Goal: Information Seeking & Learning: Learn about a topic

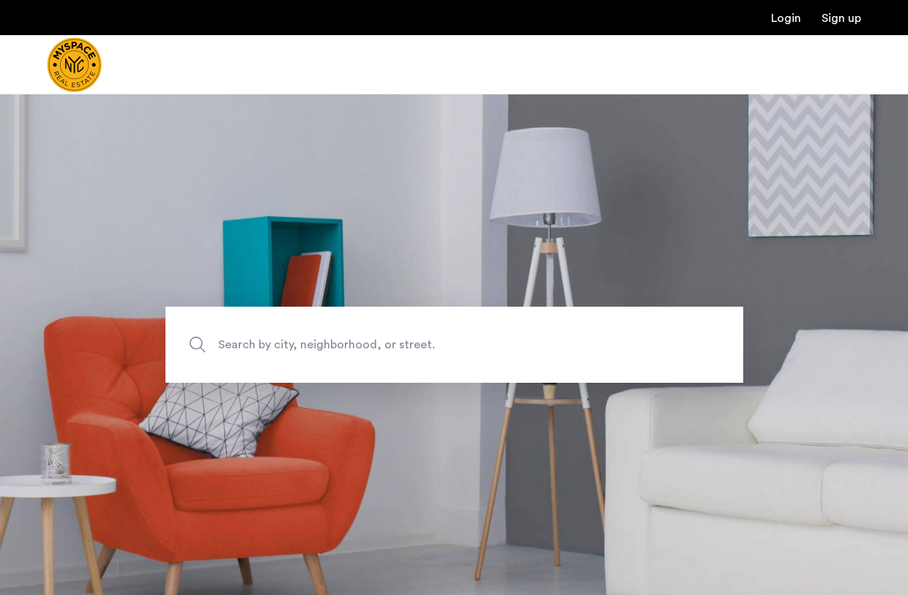
click at [274, 350] on span "Search by city, neighborhood, or street." at bounding box center [420, 345] width 404 height 20
click at [274, 350] on input "Search by city, neighborhood, or street." at bounding box center [455, 345] width 578 height 76
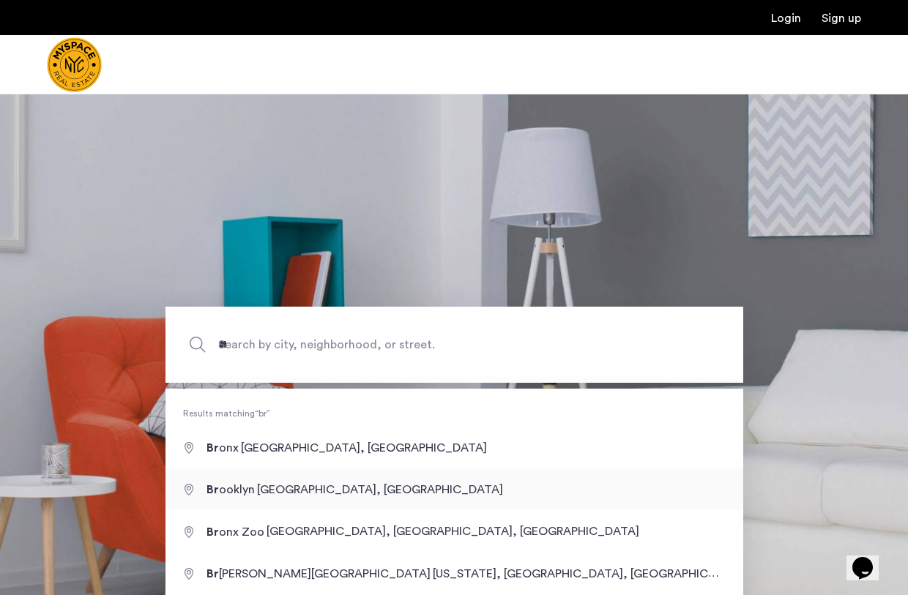
type input "**********"
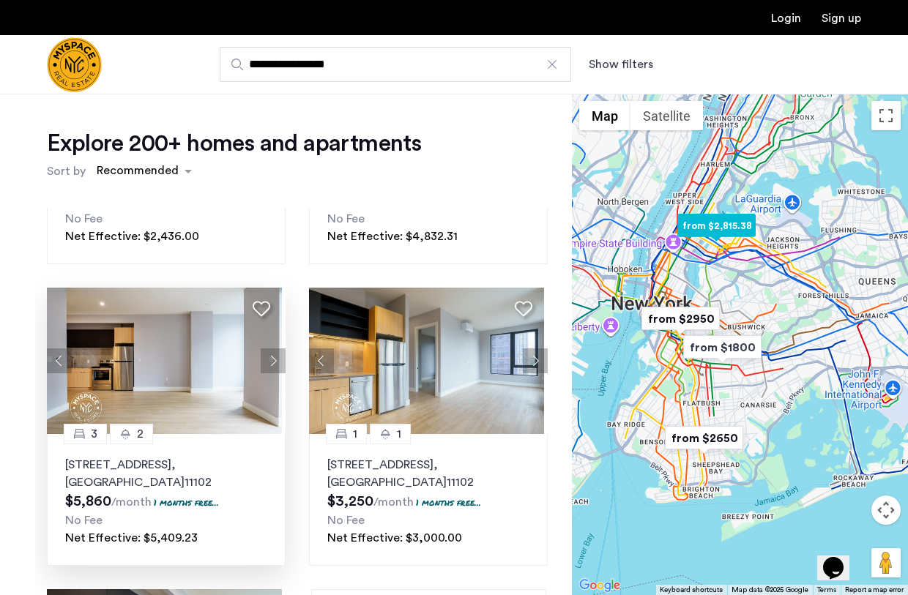
scroll to position [237, 0]
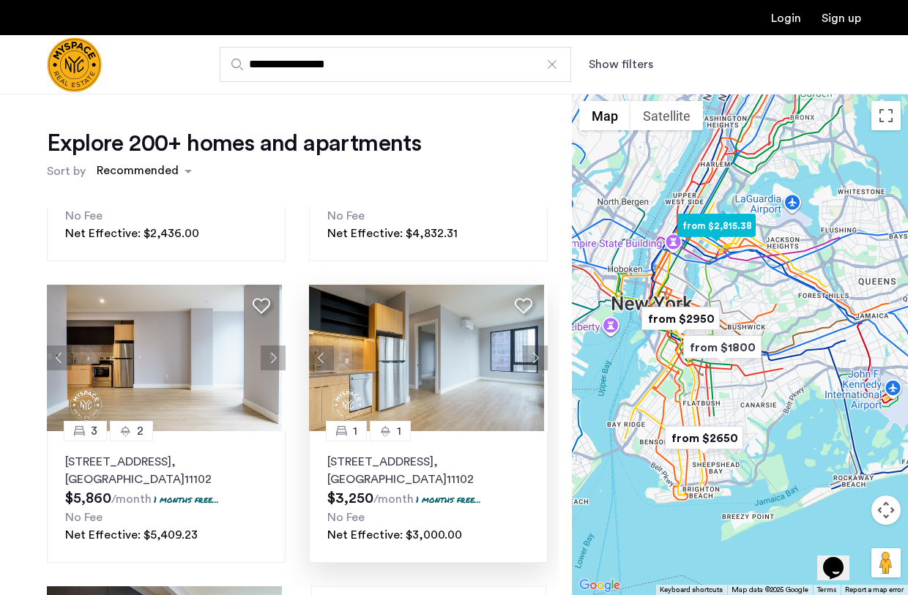
click at [527, 357] on button "Next apartment" at bounding box center [535, 358] width 25 height 25
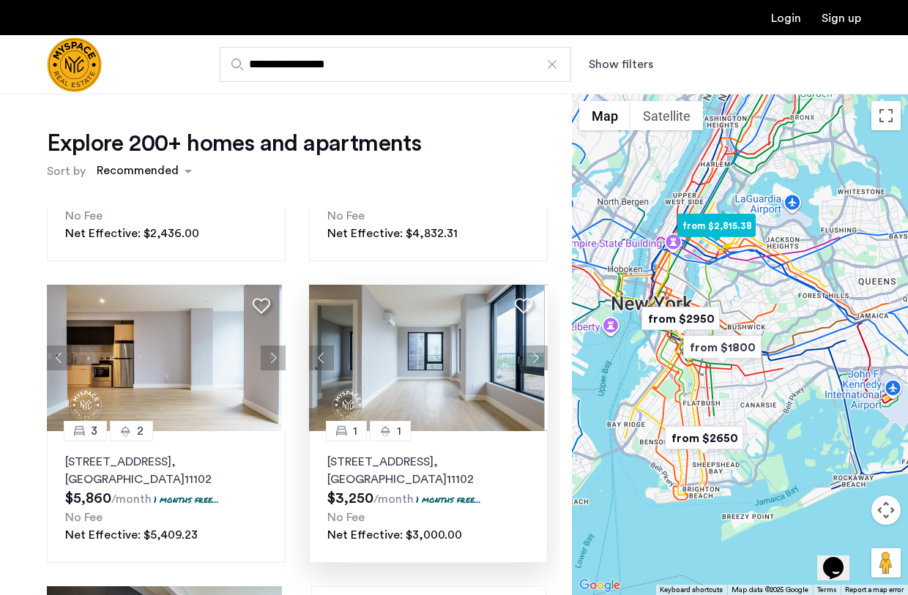
click at [527, 357] on button "Next apartment" at bounding box center [535, 358] width 25 height 25
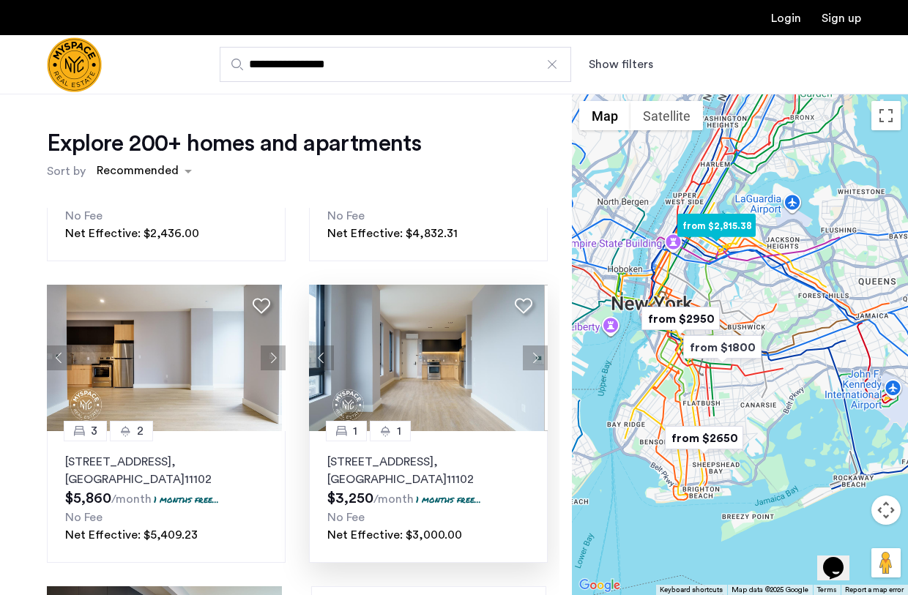
click at [527, 357] on button "Next apartment" at bounding box center [535, 358] width 25 height 25
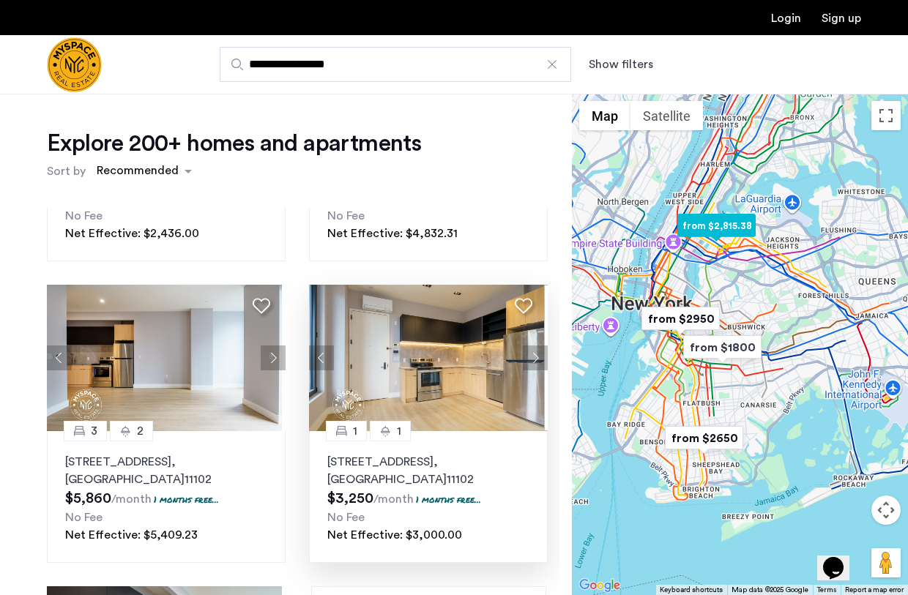
click at [527, 357] on button "Next apartment" at bounding box center [535, 358] width 25 height 25
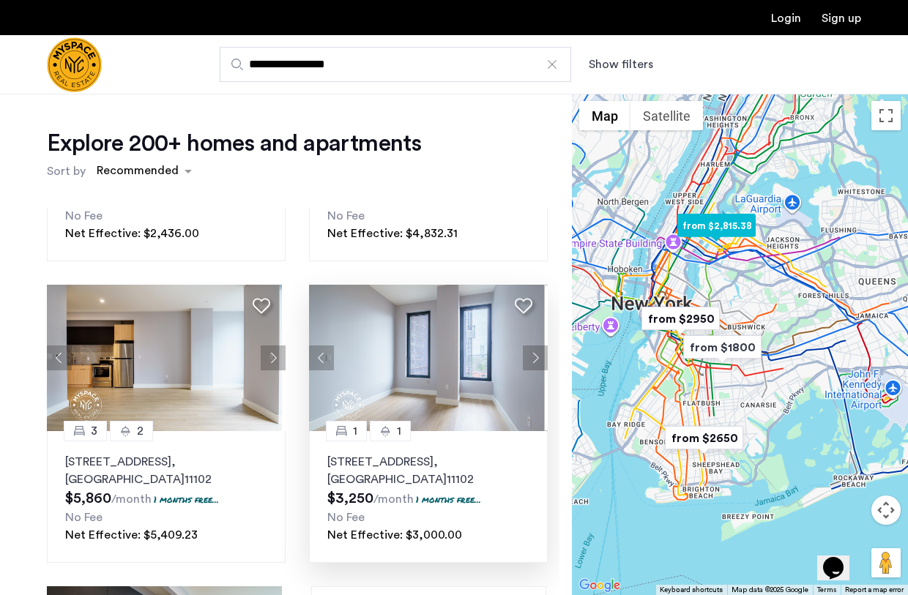
click at [527, 357] on button "Next apartment" at bounding box center [535, 358] width 25 height 25
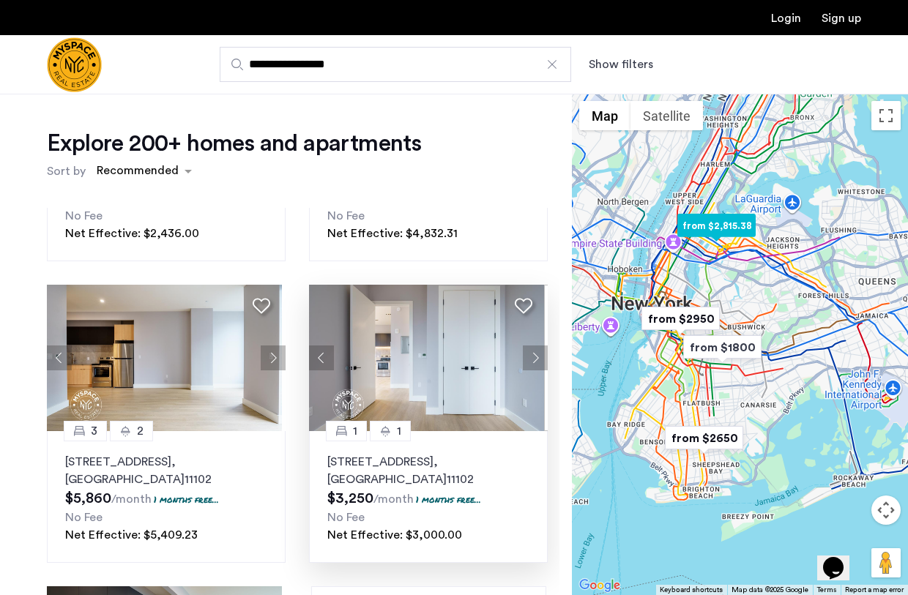
click at [527, 357] on button "Next apartment" at bounding box center [535, 358] width 25 height 25
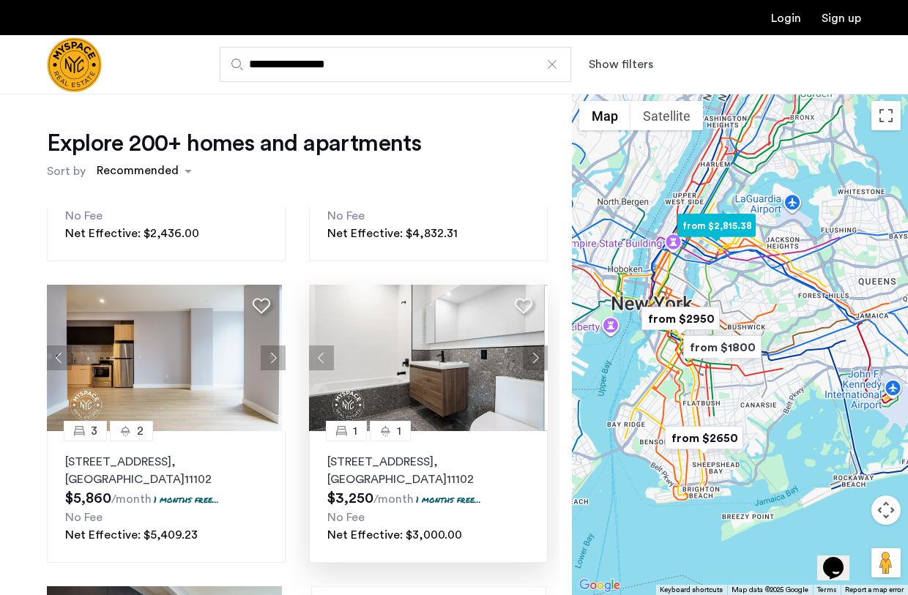
click at [527, 357] on button "Next apartment" at bounding box center [535, 358] width 25 height 25
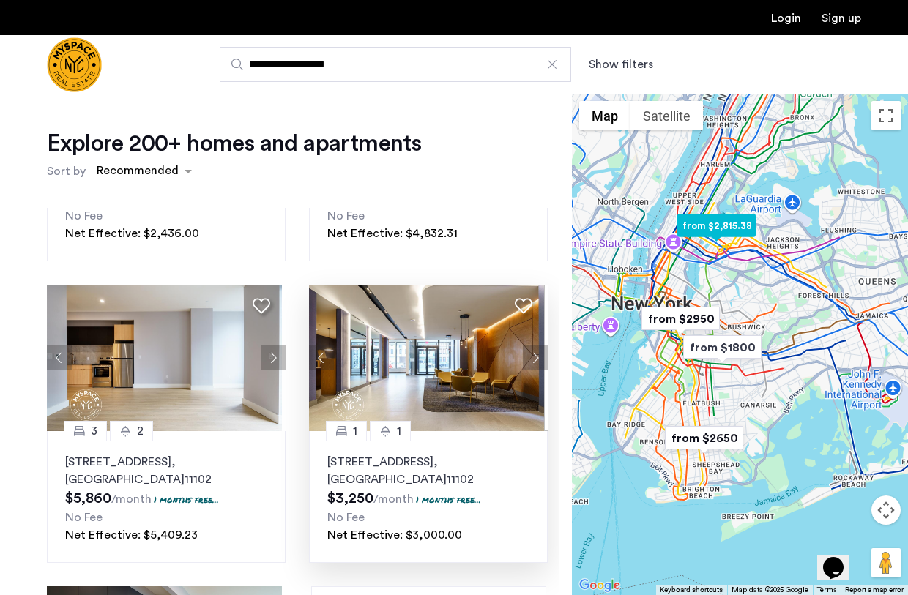
click at [527, 357] on button "Next apartment" at bounding box center [535, 358] width 25 height 25
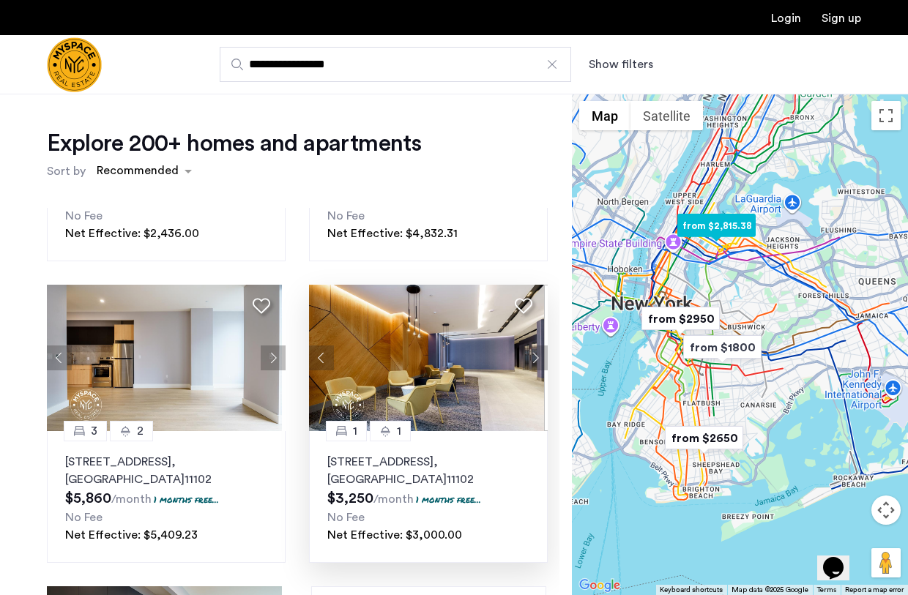
click at [527, 357] on button "Next apartment" at bounding box center [535, 358] width 25 height 25
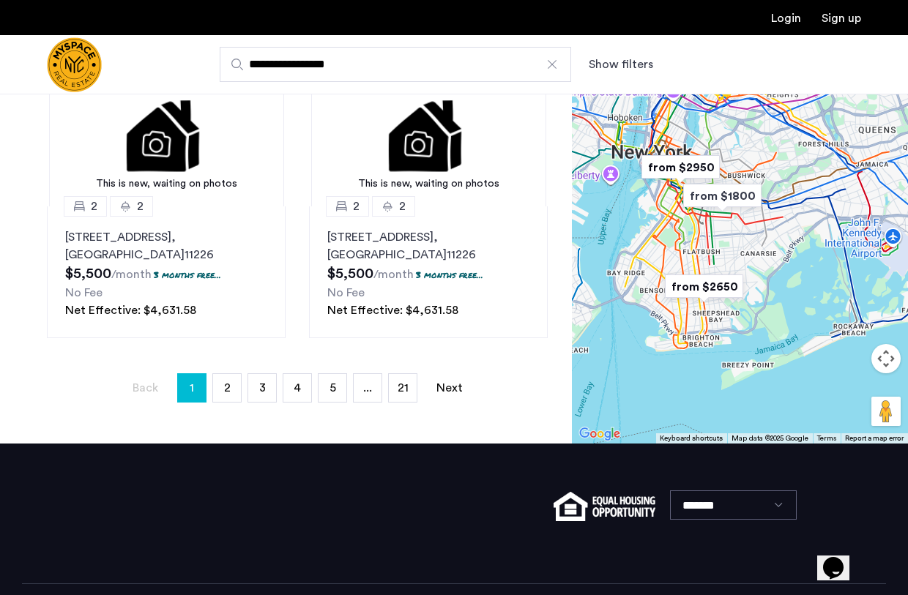
scroll to position [358, 0]
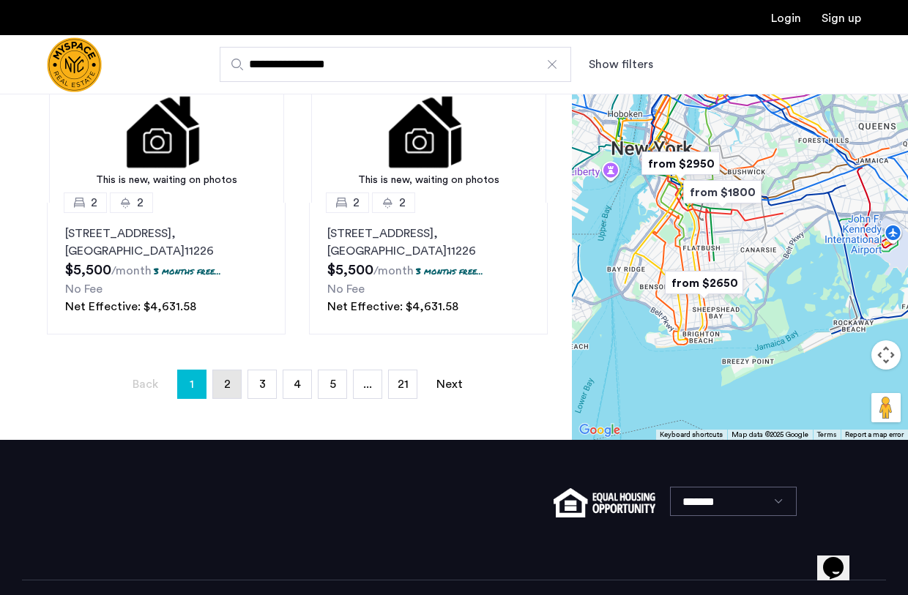
click at [231, 379] on link "page 2" at bounding box center [227, 385] width 28 height 28
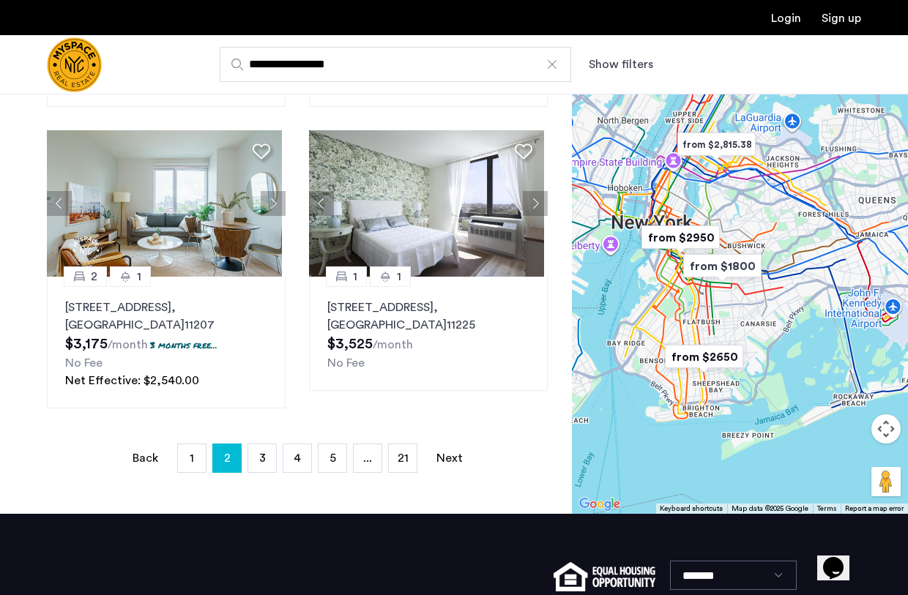
scroll to position [290, 0]
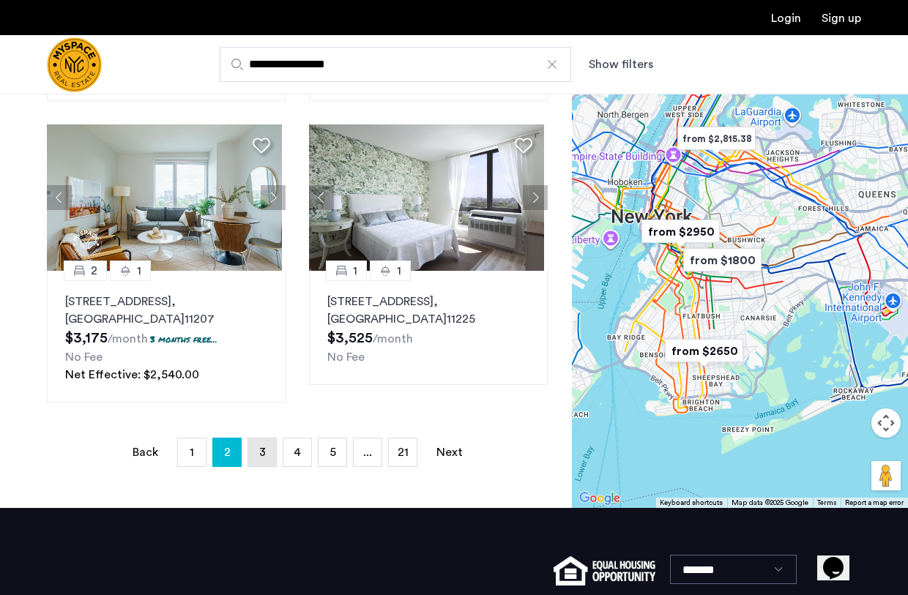
click at [265, 456] on link "page 3" at bounding box center [262, 453] width 28 height 28
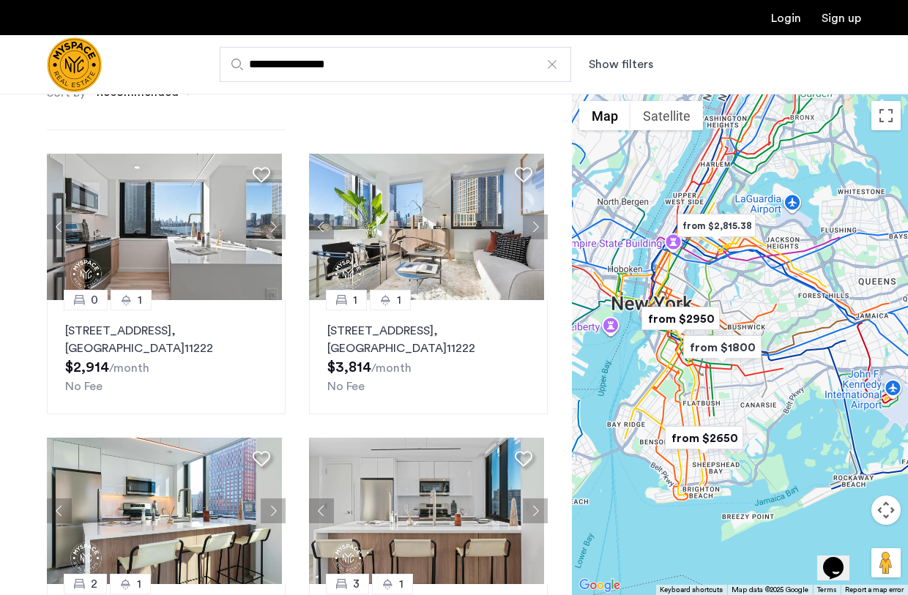
scroll to position [1132, 0]
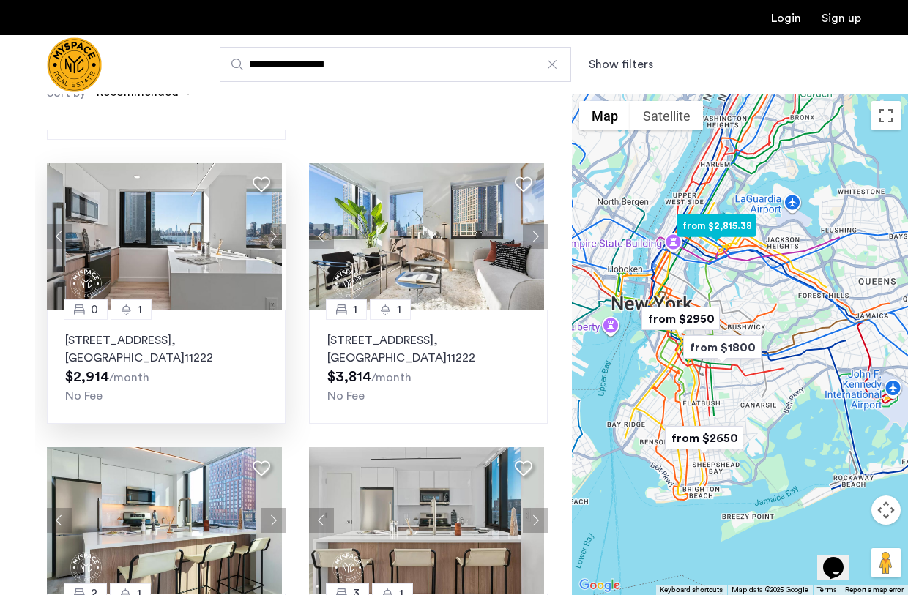
click at [269, 234] on button "Next apartment" at bounding box center [273, 236] width 25 height 25
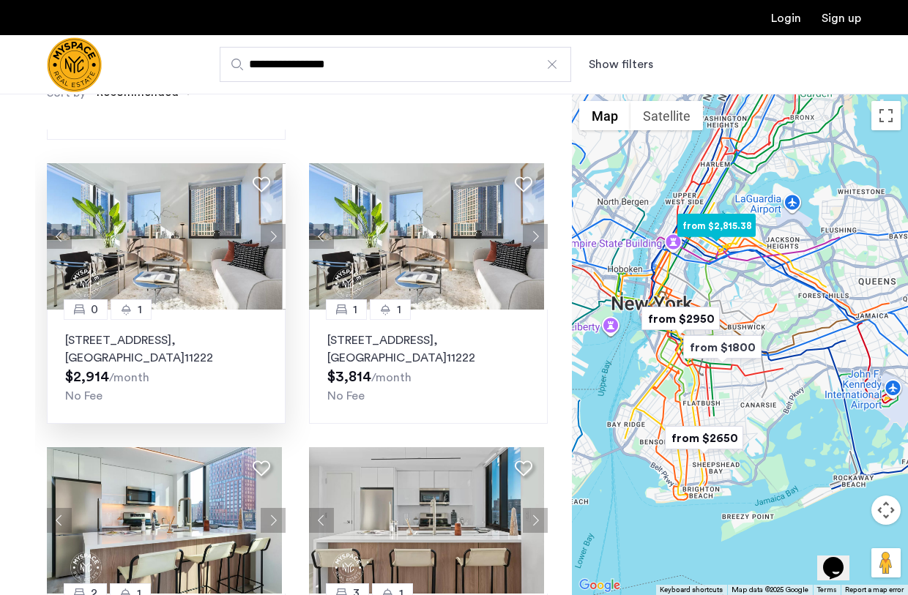
click at [269, 234] on button "Next apartment" at bounding box center [273, 236] width 25 height 25
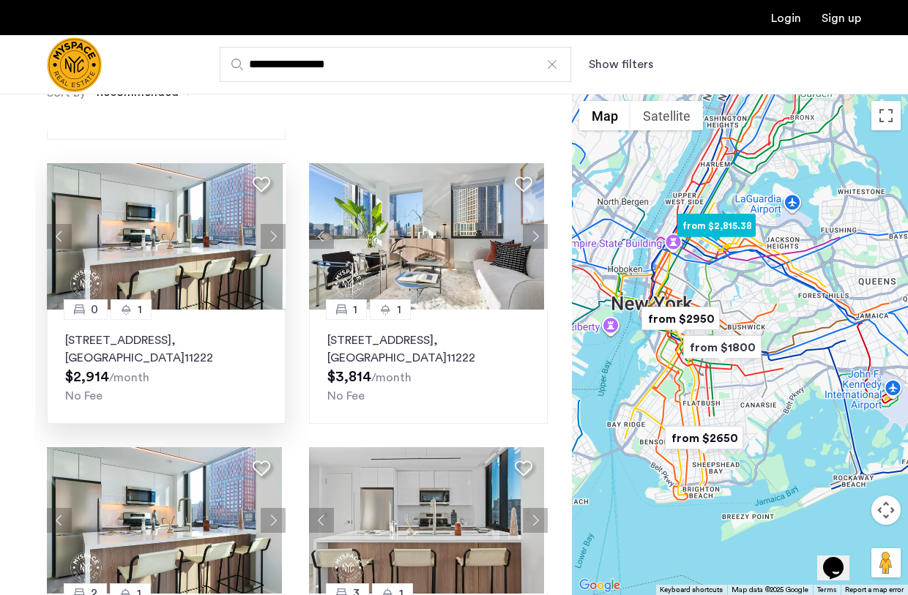
click at [269, 234] on button "Next apartment" at bounding box center [273, 236] width 25 height 25
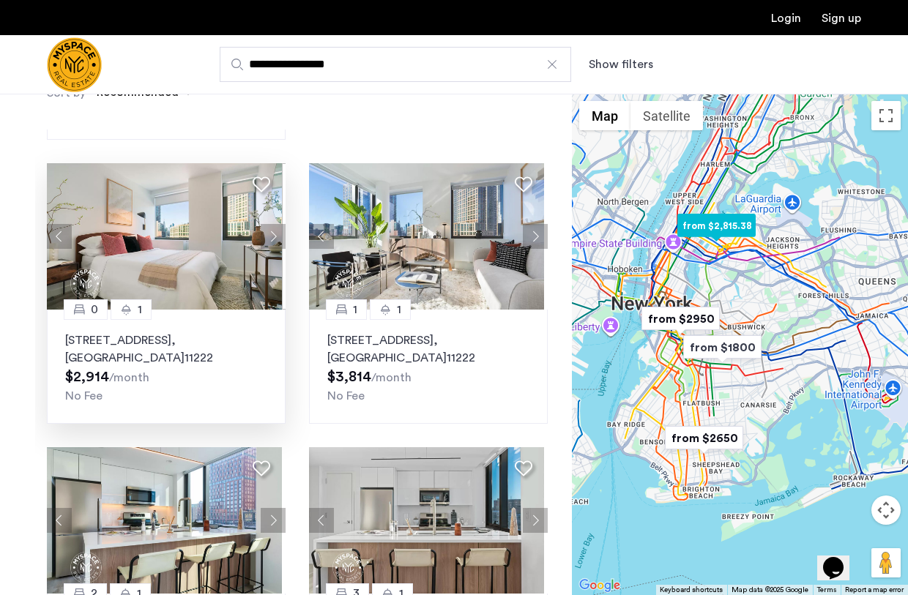
click at [269, 234] on button "Next apartment" at bounding box center [273, 236] width 25 height 25
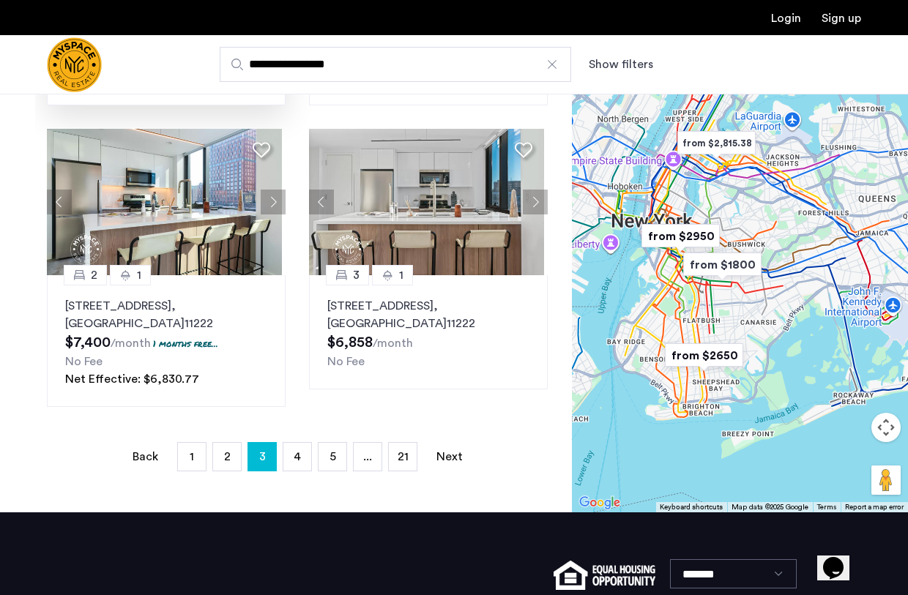
scroll to position [299, 0]
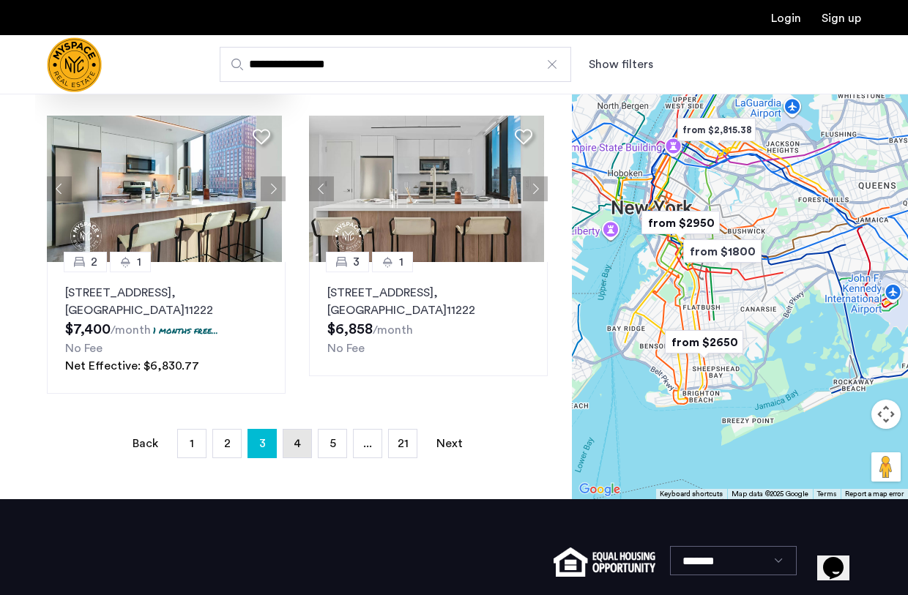
click at [289, 446] on link "page 4" at bounding box center [297, 444] width 28 height 28
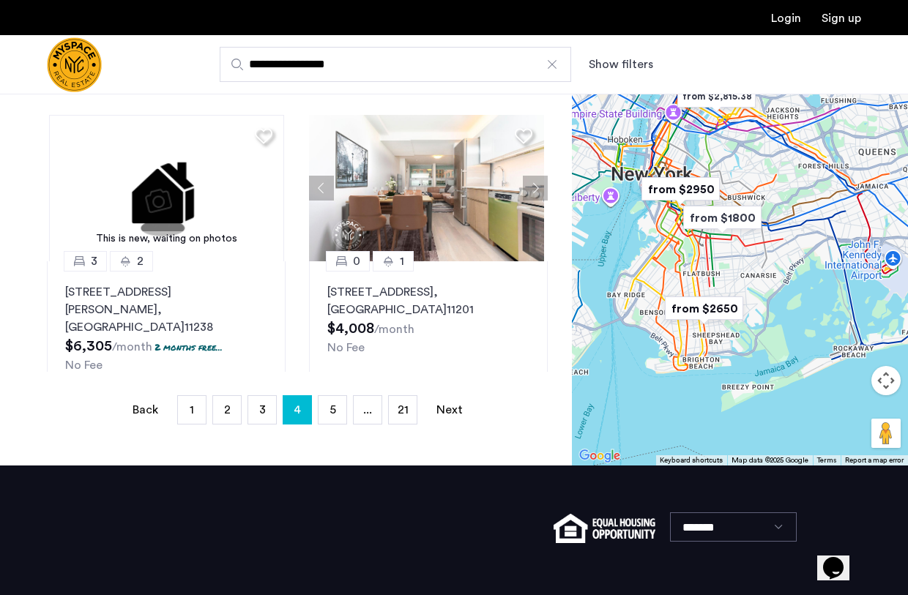
scroll to position [335, 0]
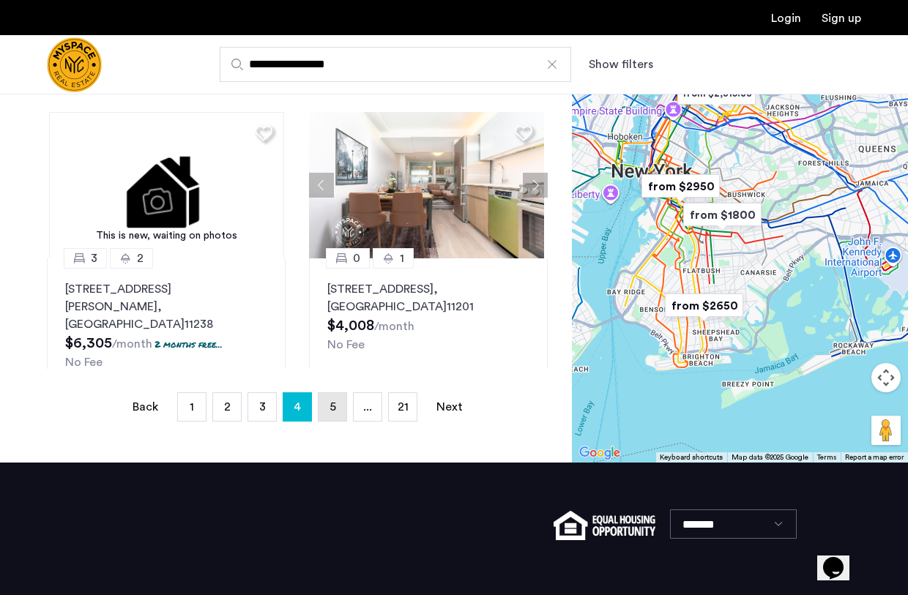
click at [327, 411] on link "page 5" at bounding box center [333, 407] width 28 height 28
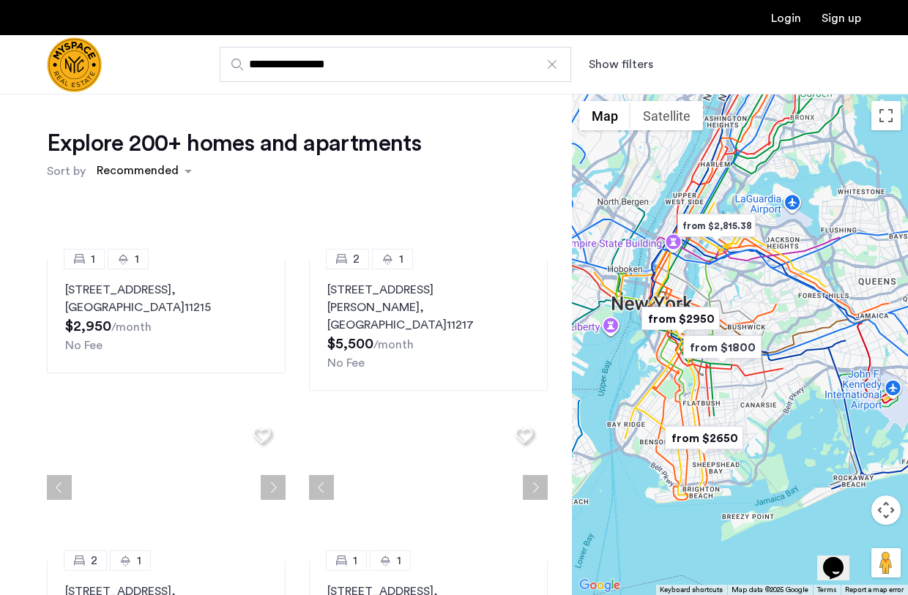
scroll to position [1280, 0]
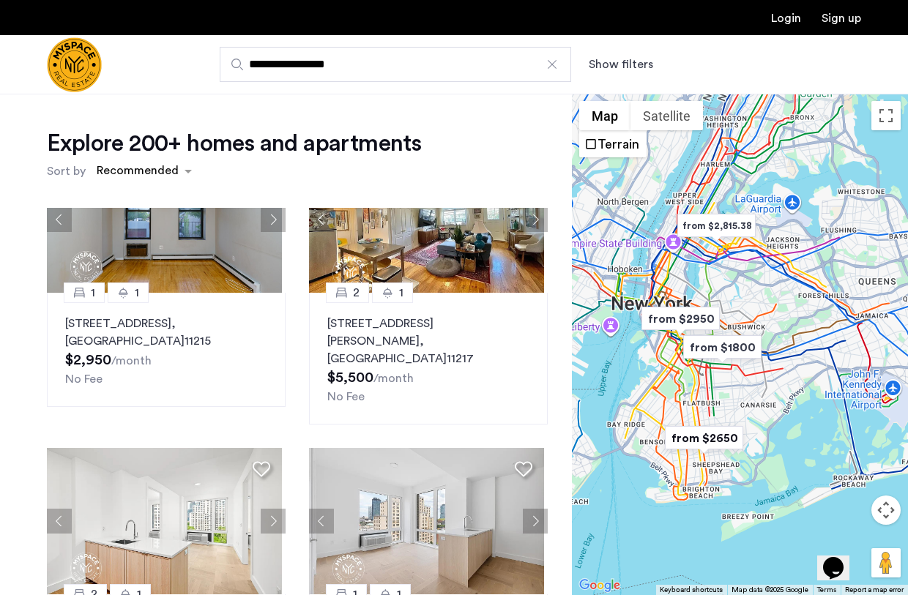
click at [625, 67] on button "Show filters" at bounding box center [621, 65] width 64 height 18
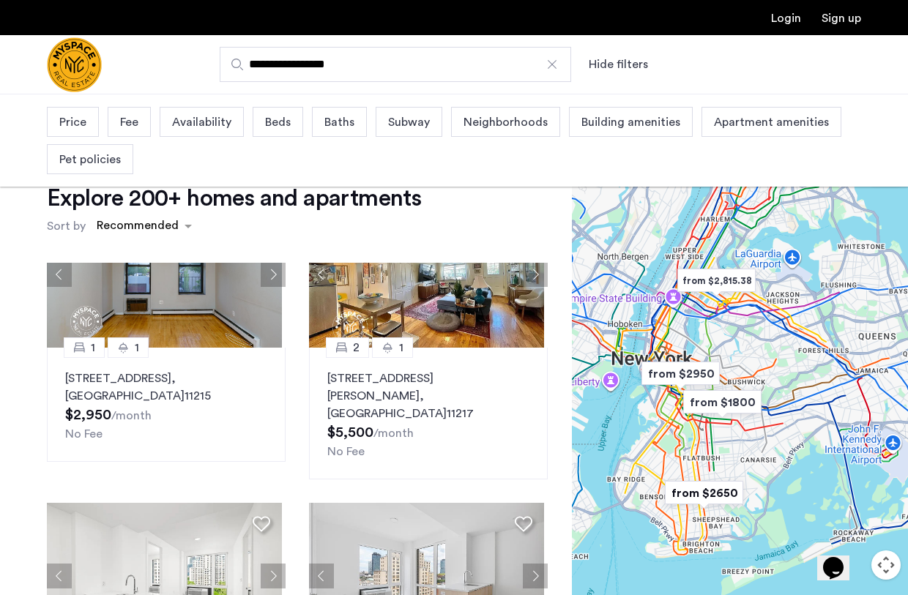
click at [83, 115] on span "Price" at bounding box center [72, 123] width 27 height 18
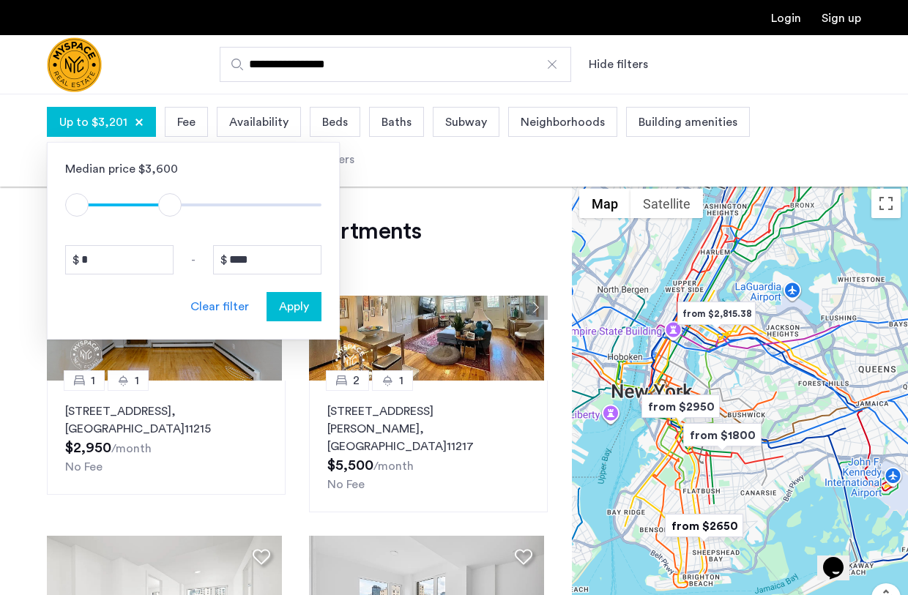
type input "****"
drag, startPoint x: 301, startPoint y: 204, endPoint x: 164, endPoint y: 204, distance: 137.0
click at [164, 204] on span "ngx-slider-max" at bounding box center [163, 204] width 23 height 23
click at [308, 310] on span "Apply" at bounding box center [294, 307] width 30 height 18
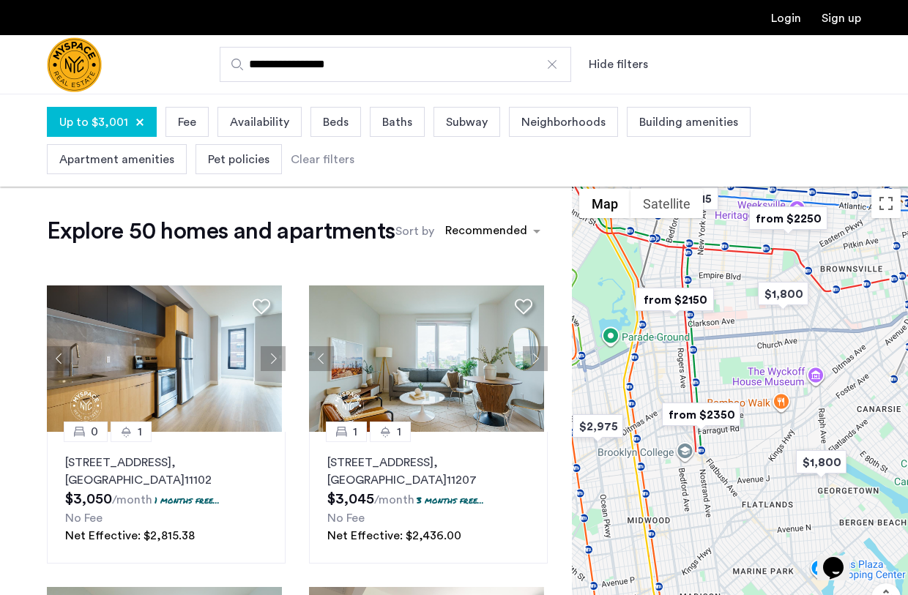
scroll to position [939, 0]
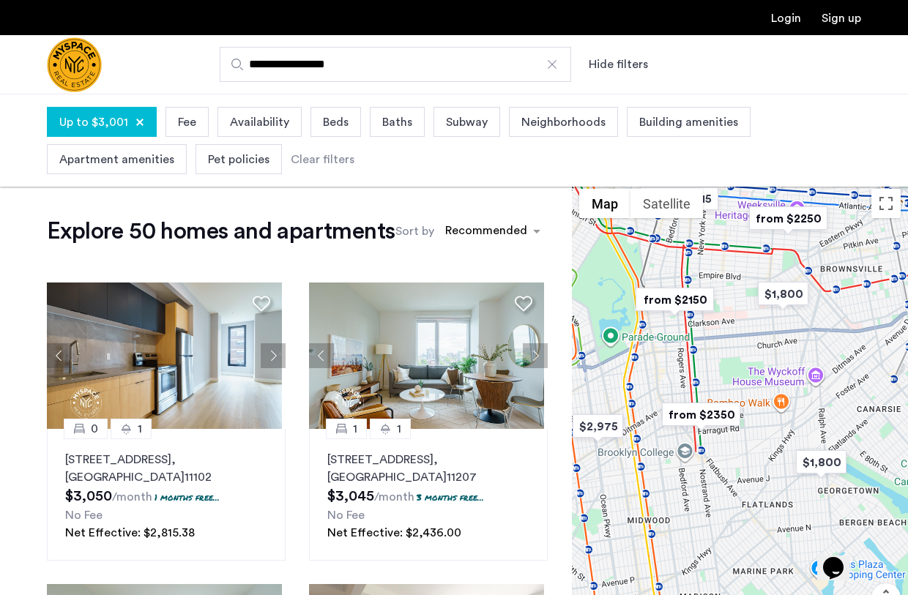
click at [336, 122] on span "Beds" at bounding box center [336, 123] width 26 height 18
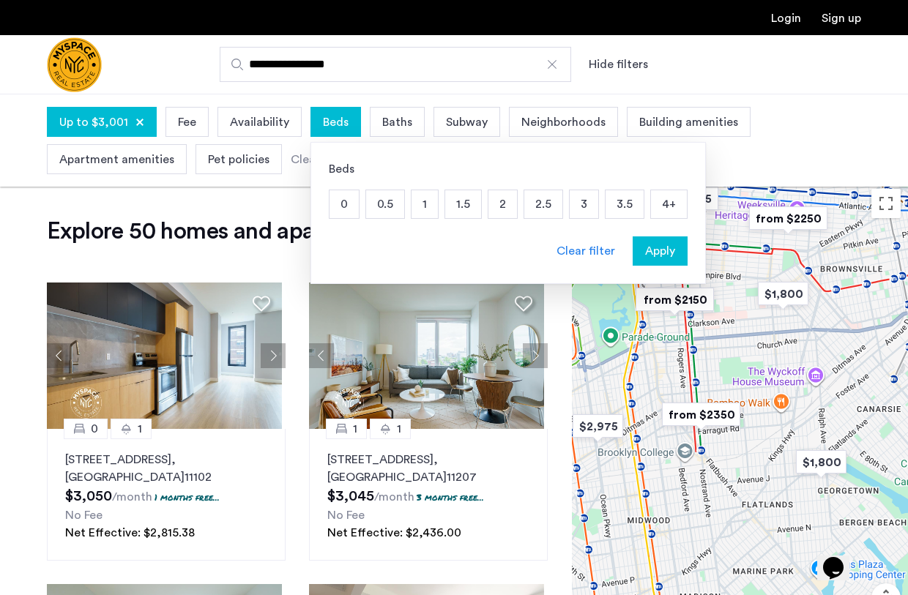
click at [492, 207] on p "2" at bounding box center [503, 204] width 29 height 28
click at [421, 209] on p "1" at bounding box center [425, 204] width 26 height 28
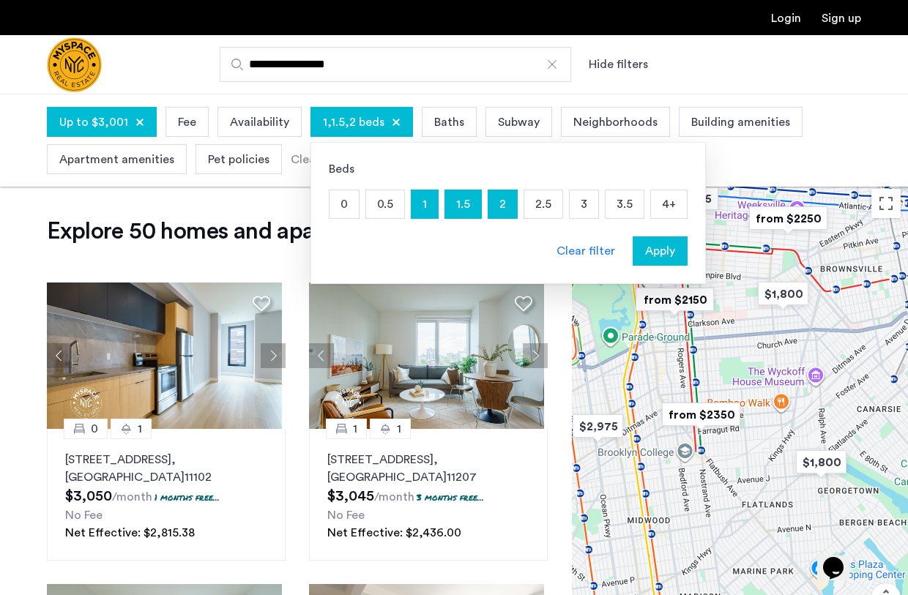
click at [645, 257] on span "Apply" at bounding box center [660, 251] width 30 height 18
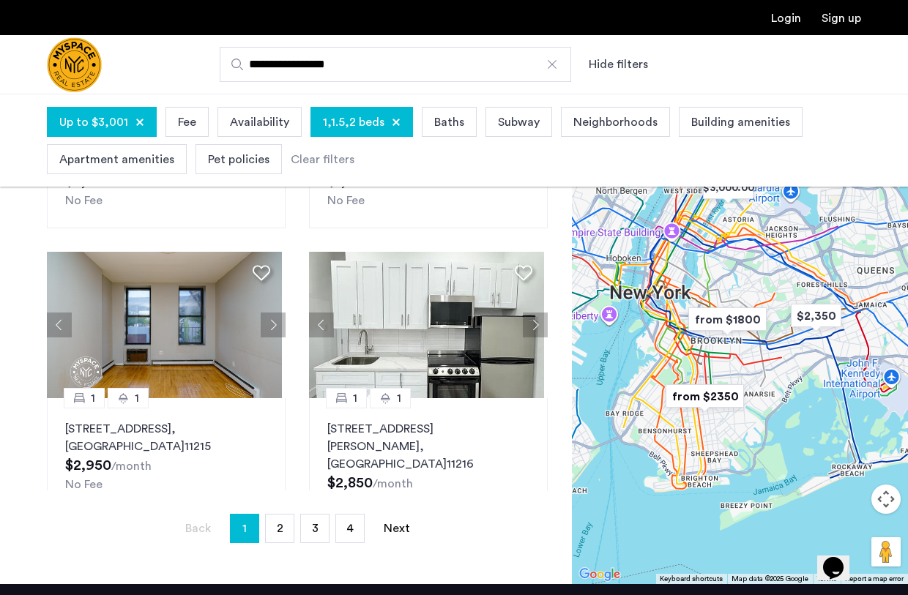
scroll to position [306, 0]
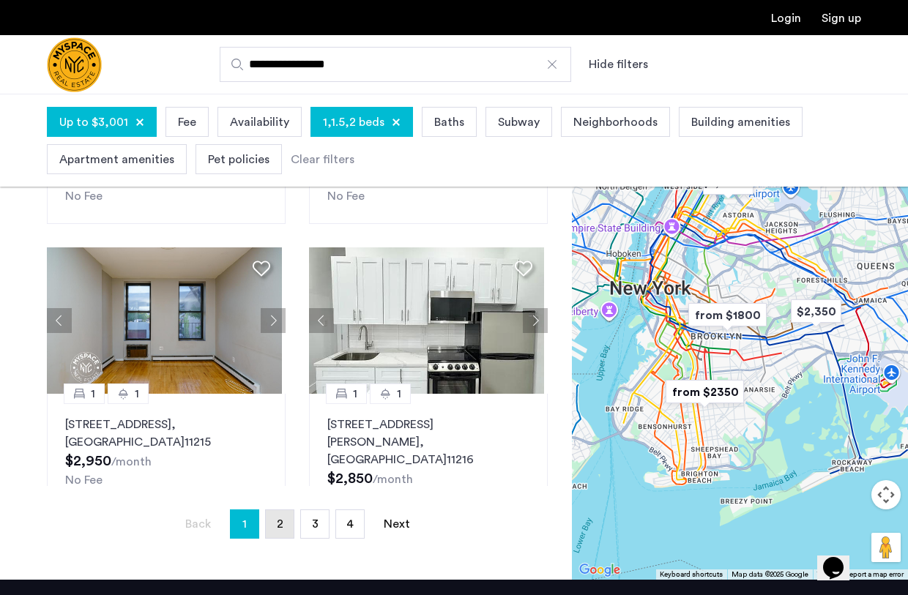
click at [280, 515] on link "page 2" at bounding box center [280, 524] width 28 height 28
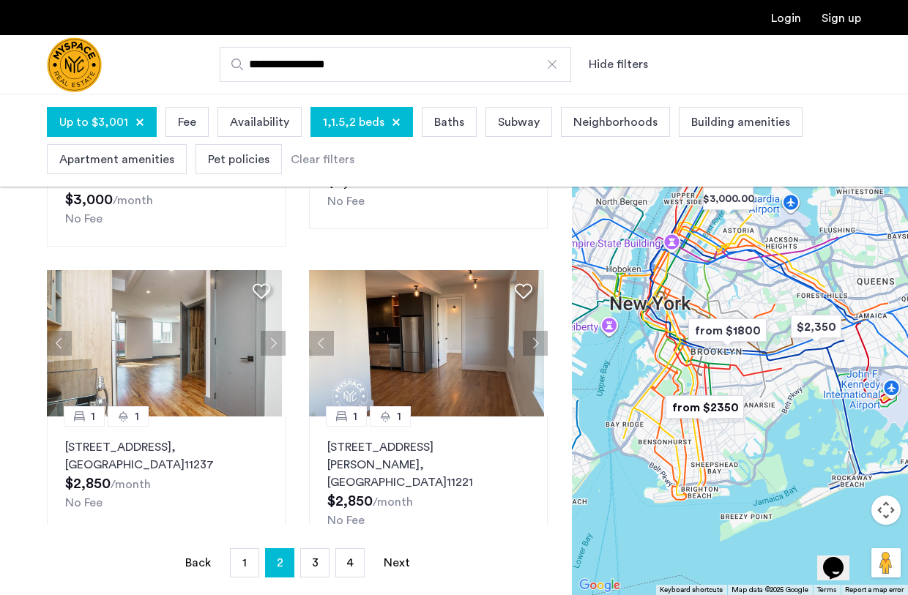
scroll to position [278, 0]
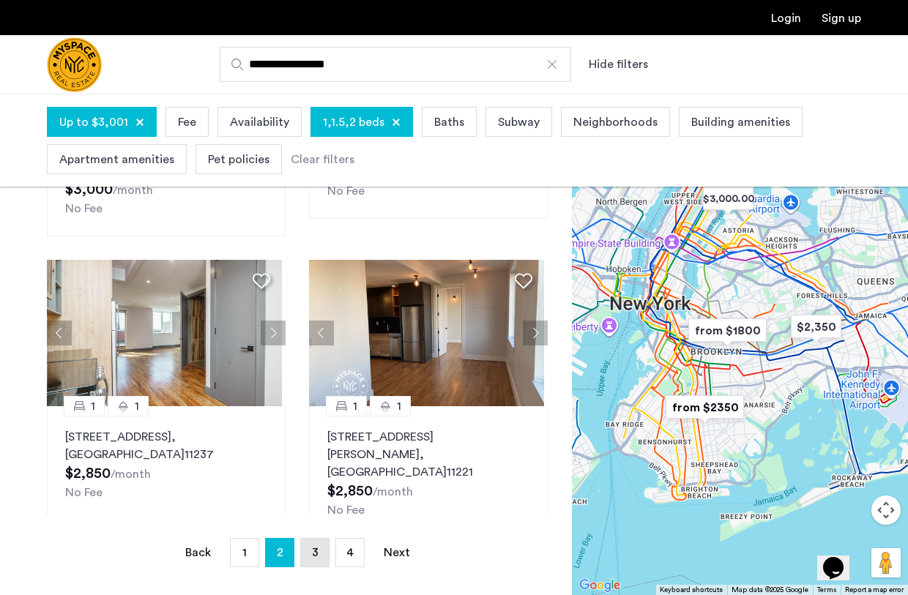
click at [314, 549] on span "3" at bounding box center [315, 553] width 7 height 12
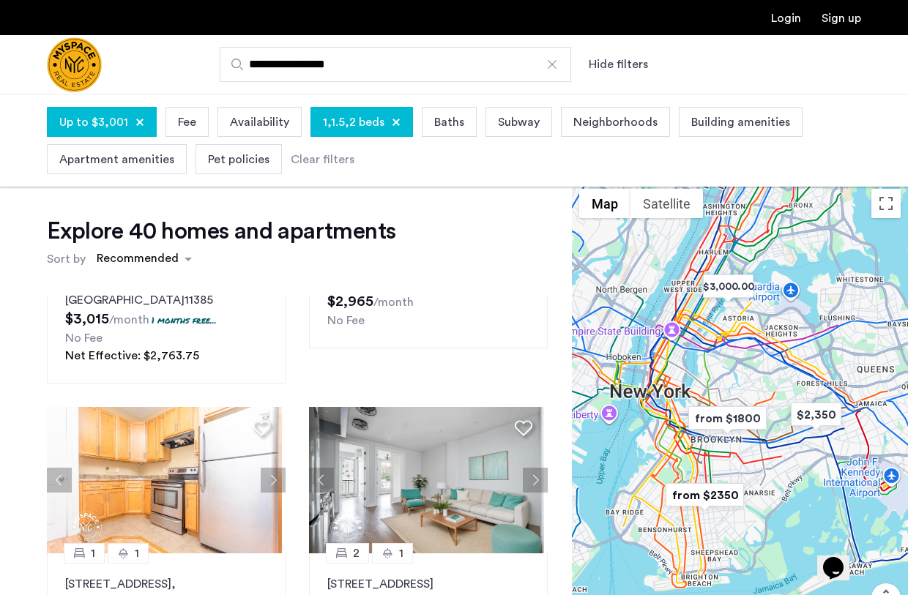
scroll to position [1105, 0]
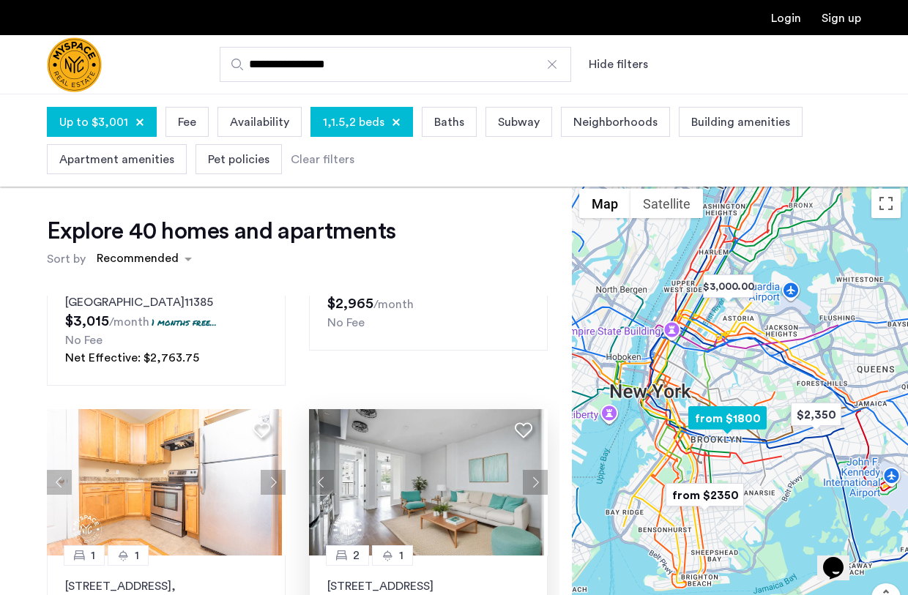
click at [529, 470] on button "Next apartment" at bounding box center [535, 482] width 25 height 25
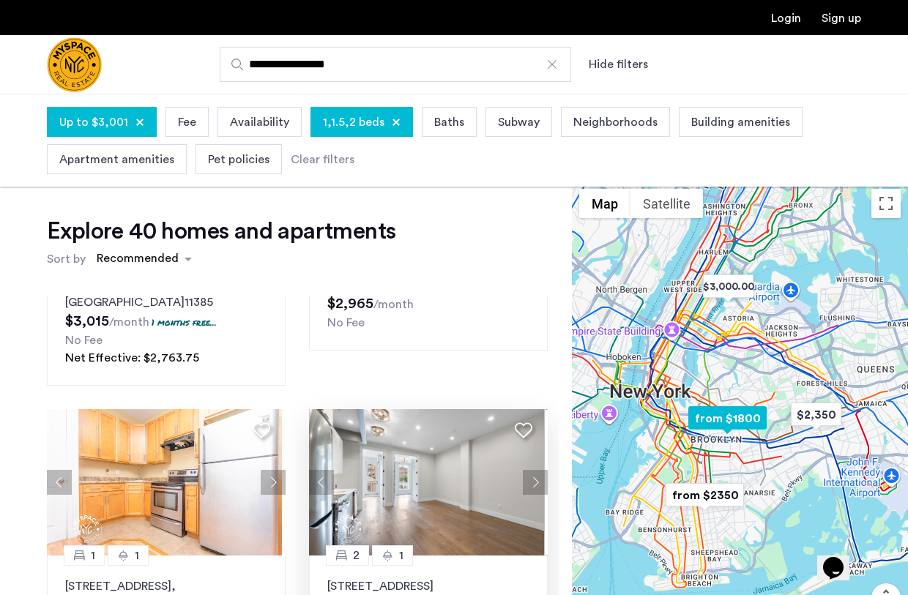
click at [528, 470] on button "Next apartment" at bounding box center [535, 482] width 25 height 25
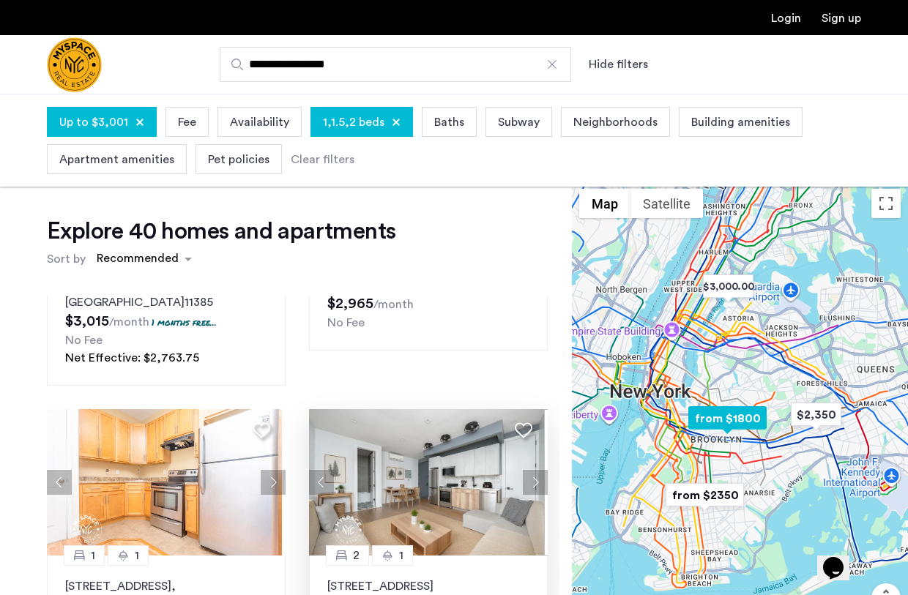
click at [528, 470] on button "Next apartment" at bounding box center [535, 482] width 25 height 25
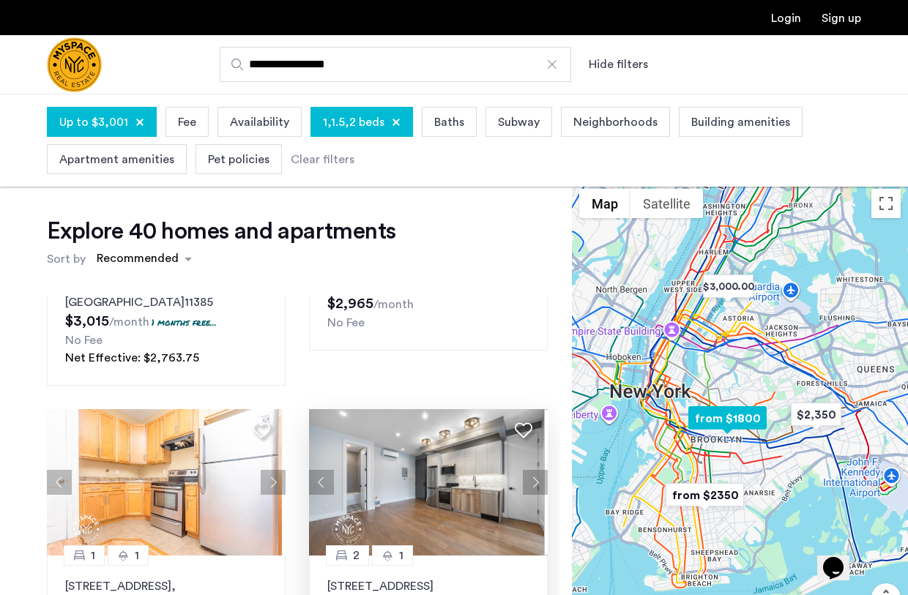
click at [528, 470] on button "Next apartment" at bounding box center [535, 482] width 25 height 25
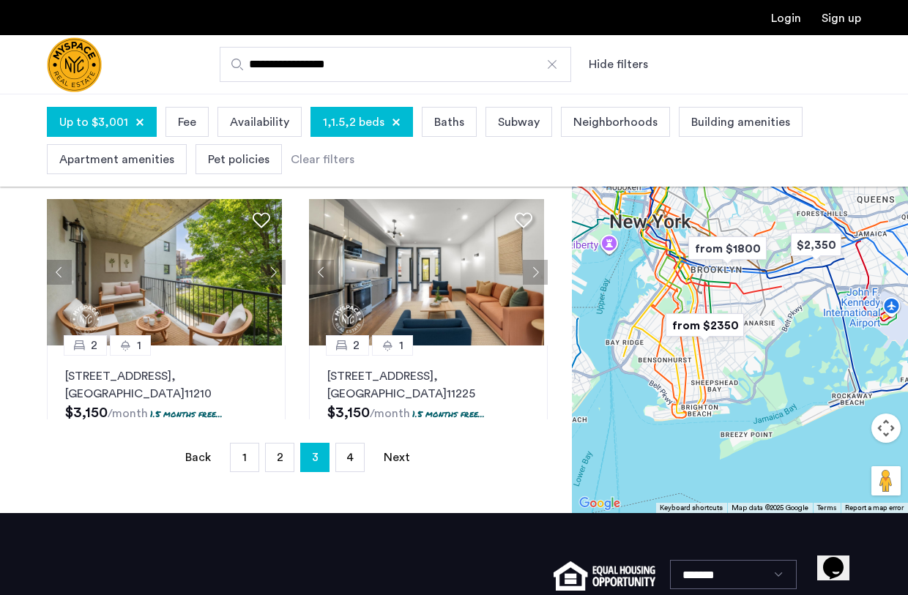
scroll to position [376, 0]
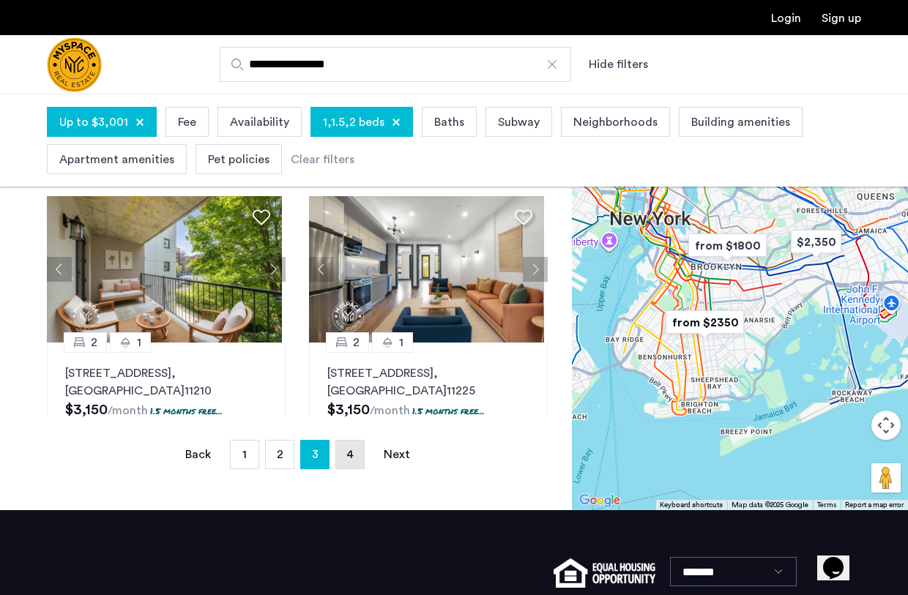
click at [352, 451] on span "4" at bounding box center [349, 455] width 7 height 12
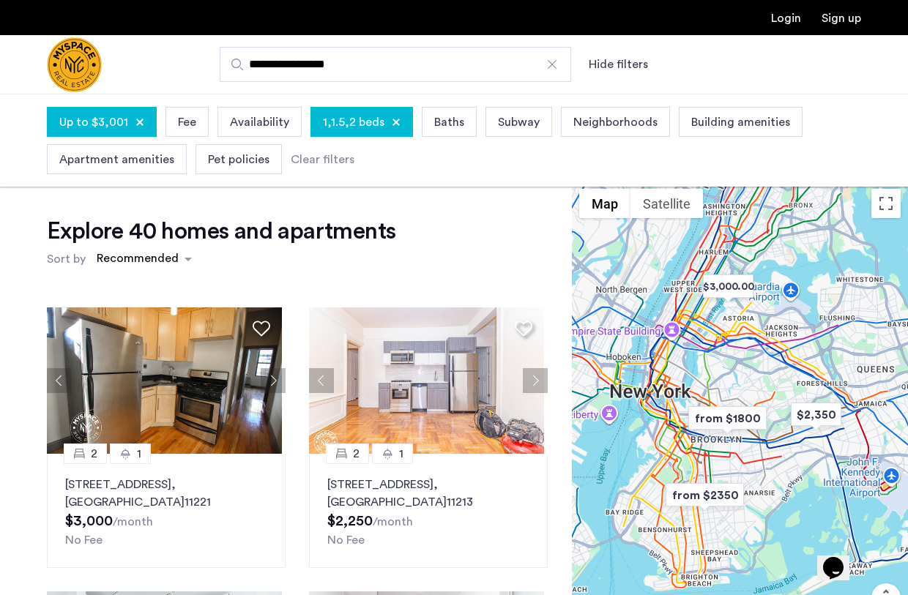
click at [56, 55] on img "Cazamio Logo" at bounding box center [74, 64] width 55 height 55
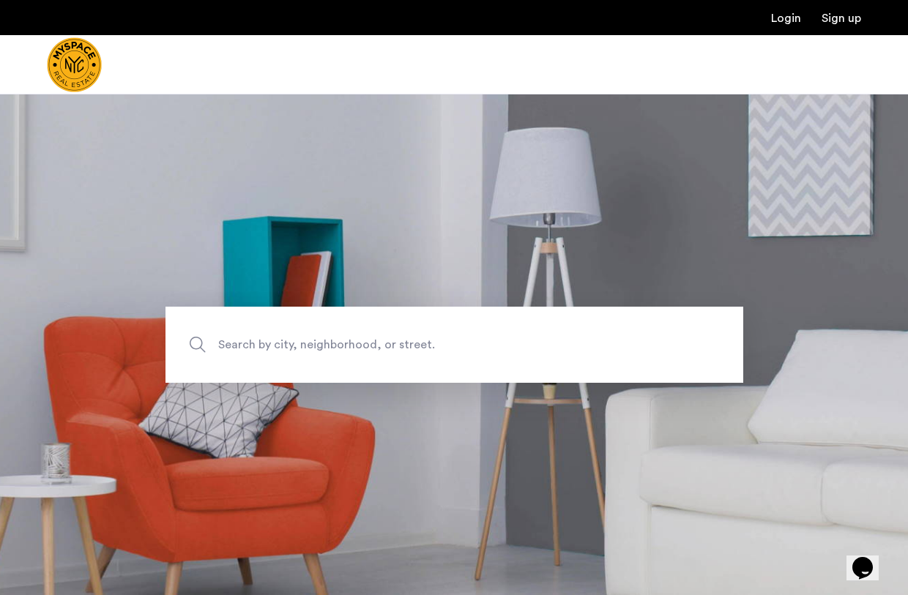
click at [272, 338] on span "Search by city, neighborhood, or street." at bounding box center [420, 345] width 404 height 20
click at [272, 338] on input "Search by city, neighborhood, or street." at bounding box center [455, 345] width 578 height 76
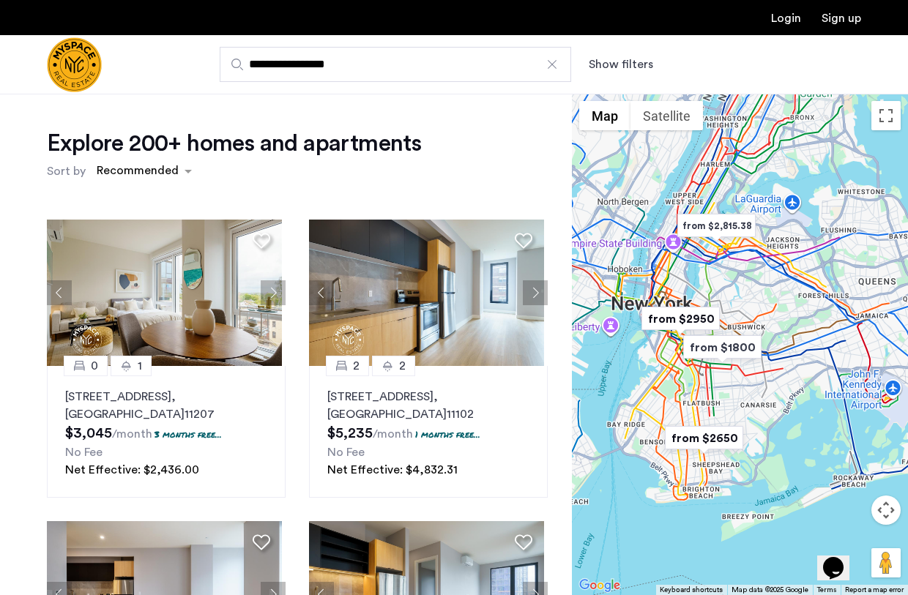
click at [618, 64] on button "Show filters" at bounding box center [621, 65] width 64 height 18
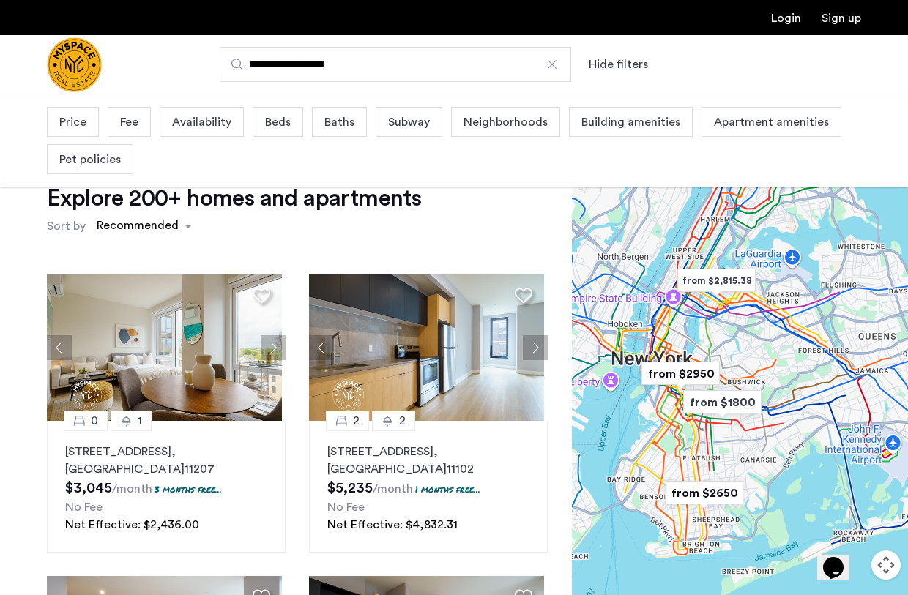
click at [403, 132] on div "Subway" at bounding box center [409, 122] width 67 height 30
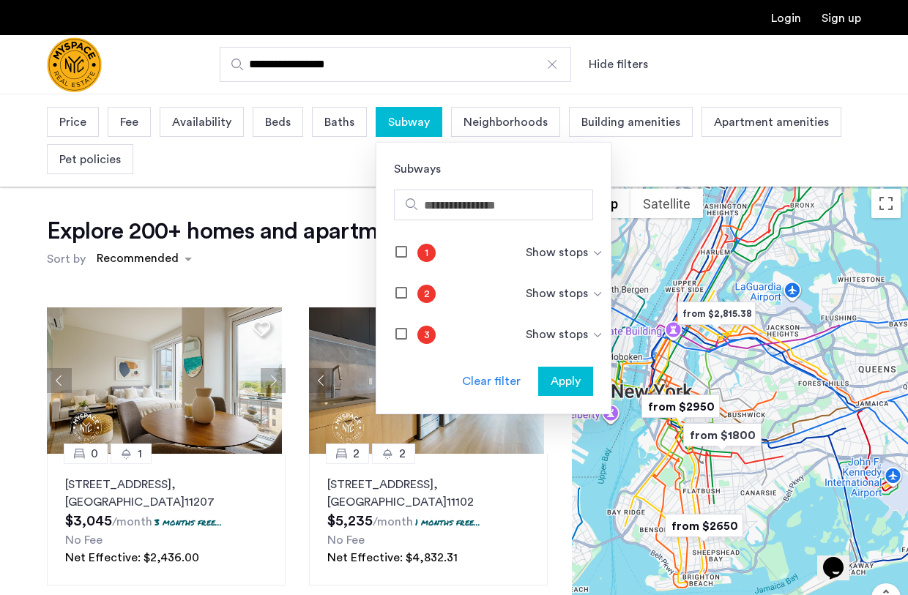
click at [483, 382] on div "Clear filter" at bounding box center [491, 382] width 59 height 18
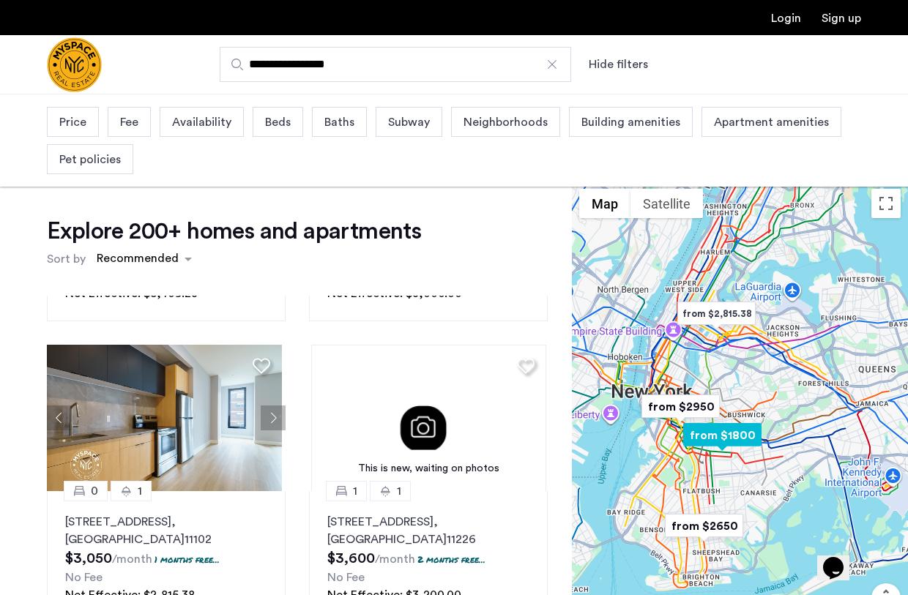
scroll to position [568, 0]
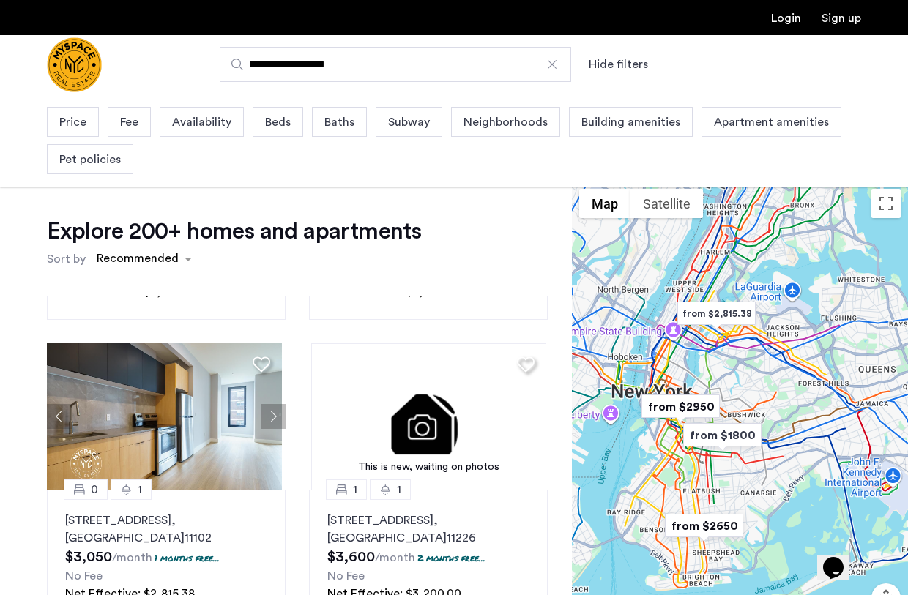
drag, startPoint x: 299, startPoint y: 521, endPoint x: 301, endPoint y: 404, distance: 117.2
click at [301, 404] on div "0 1 2840 Atlantic Avenue, Unit 310, Brooklyn , NY 11207 $3,045 /month 3 months …" at bounding box center [297, 544] width 524 height 497
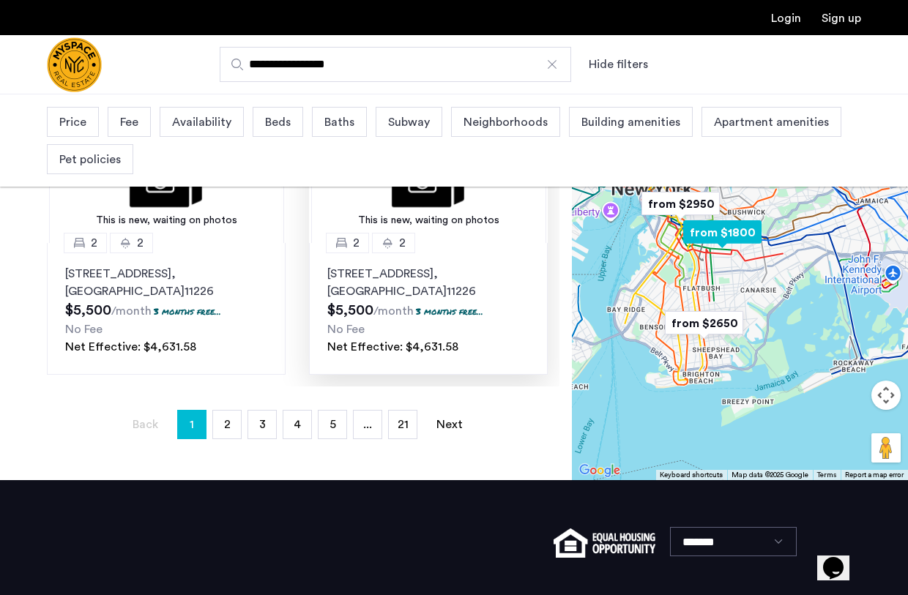
scroll to position [504, 0]
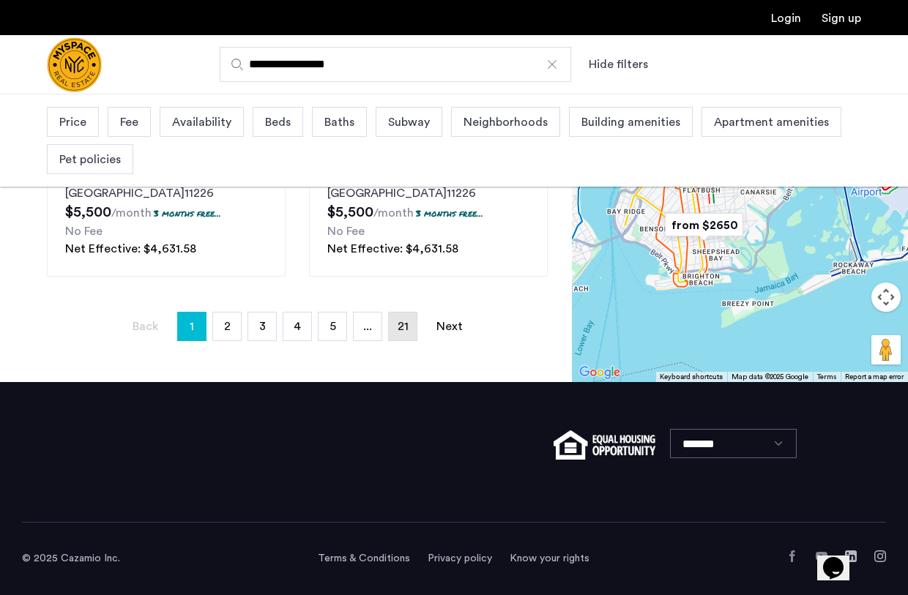
click at [406, 322] on span "21" at bounding box center [403, 327] width 11 height 12
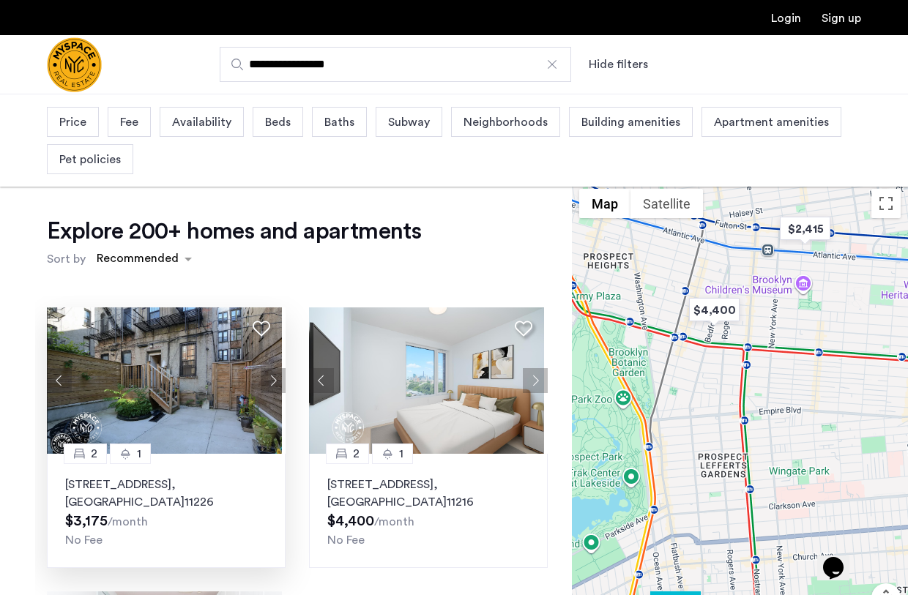
click at [267, 380] on button "Next apartment" at bounding box center [273, 380] width 25 height 25
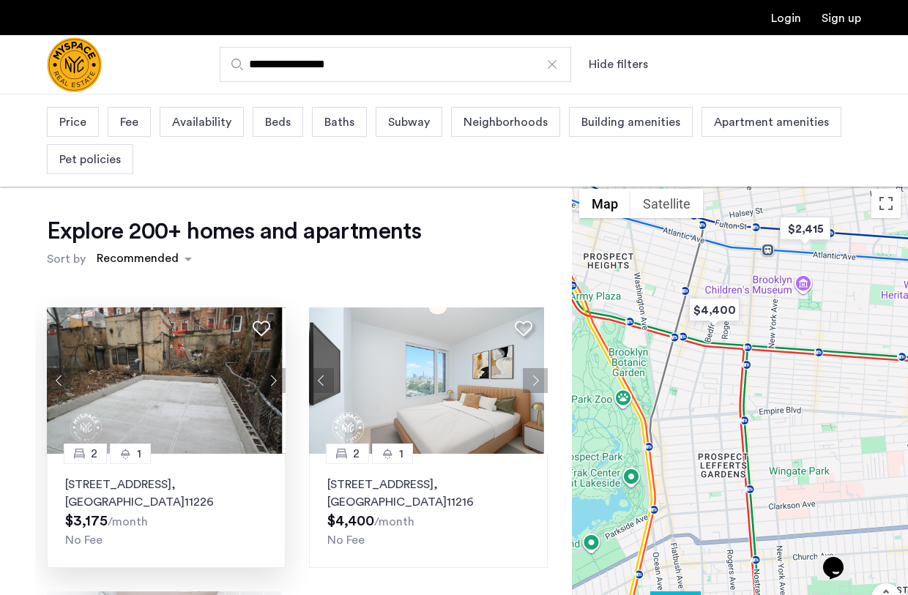
click at [267, 380] on button "Next apartment" at bounding box center [273, 380] width 25 height 25
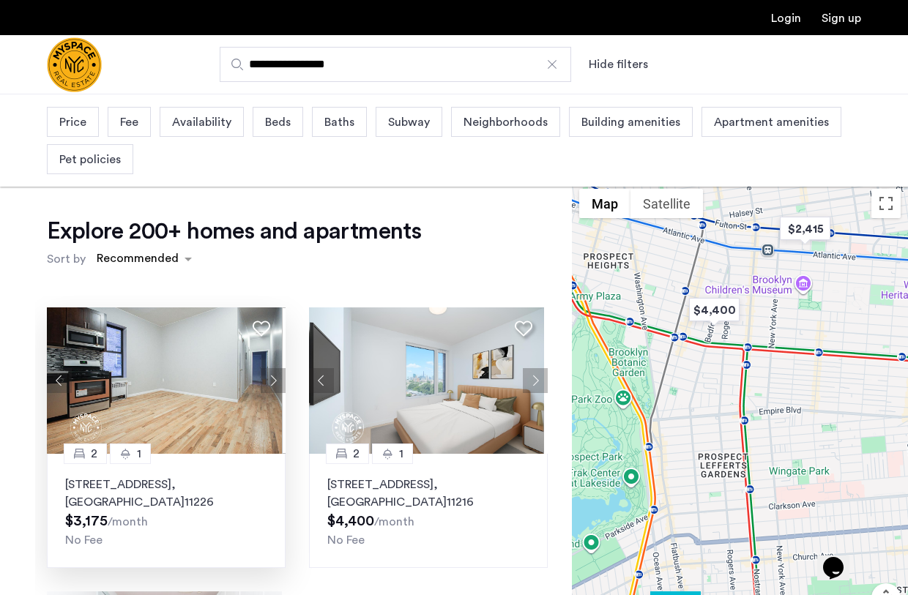
click at [267, 380] on button "Next apartment" at bounding box center [273, 380] width 25 height 25
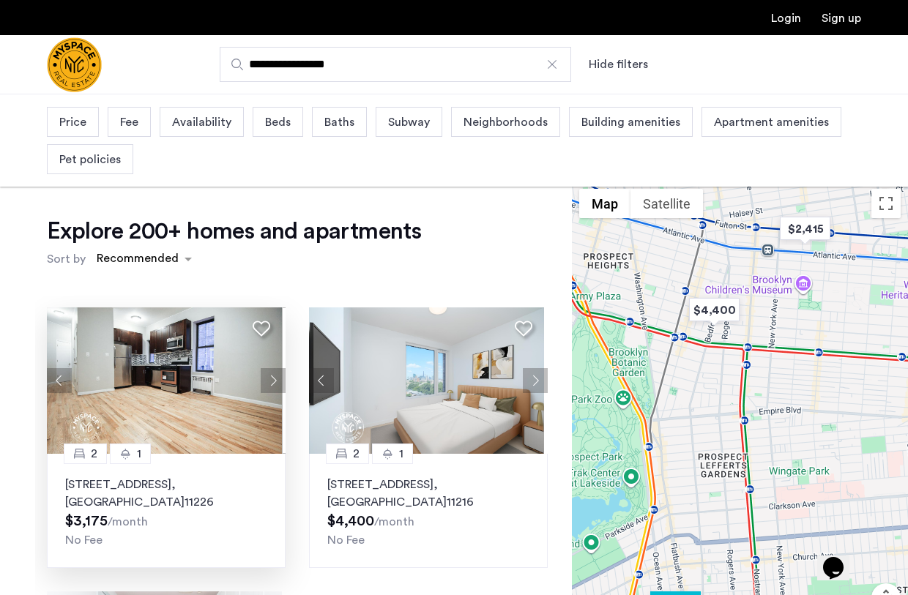
click at [267, 380] on button "Next apartment" at bounding box center [273, 380] width 25 height 25
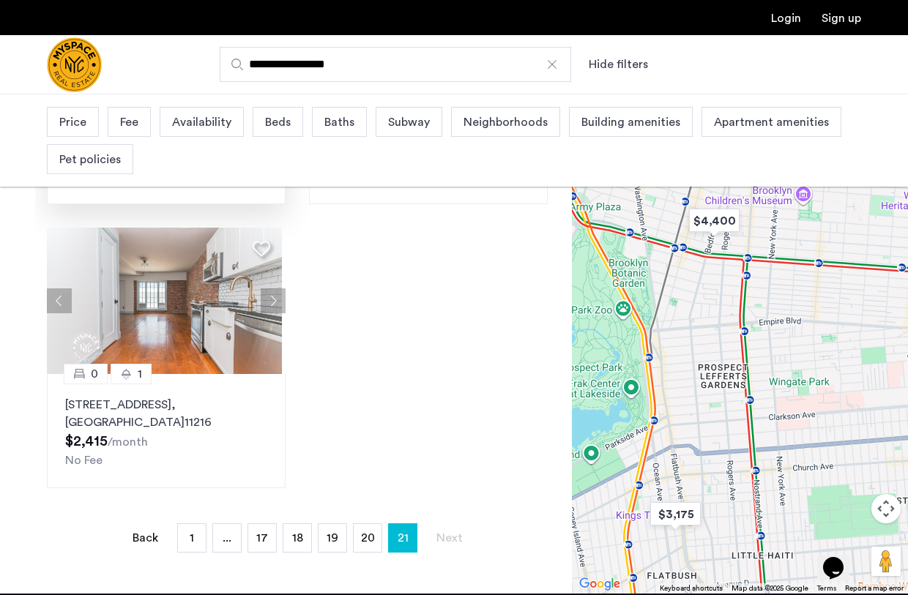
scroll to position [317, 0]
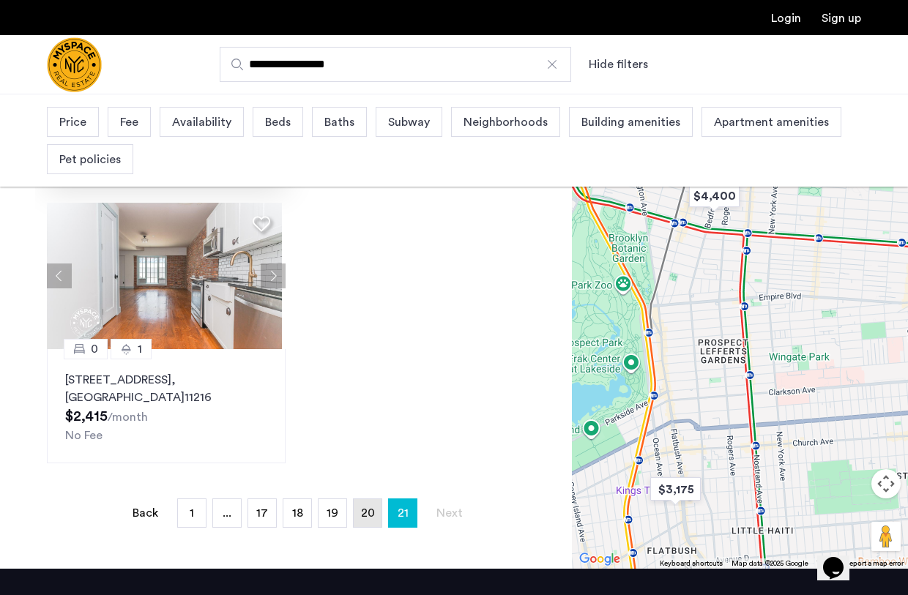
click at [368, 514] on span "20" at bounding box center [368, 514] width 14 height 12
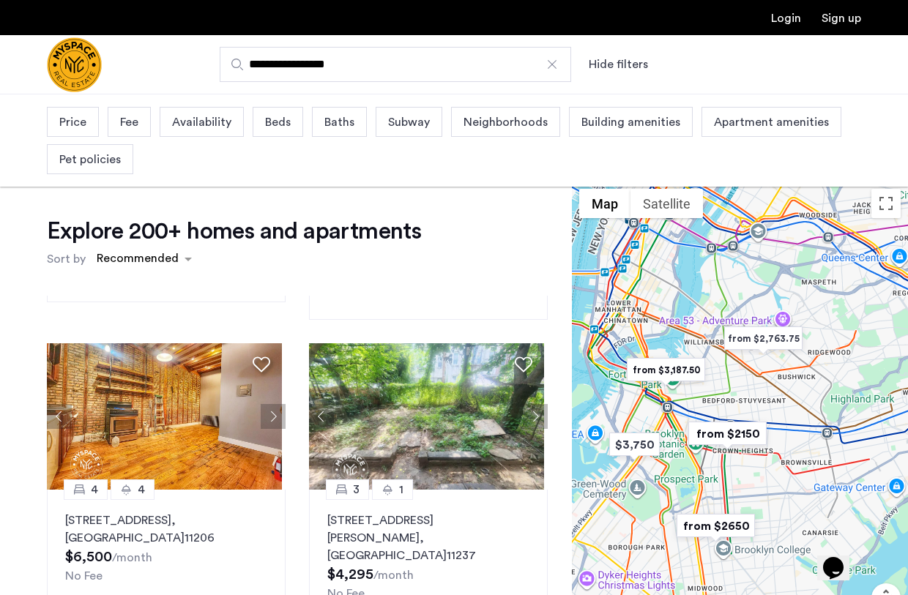
scroll to position [569, 0]
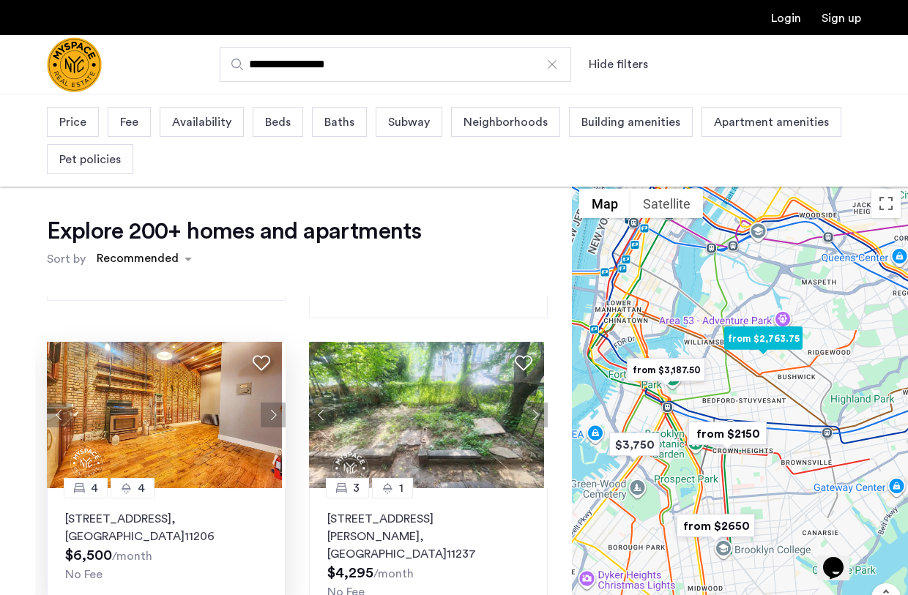
click at [265, 403] on button "Next apartment" at bounding box center [273, 415] width 25 height 25
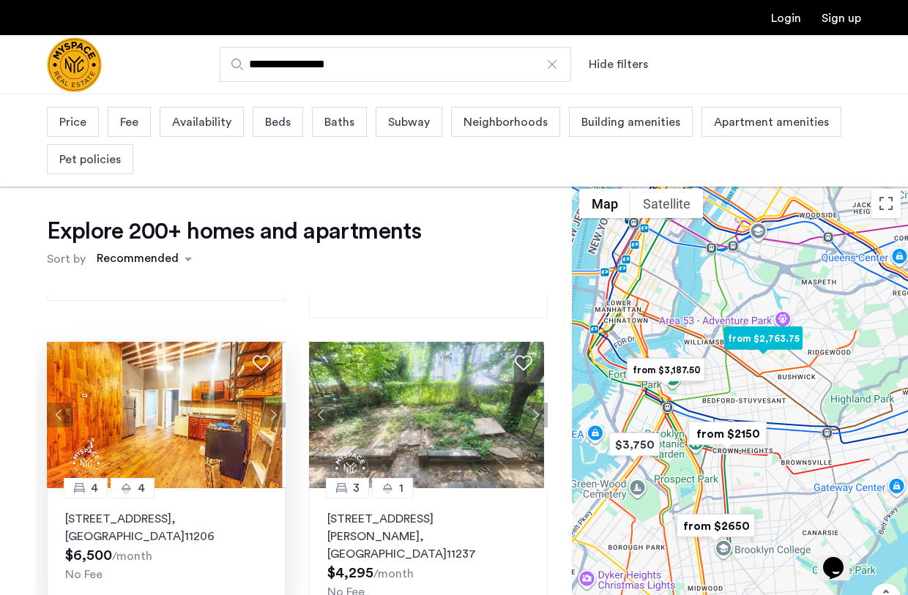
click at [265, 403] on button "Next apartment" at bounding box center [273, 415] width 25 height 25
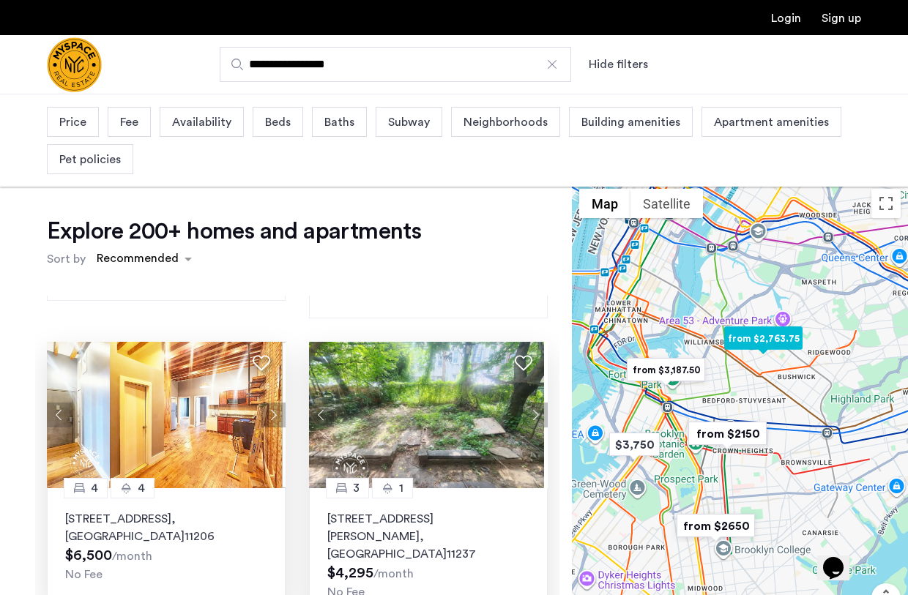
click at [317, 403] on button "Previous apartment" at bounding box center [321, 415] width 25 height 25
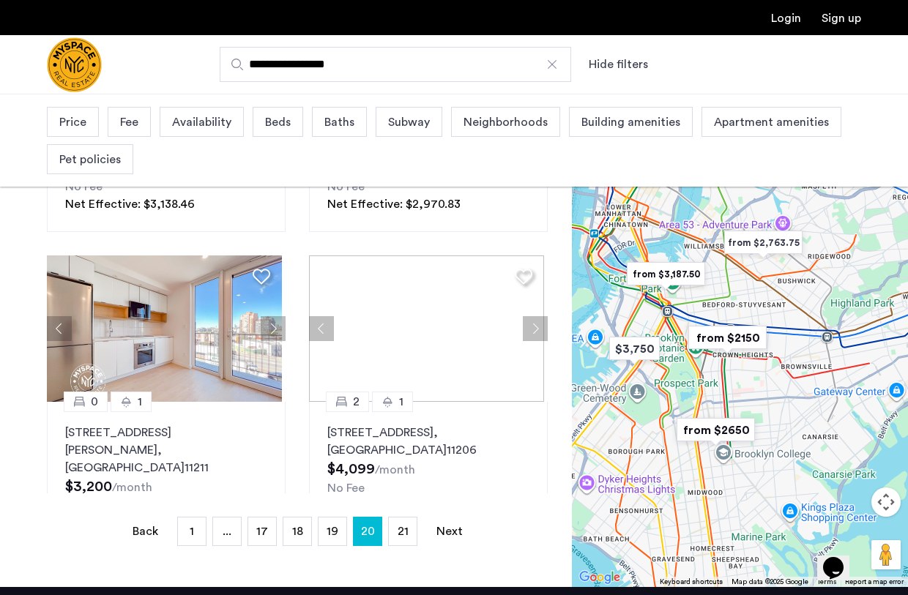
scroll to position [307, 0]
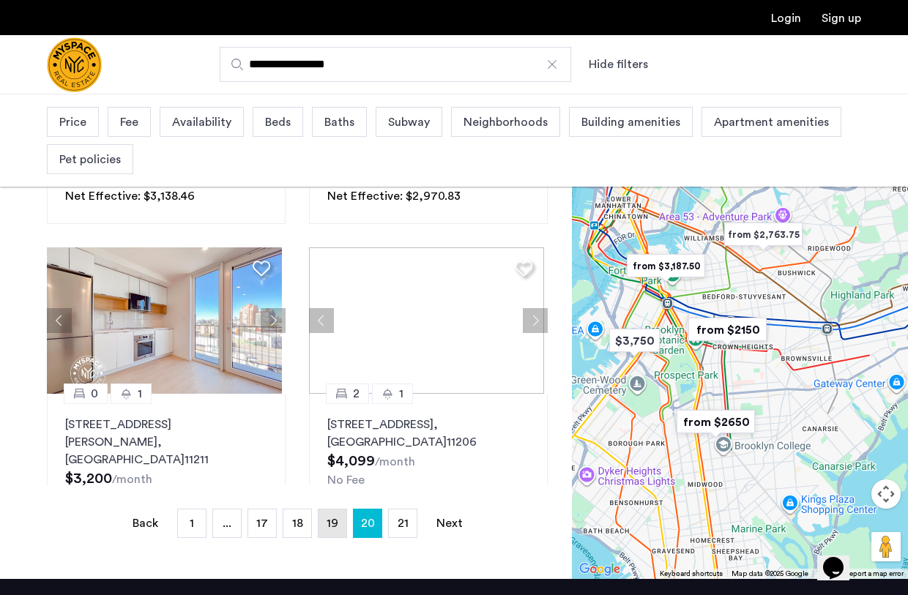
click at [341, 524] on link "page 19" at bounding box center [333, 524] width 28 height 28
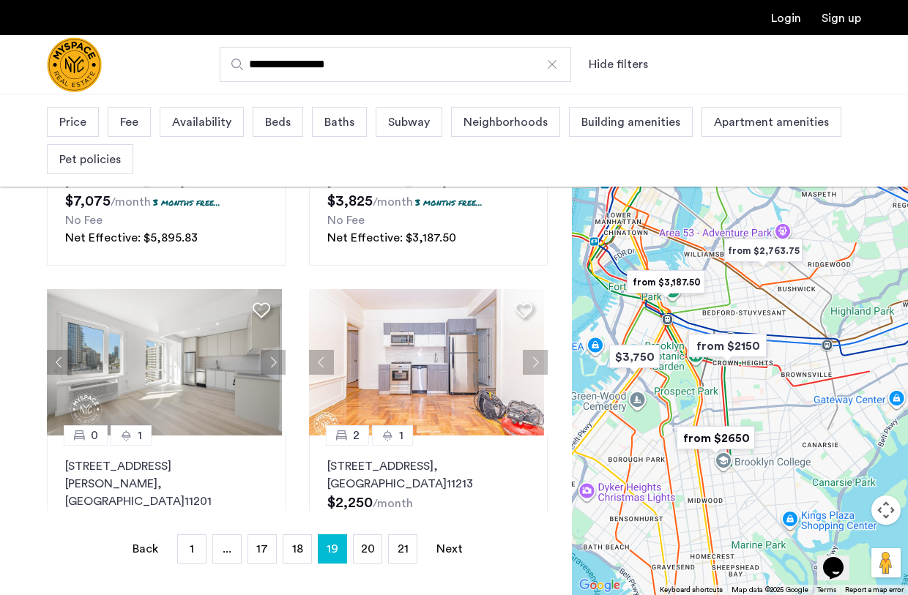
scroll to position [283, 0]
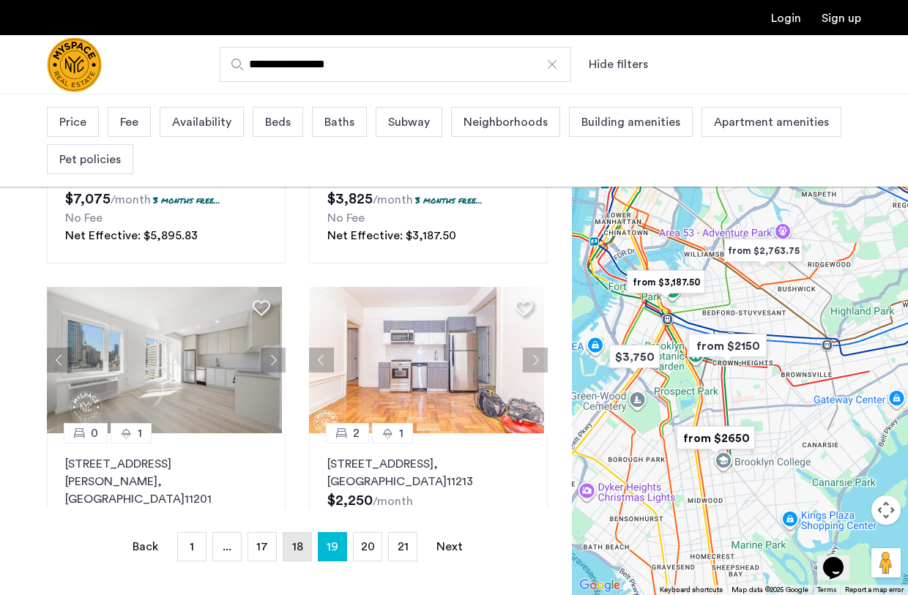
click at [297, 546] on span "18" at bounding box center [297, 547] width 11 height 12
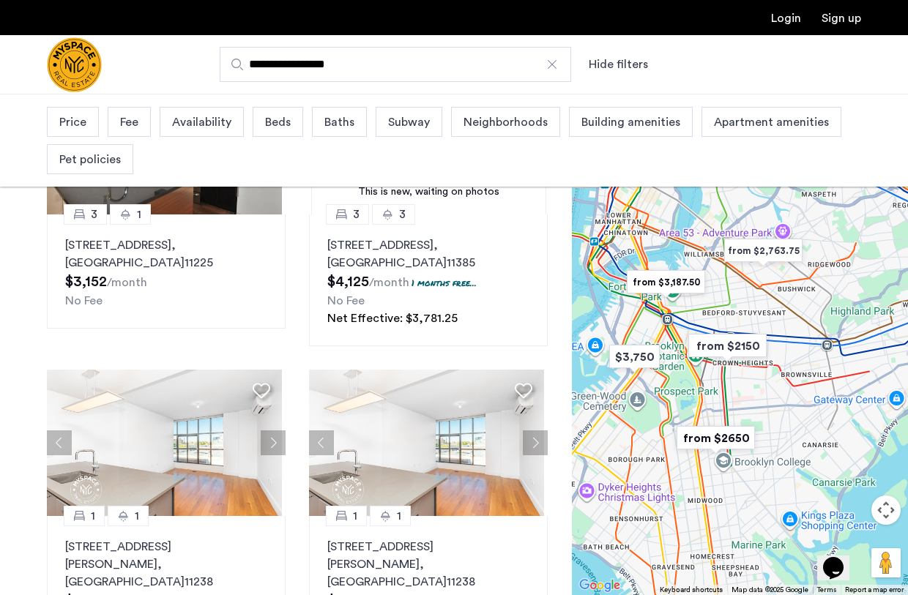
scroll to position [203, 0]
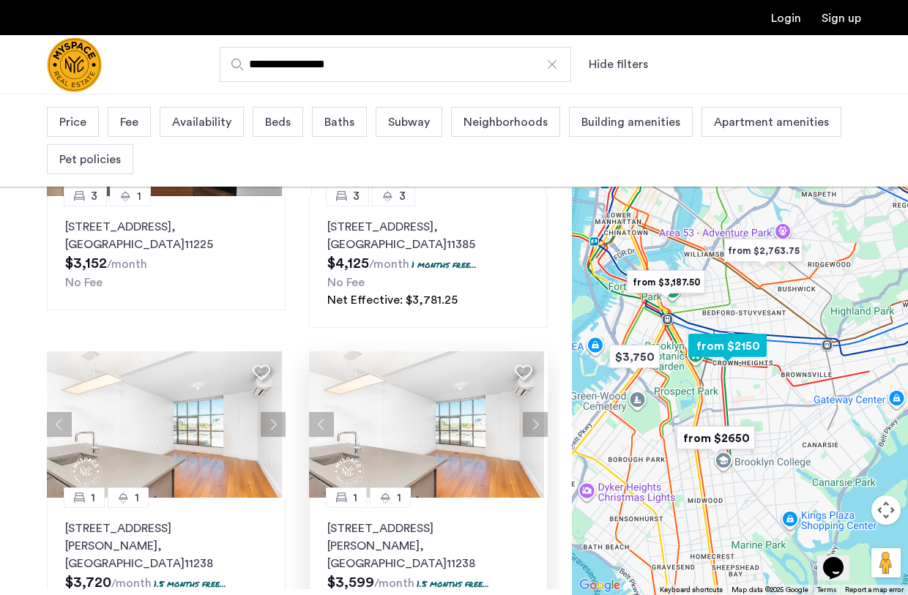
click at [318, 412] on button "Previous apartment" at bounding box center [321, 424] width 25 height 25
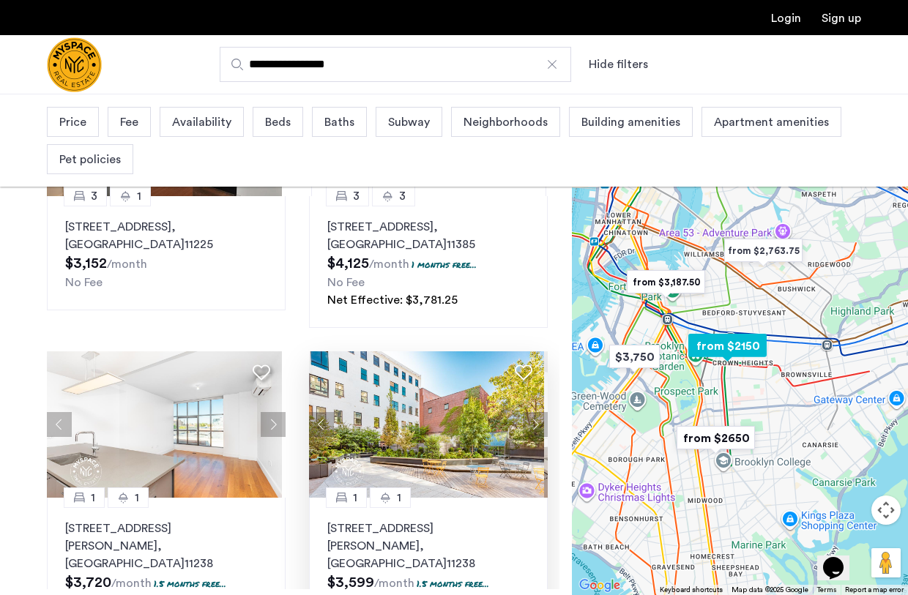
click at [318, 412] on button "Previous apartment" at bounding box center [321, 424] width 25 height 25
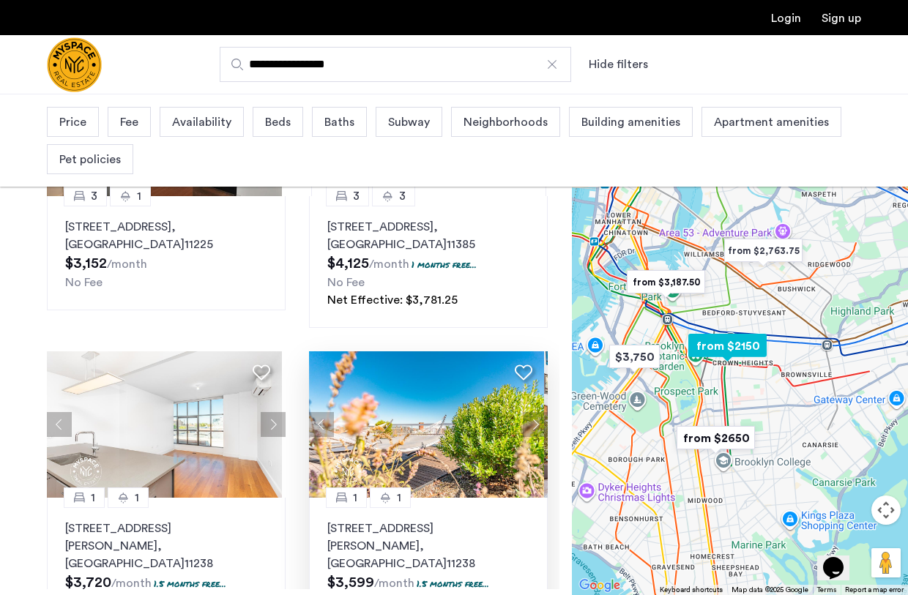
click at [318, 412] on button "Previous apartment" at bounding box center [321, 424] width 25 height 25
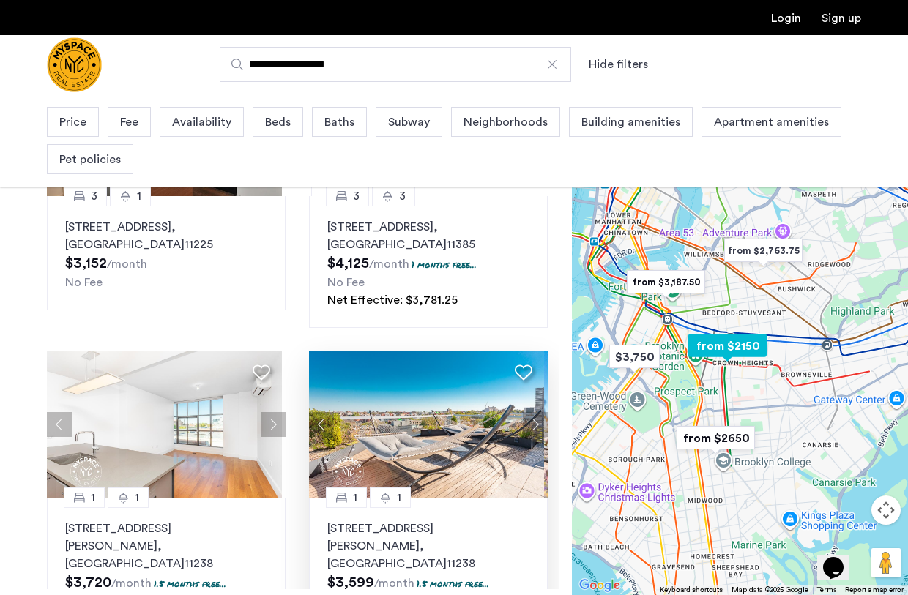
click at [318, 412] on button "Previous apartment" at bounding box center [321, 424] width 25 height 25
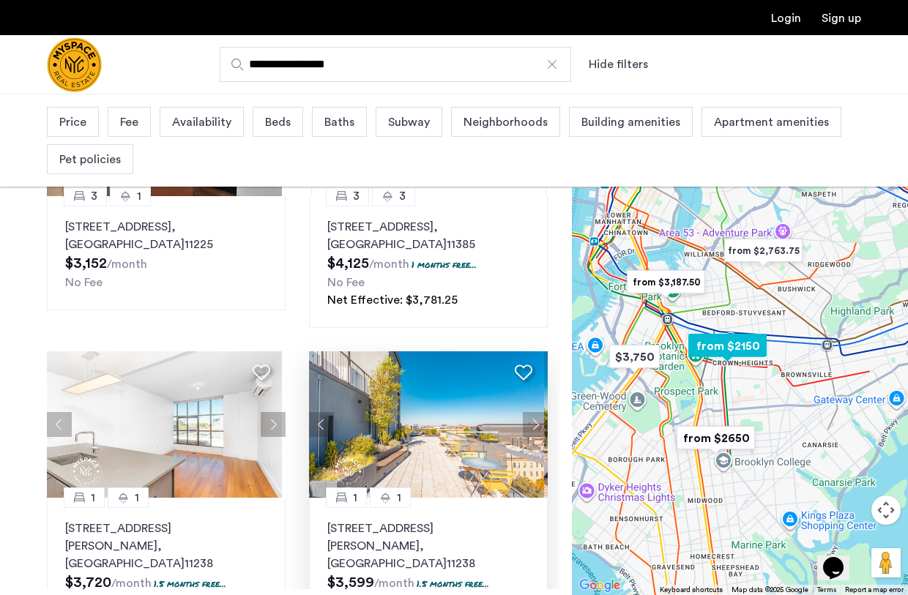
click at [318, 412] on button "Previous apartment" at bounding box center [321, 424] width 25 height 25
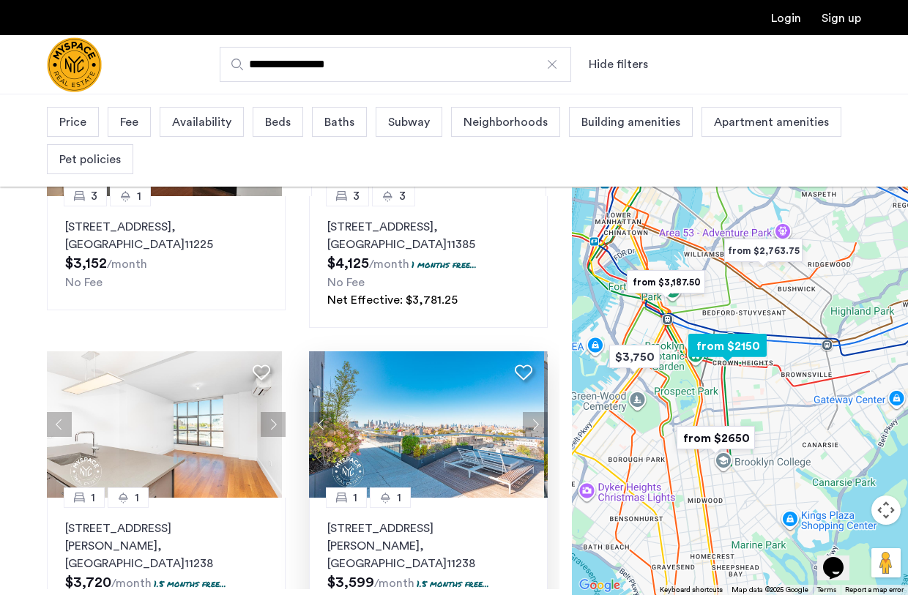
click at [318, 412] on button "Previous apartment" at bounding box center [321, 424] width 25 height 25
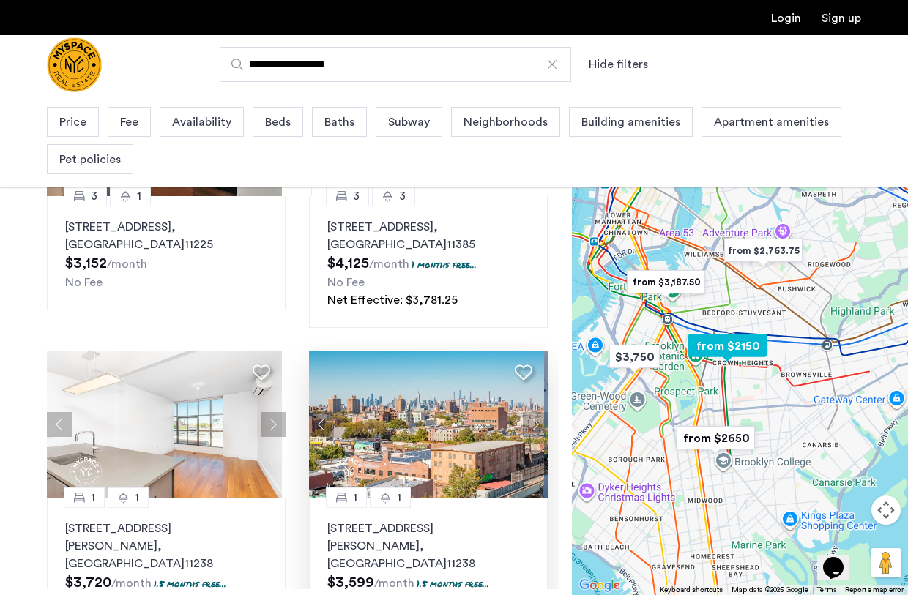
click at [318, 412] on button "Previous apartment" at bounding box center [321, 424] width 25 height 25
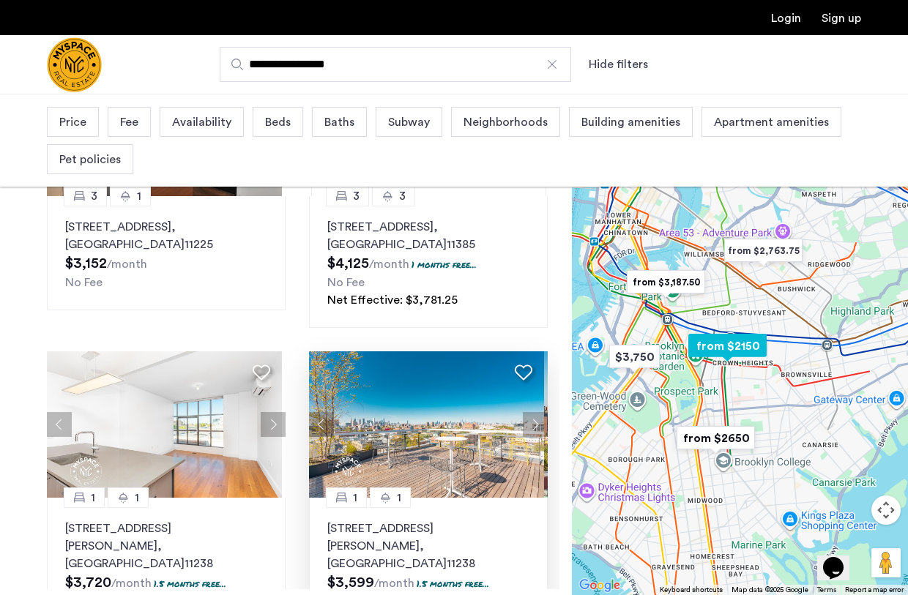
click at [318, 412] on button "Previous apartment" at bounding box center [321, 424] width 25 height 25
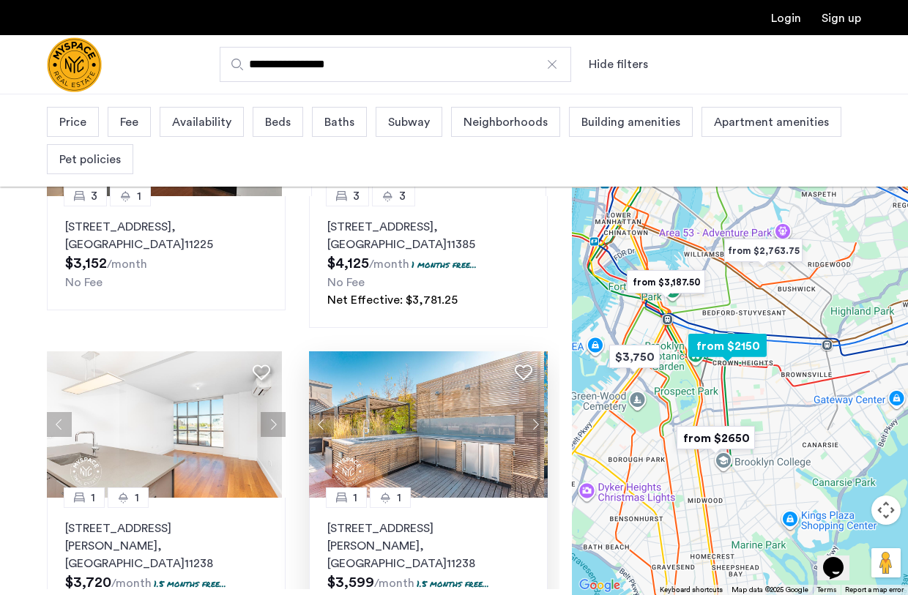
click at [318, 412] on button "Previous apartment" at bounding box center [321, 424] width 25 height 25
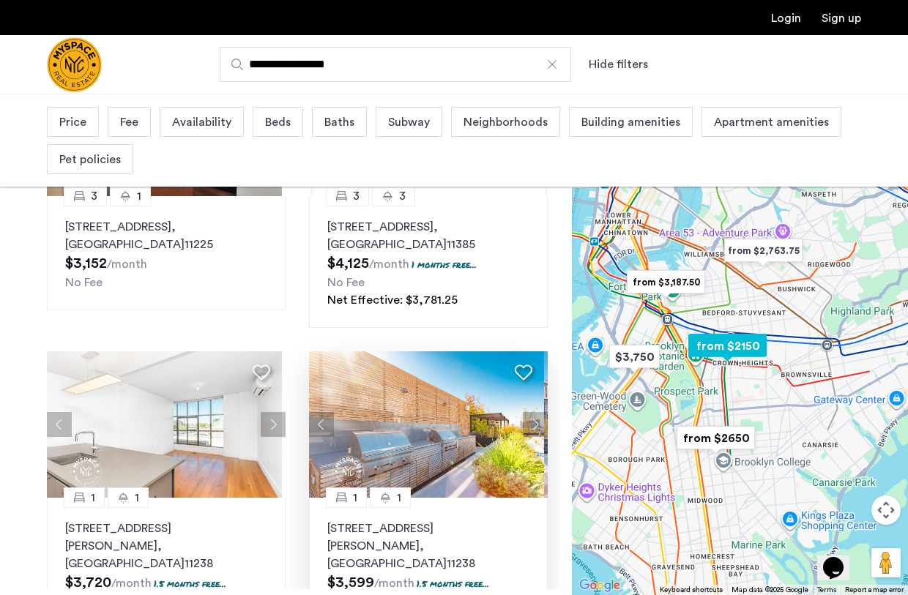
click at [318, 412] on button "Previous apartment" at bounding box center [321, 424] width 25 height 25
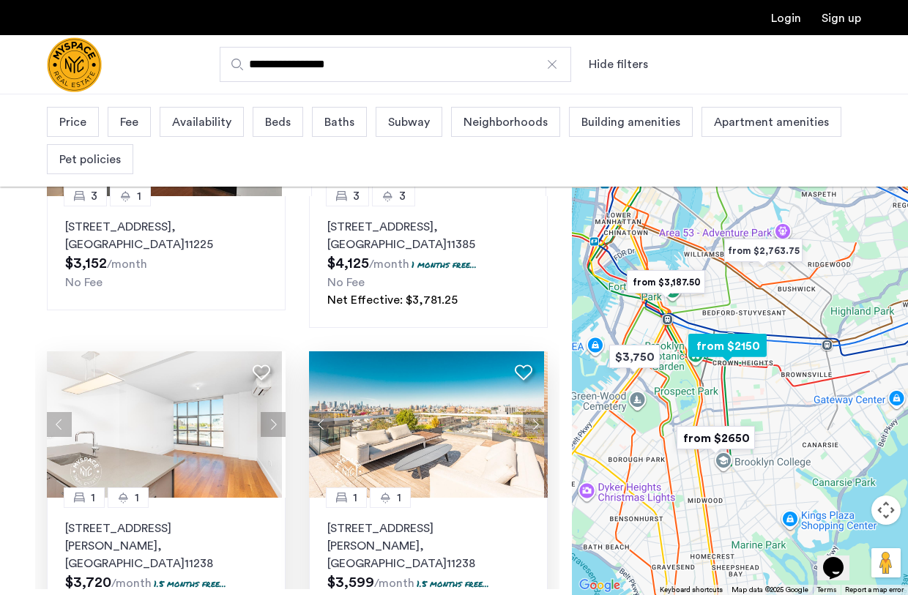
click at [274, 412] on button "Next apartment" at bounding box center [273, 424] width 25 height 25
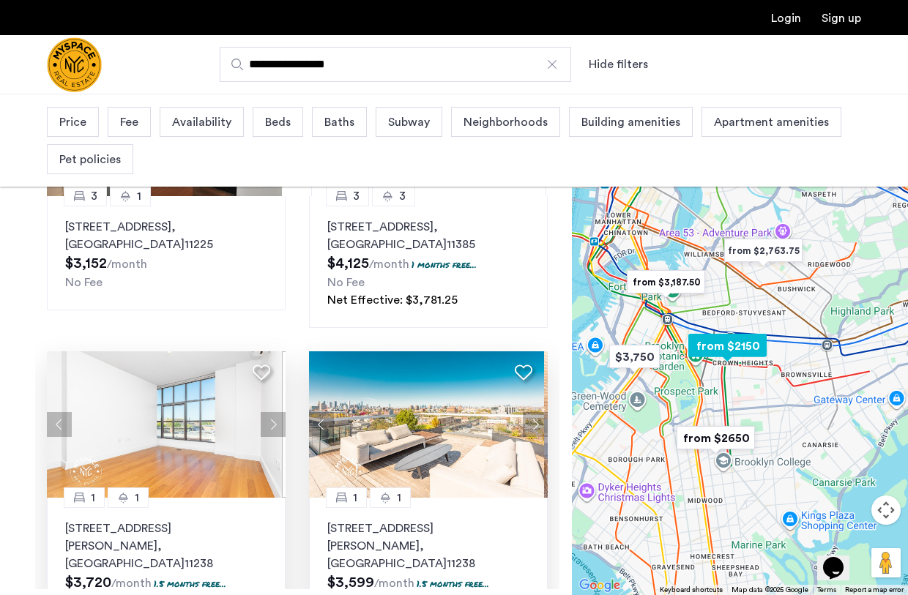
click at [274, 412] on button "Next apartment" at bounding box center [273, 424] width 25 height 25
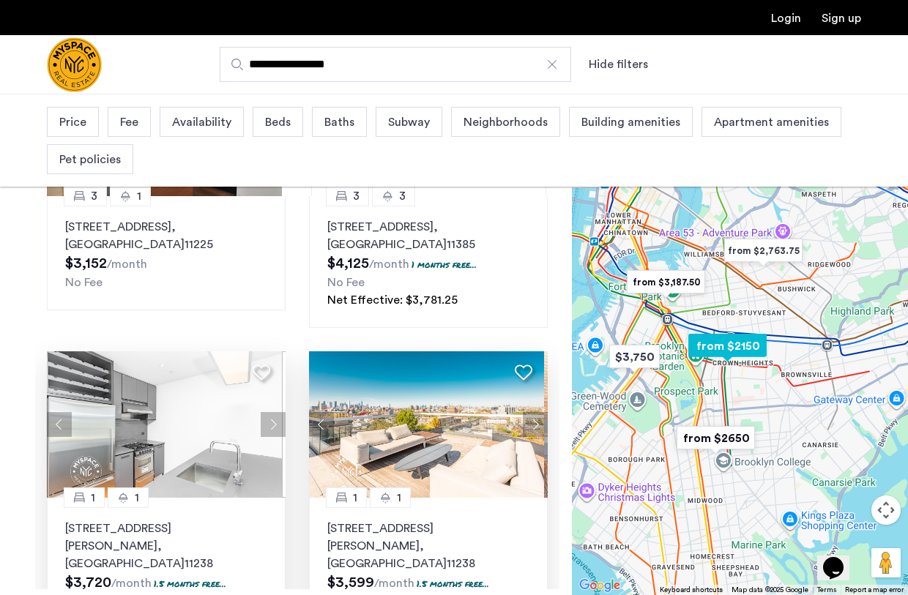
click at [274, 412] on button "Next apartment" at bounding box center [273, 424] width 25 height 25
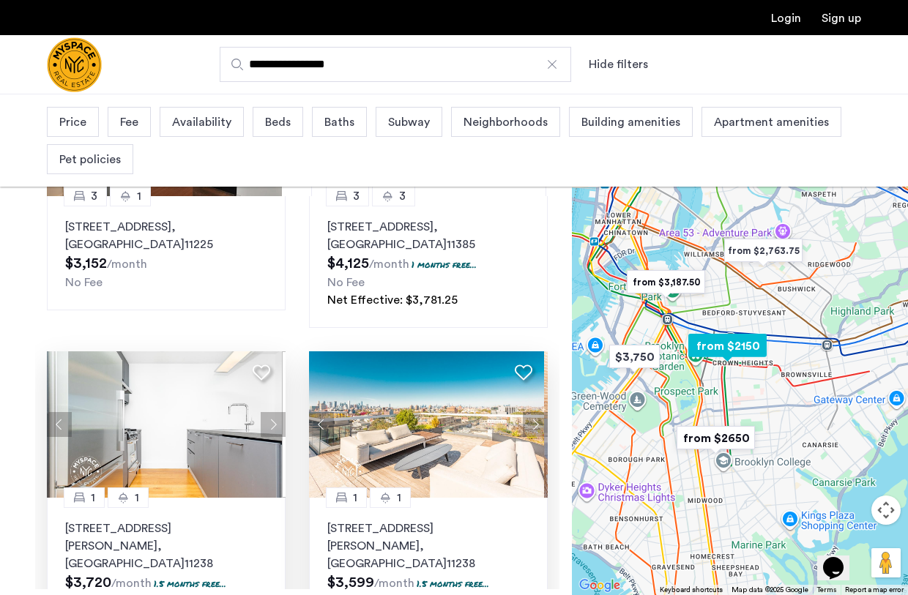
click at [274, 412] on button "Next apartment" at bounding box center [273, 424] width 25 height 25
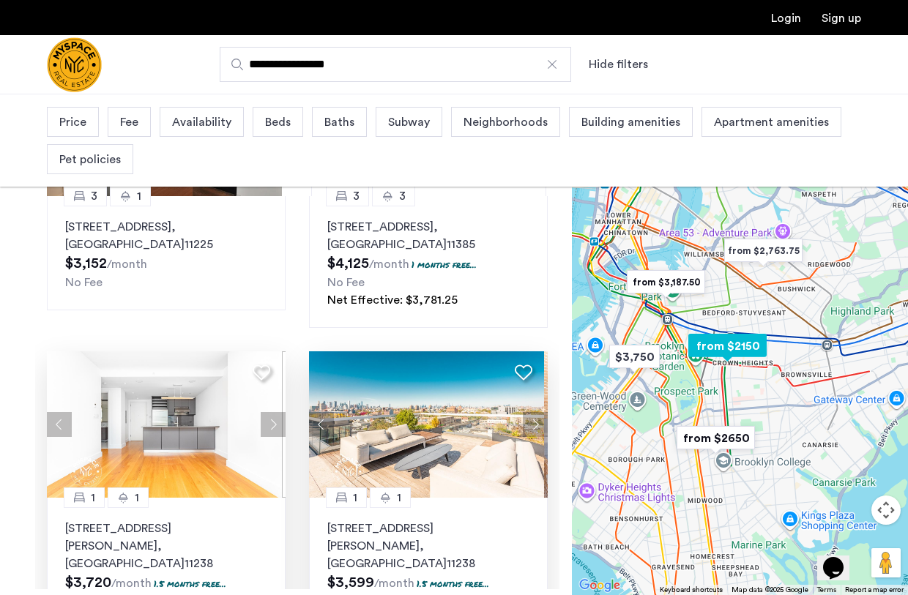
click at [274, 412] on button "Next apartment" at bounding box center [273, 424] width 25 height 25
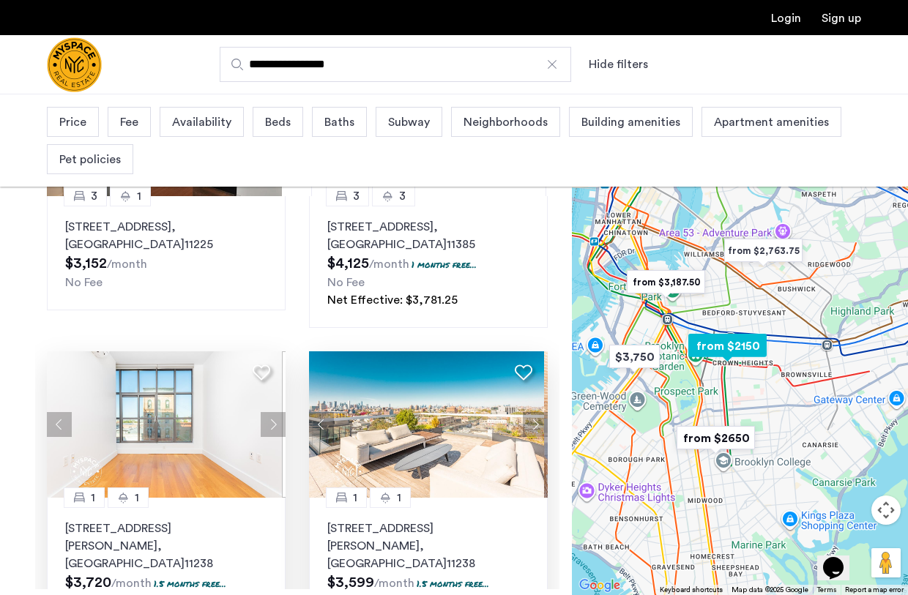
click at [274, 412] on button "Next apartment" at bounding box center [273, 424] width 25 height 25
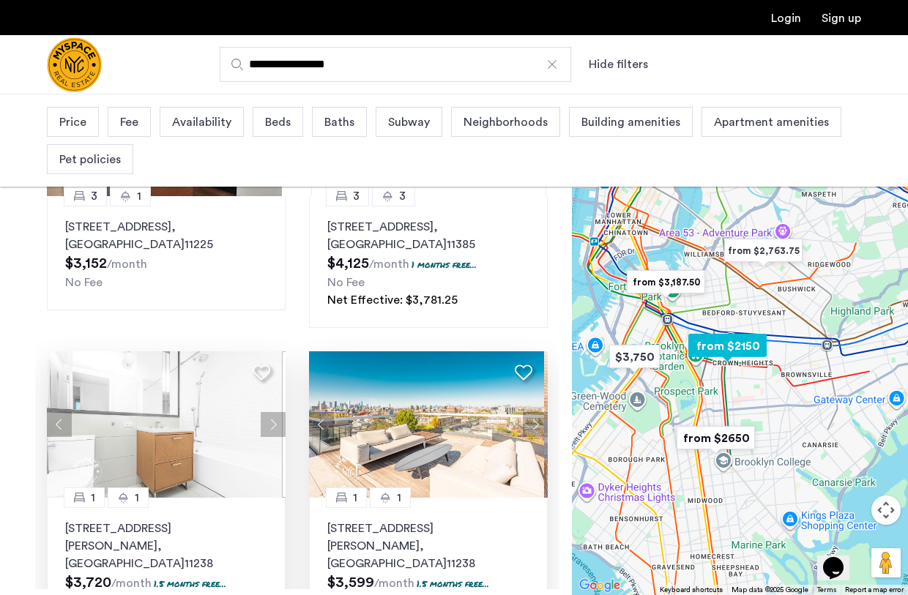
click at [274, 412] on button "Next apartment" at bounding box center [273, 424] width 25 height 25
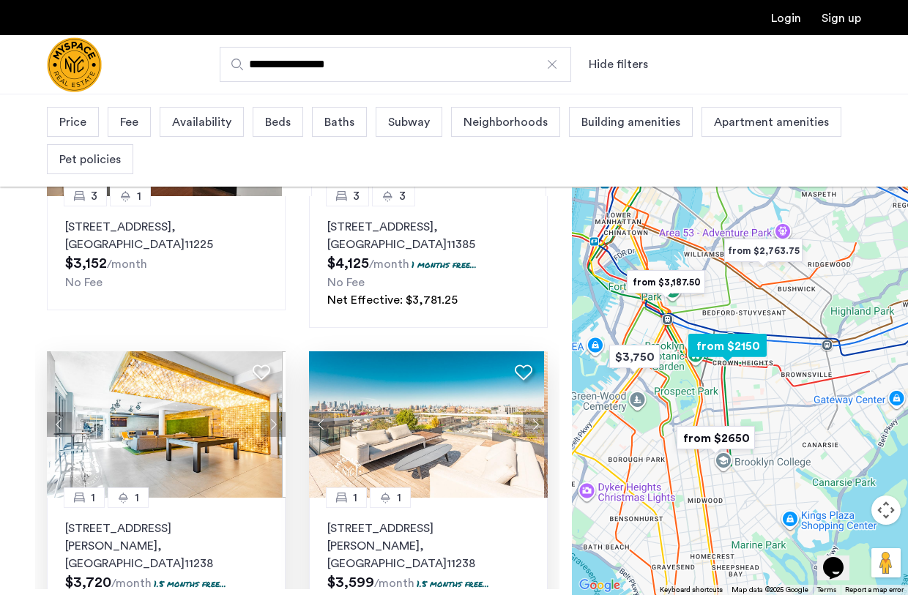
click at [274, 412] on button "Next apartment" at bounding box center [273, 424] width 25 height 25
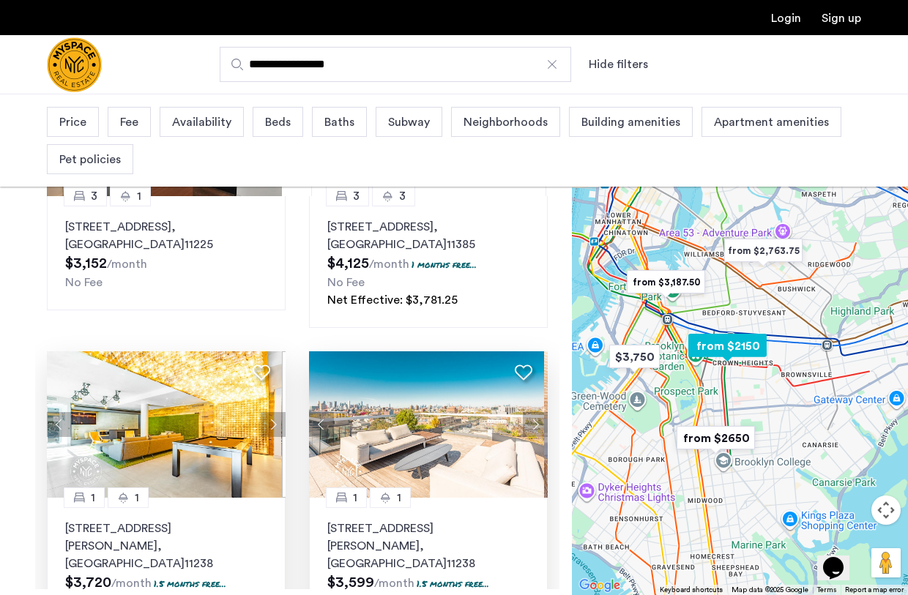
click at [274, 412] on button "Next apartment" at bounding box center [273, 424] width 25 height 25
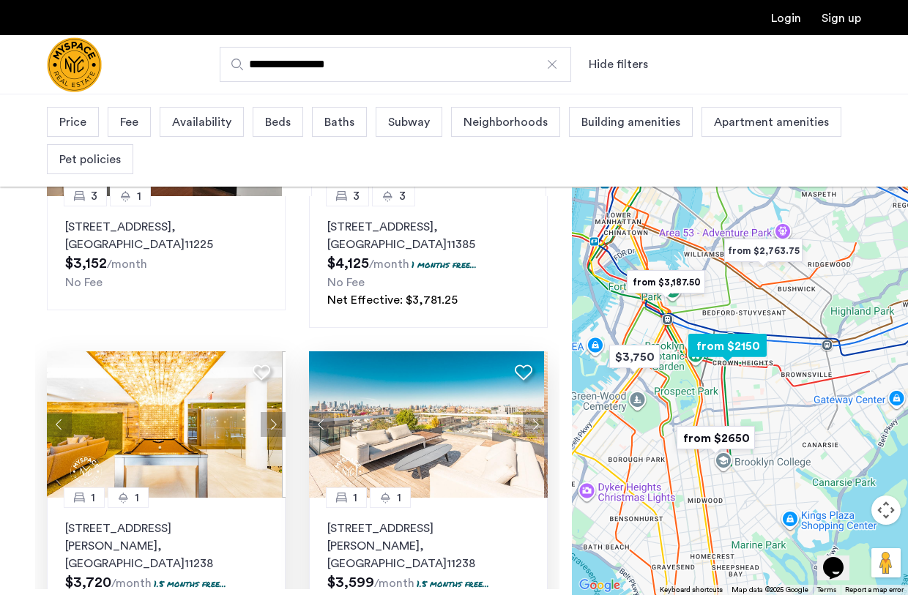
click at [274, 412] on button "Next apartment" at bounding box center [273, 424] width 25 height 25
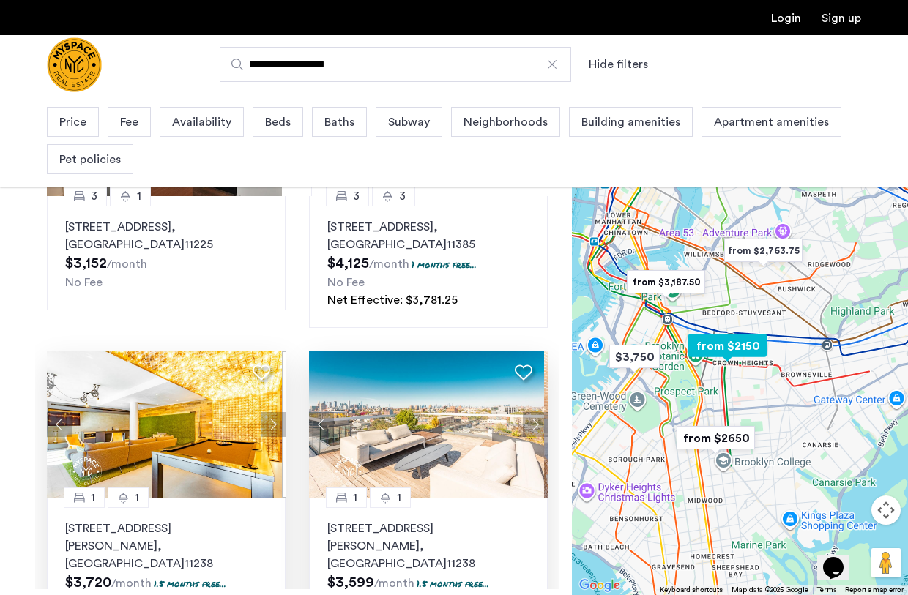
click at [274, 412] on button "Next apartment" at bounding box center [273, 424] width 25 height 25
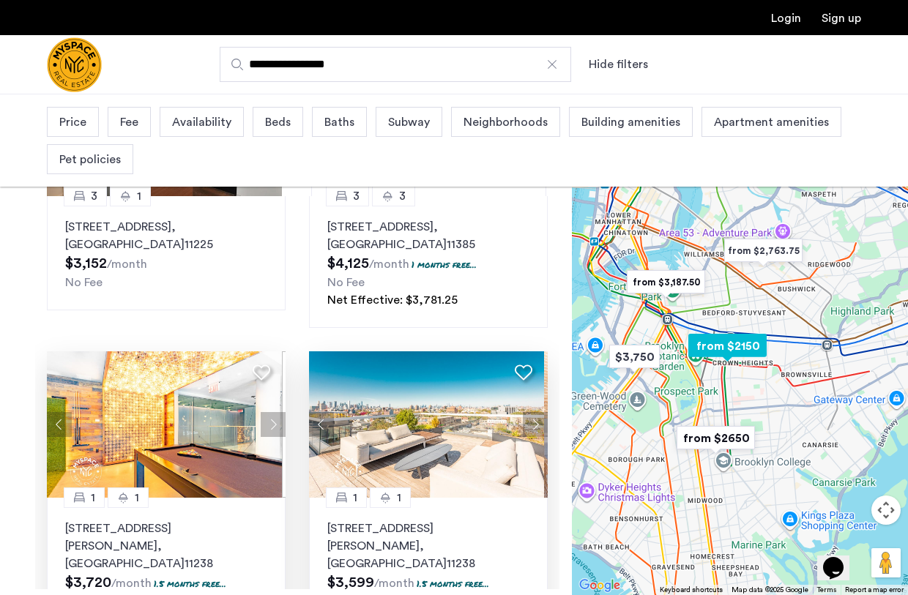
click at [320, 412] on button "Previous apartment" at bounding box center [321, 424] width 25 height 25
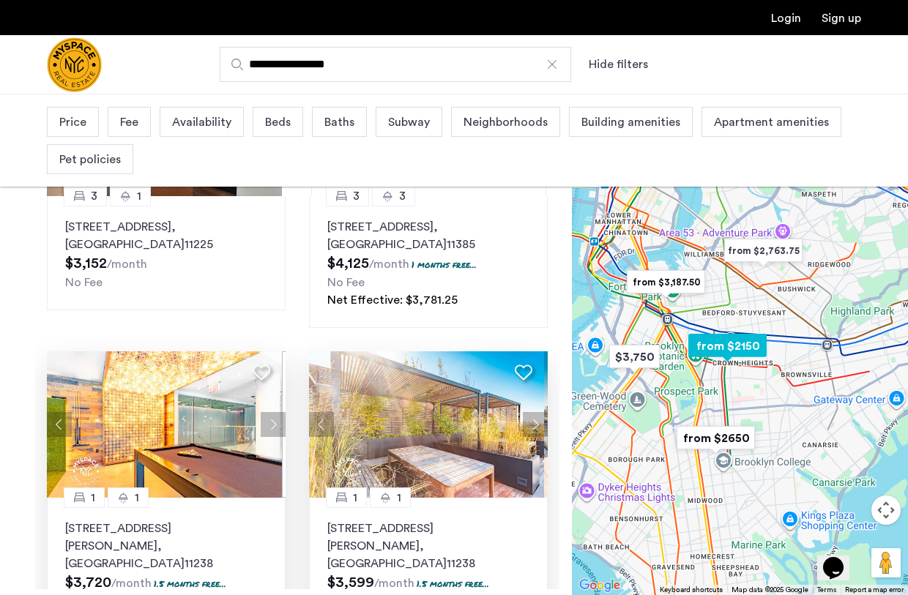
click at [320, 412] on button "Previous apartment" at bounding box center [321, 424] width 25 height 25
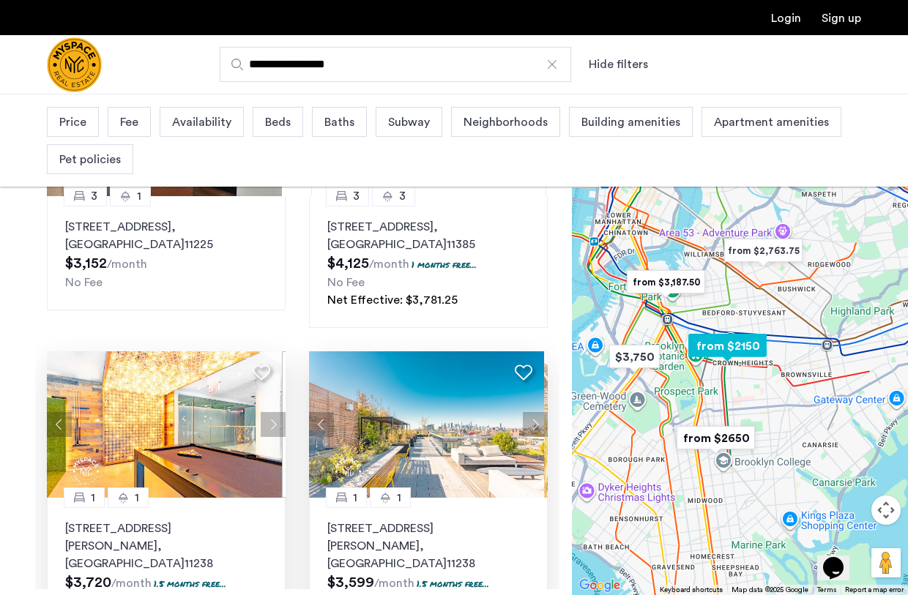
click at [320, 412] on button "Previous apartment" at bounding box center [321, 424] width 25 height 25
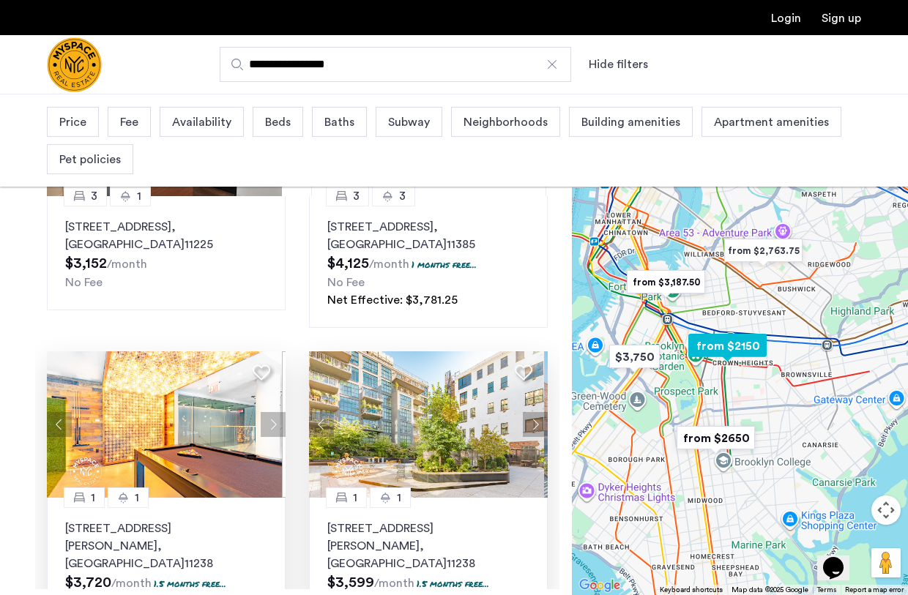
click at [320, 412] on button "Previous apartment" at bounding box center [321, 424] width 25 height 25
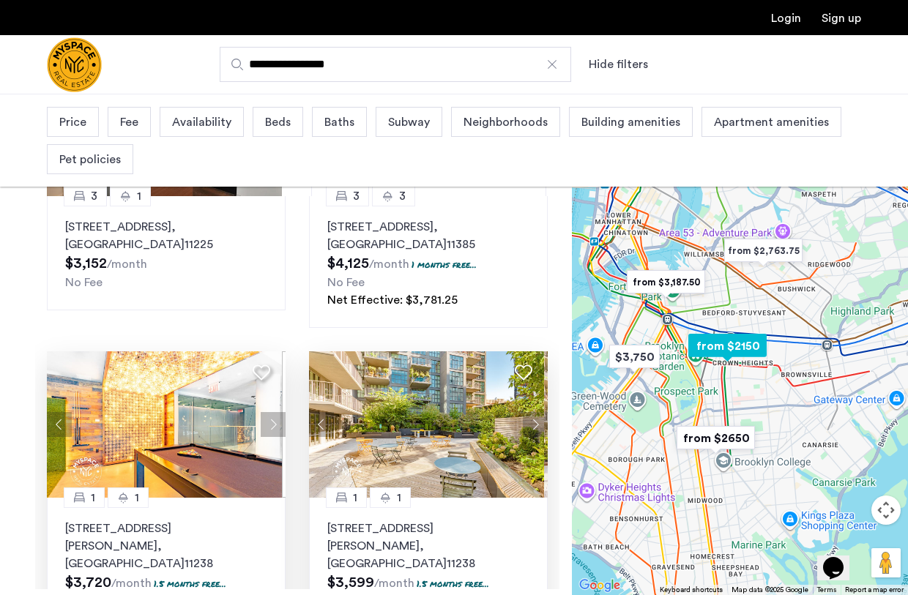
click at [320, 412] on button "Previous apartment" at bounding box center [321, 424] width 25 height 25
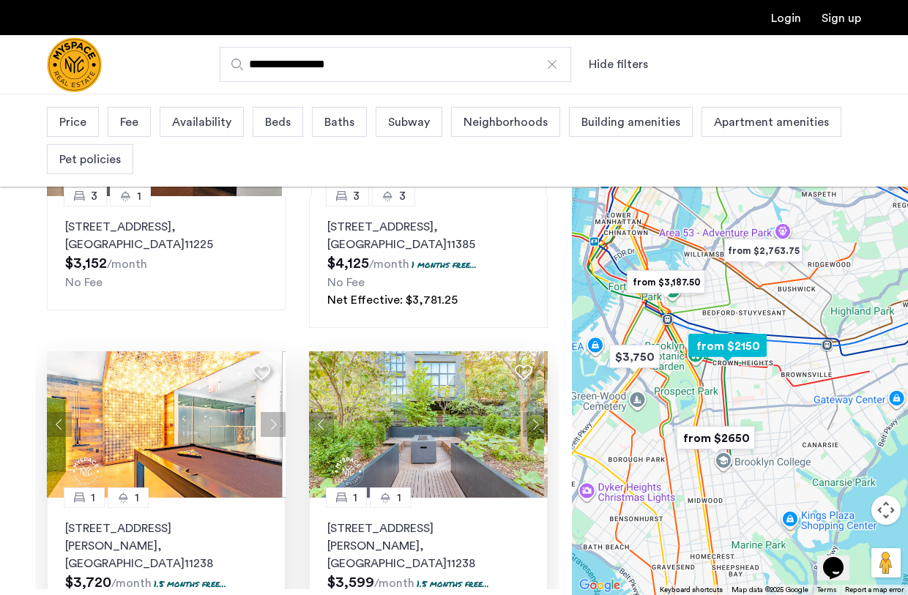
click at [320, 412] on button "Previous apartment" at bounding box center [321, 424] width 25 height 25
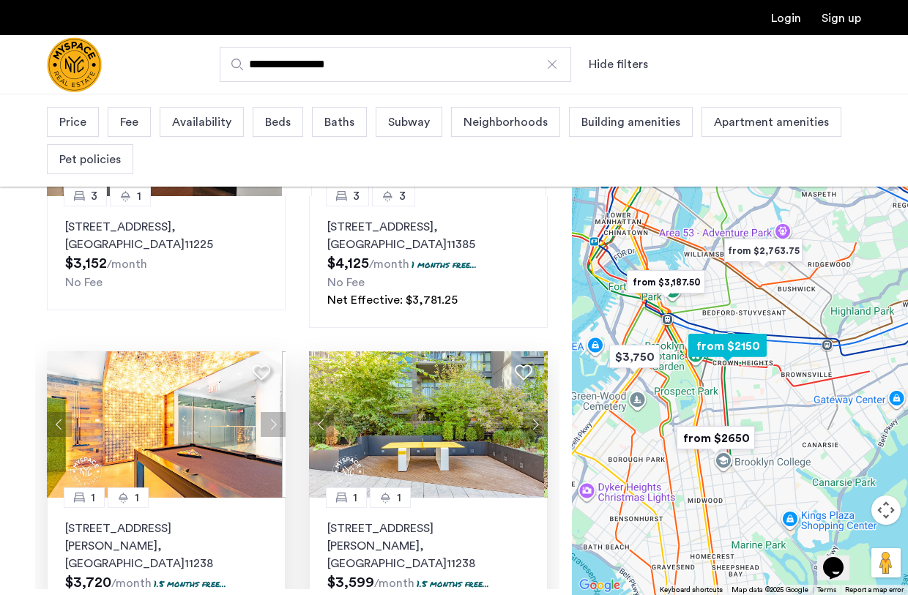
click at [320, 412] on button "Previous apartment" at bounding box center [321, 424] width 25 height 25
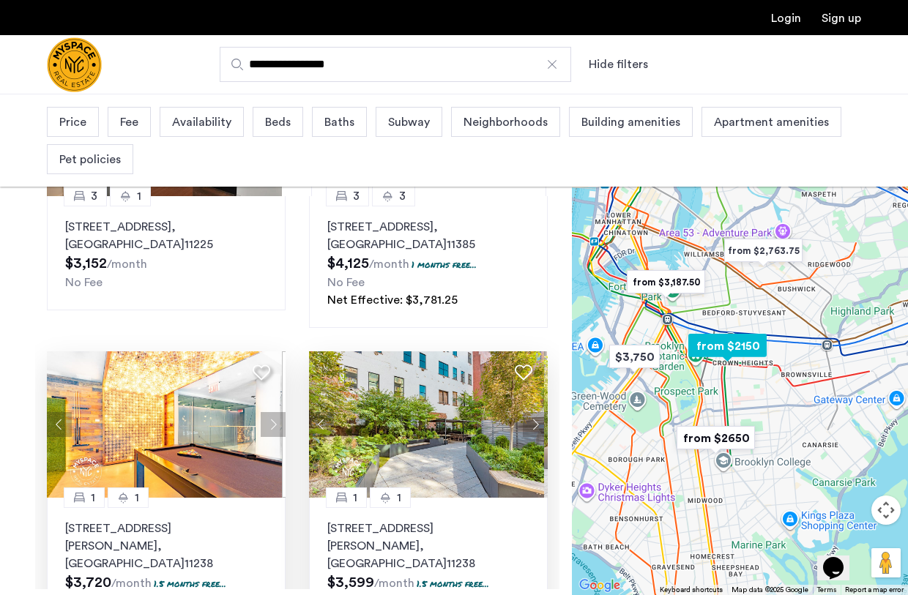
click at [320, 412] on button "Previous apartment" at bounding box center [321, 424] width 25 height 25
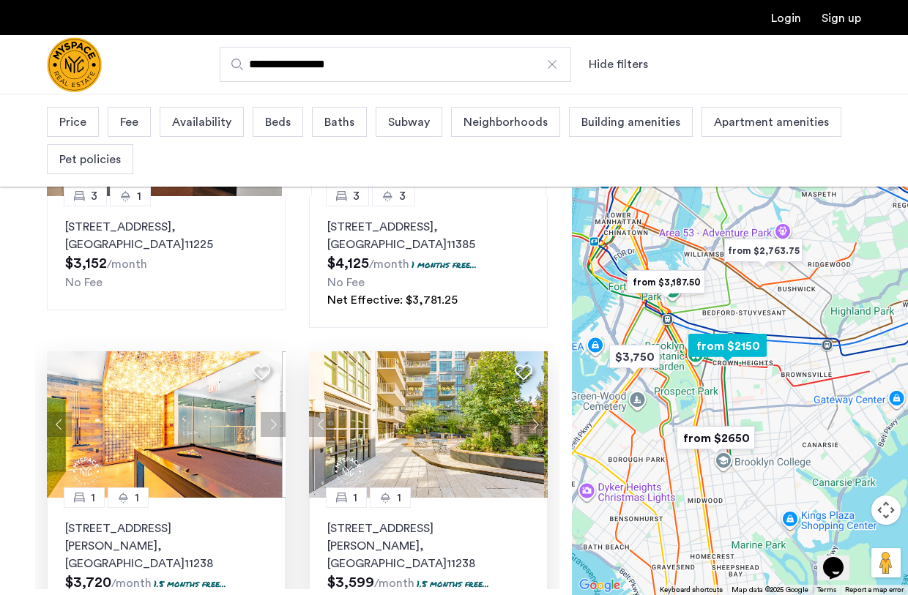
click at [320, 412] on button "Previous apartment" at bounding box center [321, 424] width 25 height 25
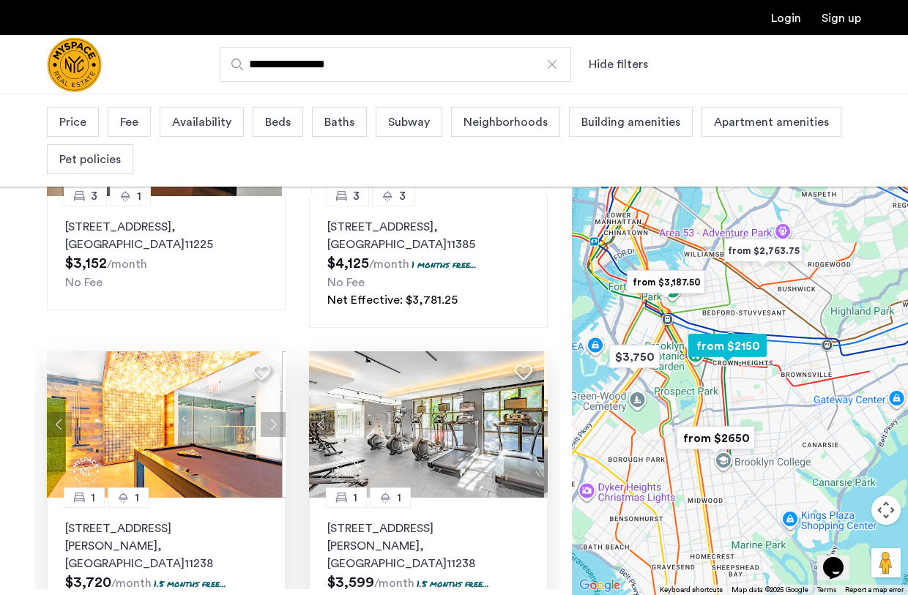
click at [320, 412] on button "Previous apartment" at bounding box center [321, 424] width 25 height 25
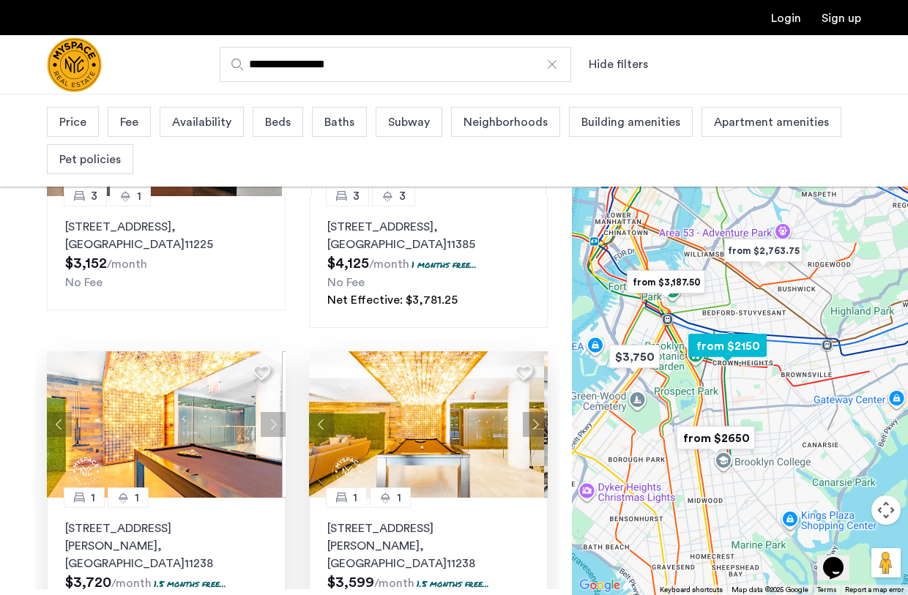
click at [320, 412] on button "Previous apartment" at bounding box center [321, 424] width 25 height 25
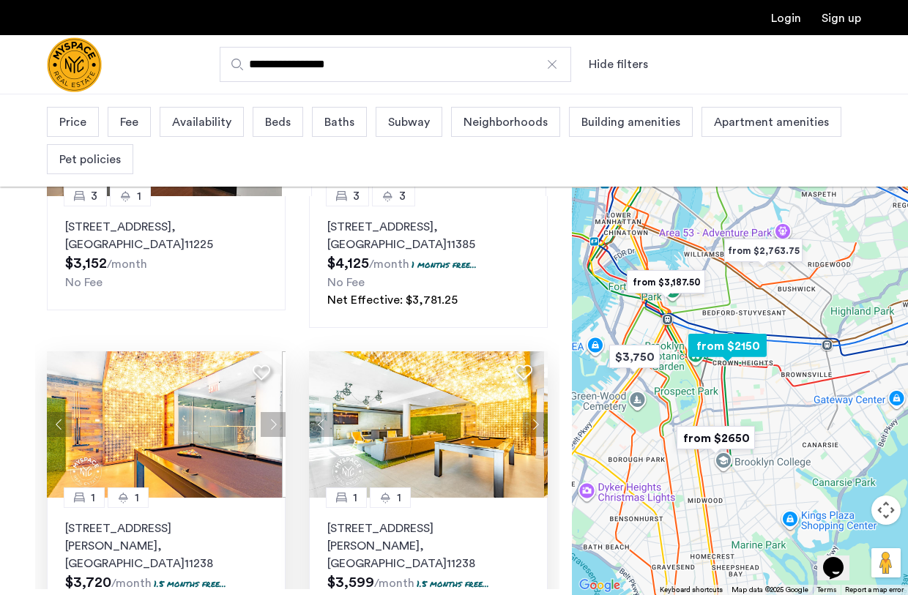
click at [320, 412] on button "Previous apartment" at bounding box center [321, 424] width 25 height 25
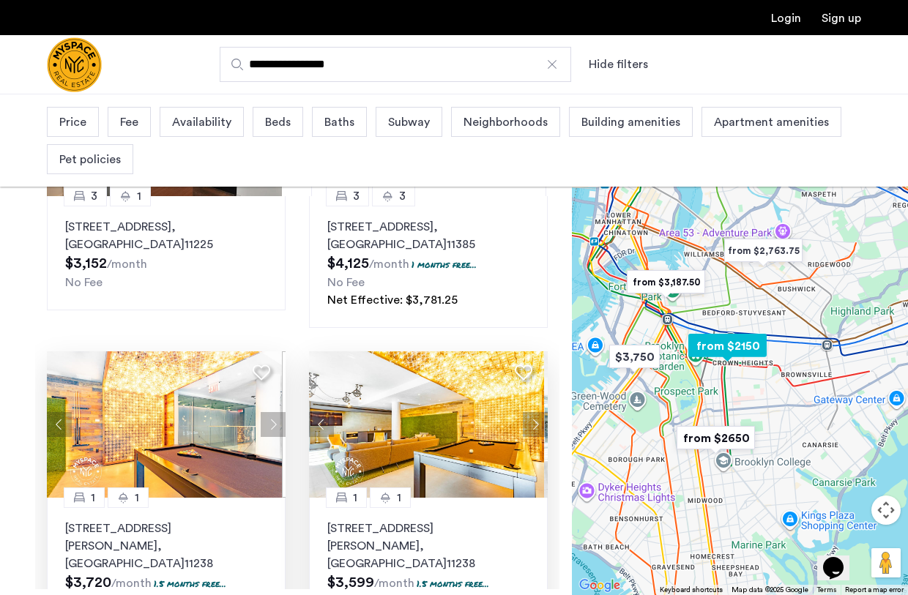
click at [320, 412] on button "Previous apartment" at bounding box center [321, 424] width 25 height 25
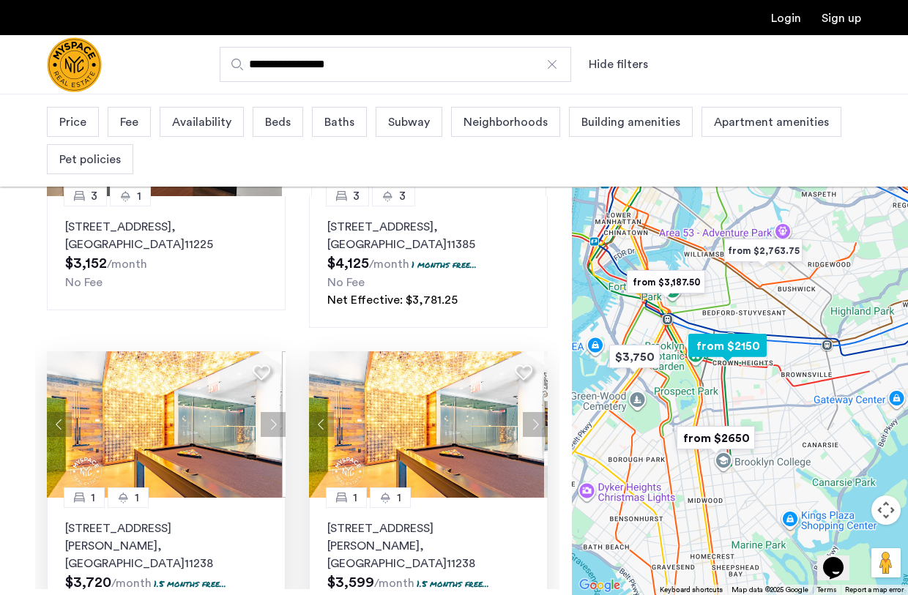
click at [320, 412] on button "Previous apartment" at bounding box center [321, 424] width 25 height 25
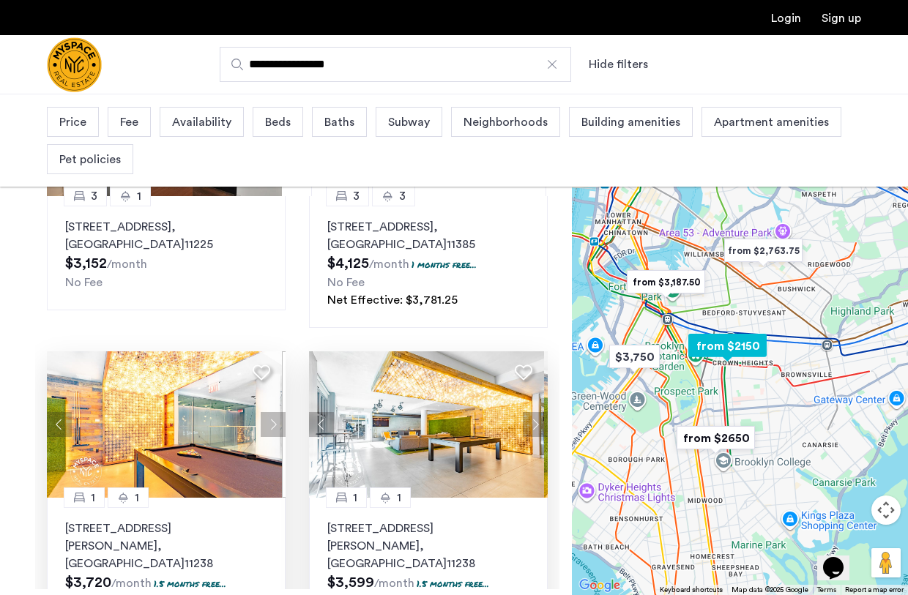
click at [316, 412] on button "Previous apartment" at bounding box center [321, 424] width 25 height 25
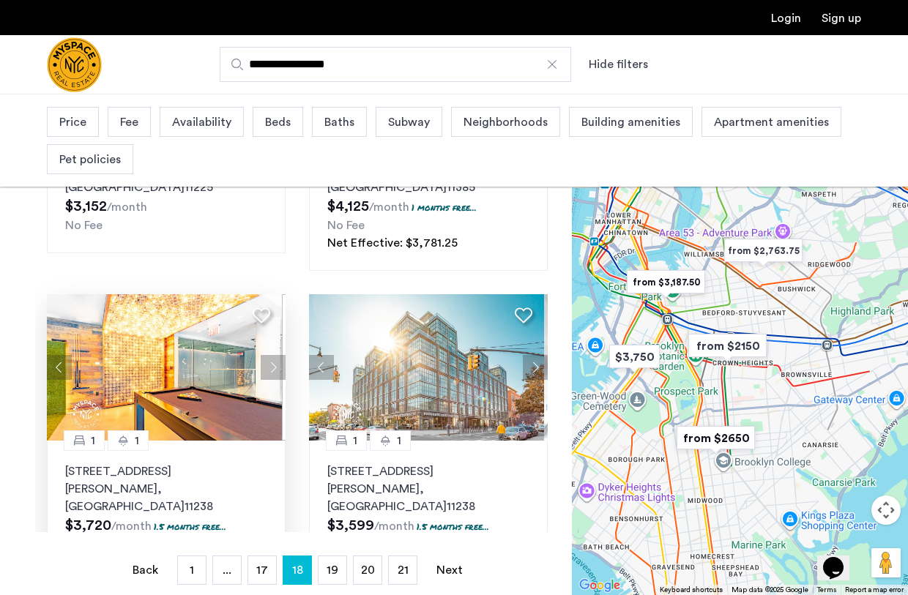
scroll to position [273, 0]
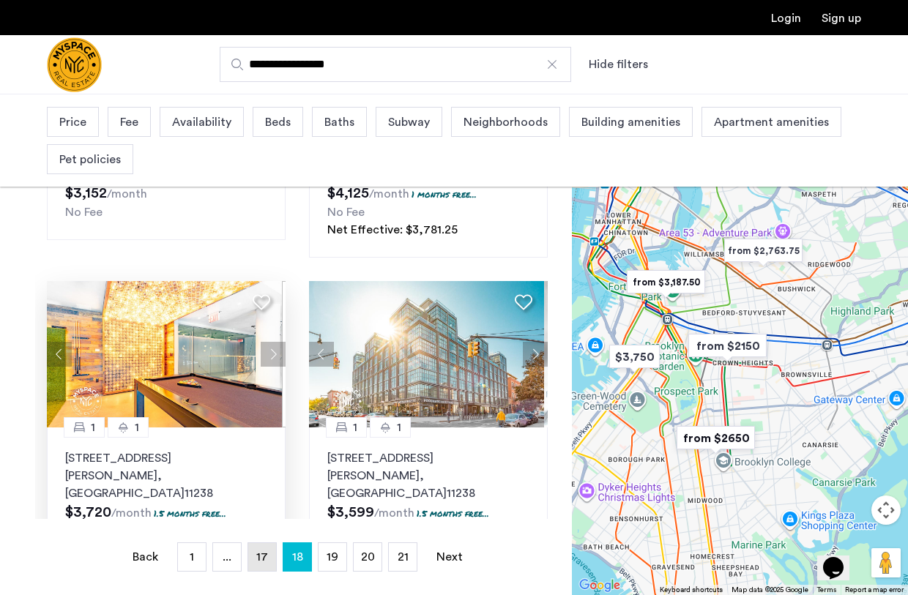
click at [267, 558] on span "17" at bounding box center [262, 557] width 12 height 12
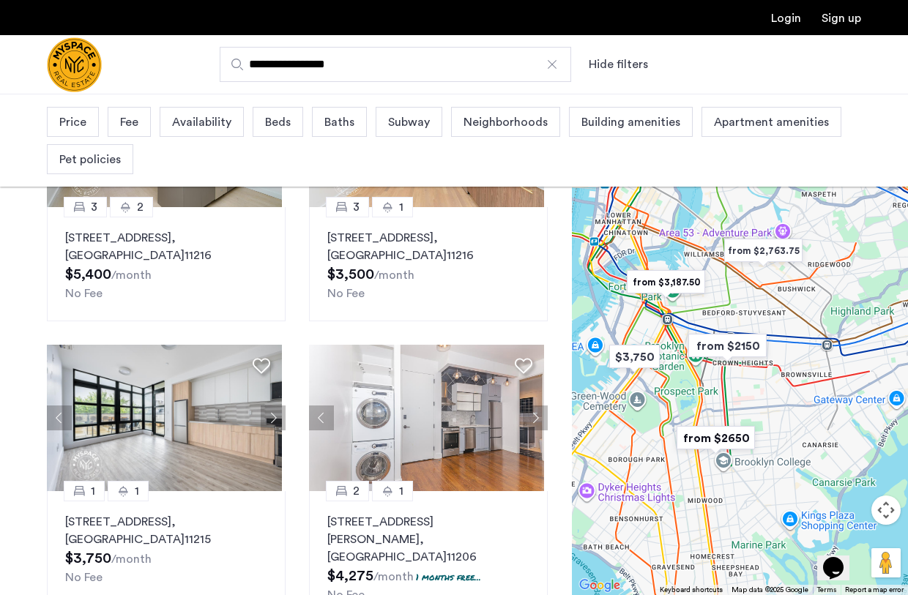
scroll to position [158, 0]
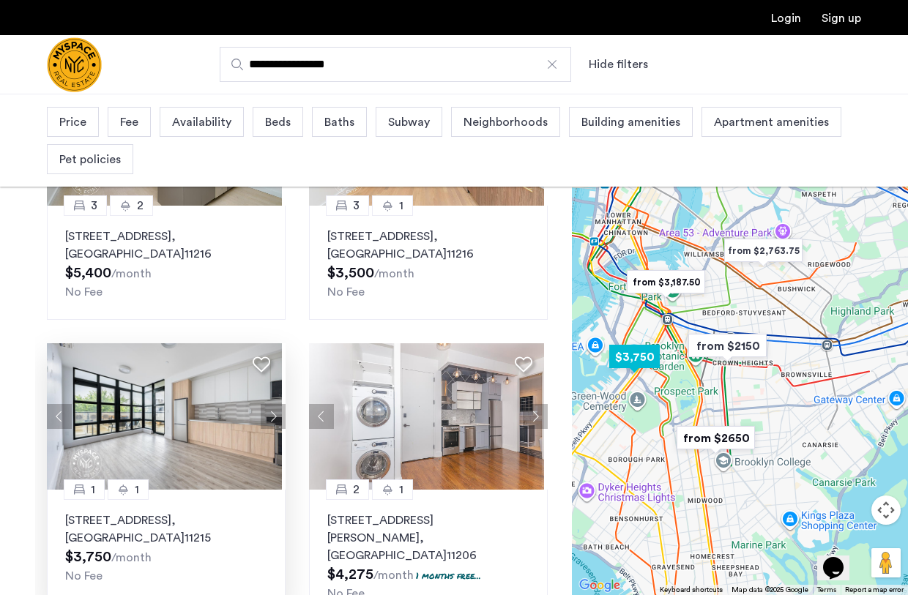
click at [272, 410] on button "Next apartment" at bounding box center [273, 416] width 25 height 25
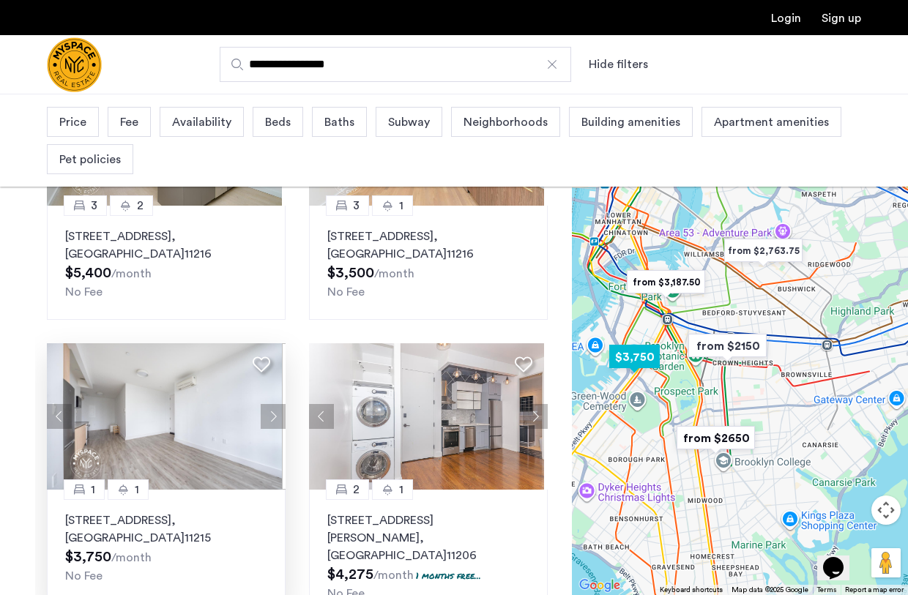
click at [272, 410] on button "Next apartment" at bounding box center [273, 416] width 25 height 25
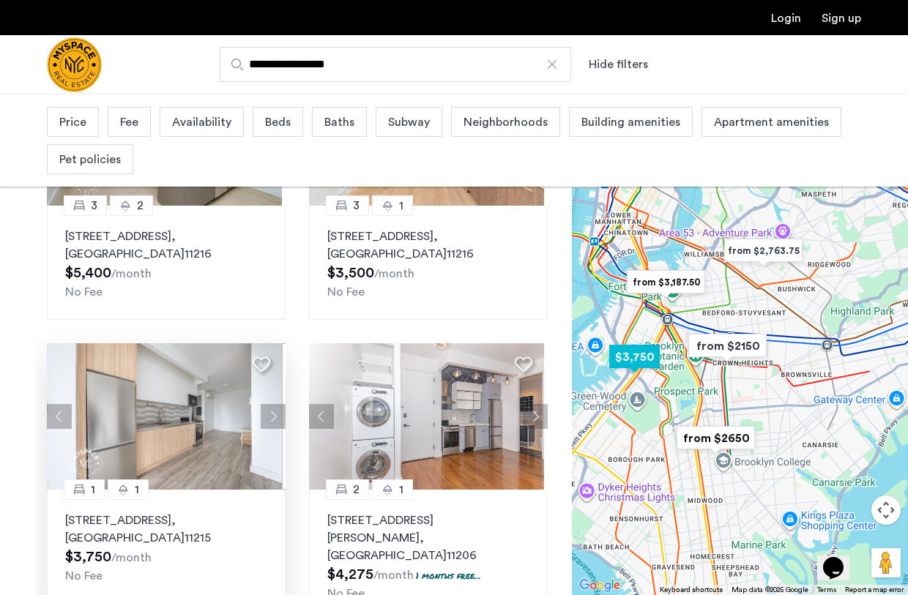
click at [272, 410] on button "Next apartment" at bounding box center [273, 416] width 25 height 25
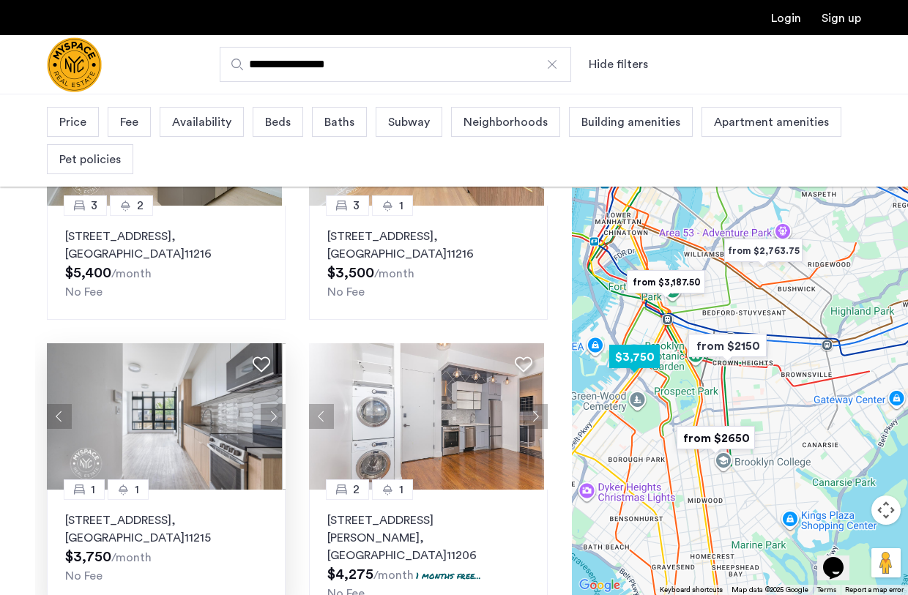
click at [272, 410] on button "Next apartment" at bounding box center [273, 416] width 25 height 25
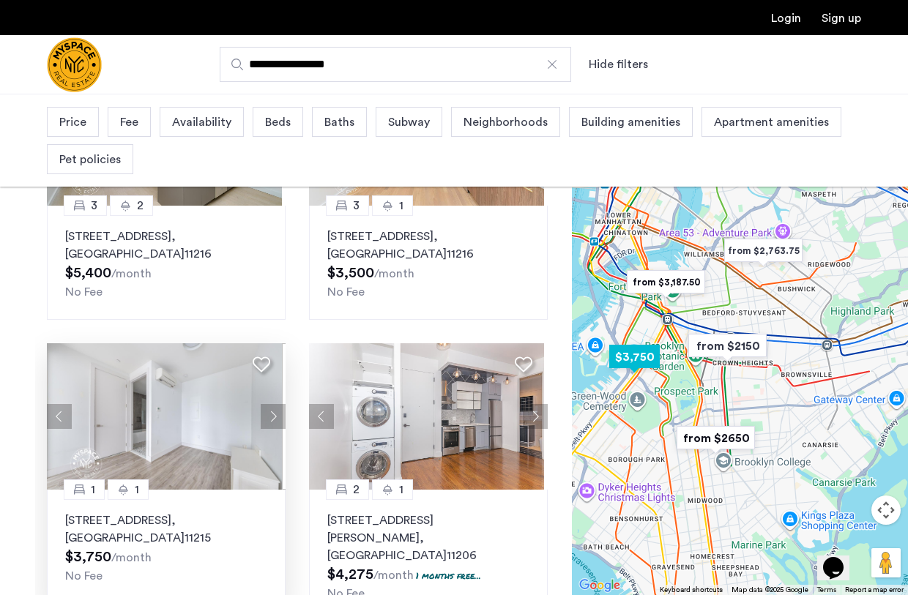
click at [272, 410] on button "Next apartment" at bounding box center [273, 416] width 25 height 25
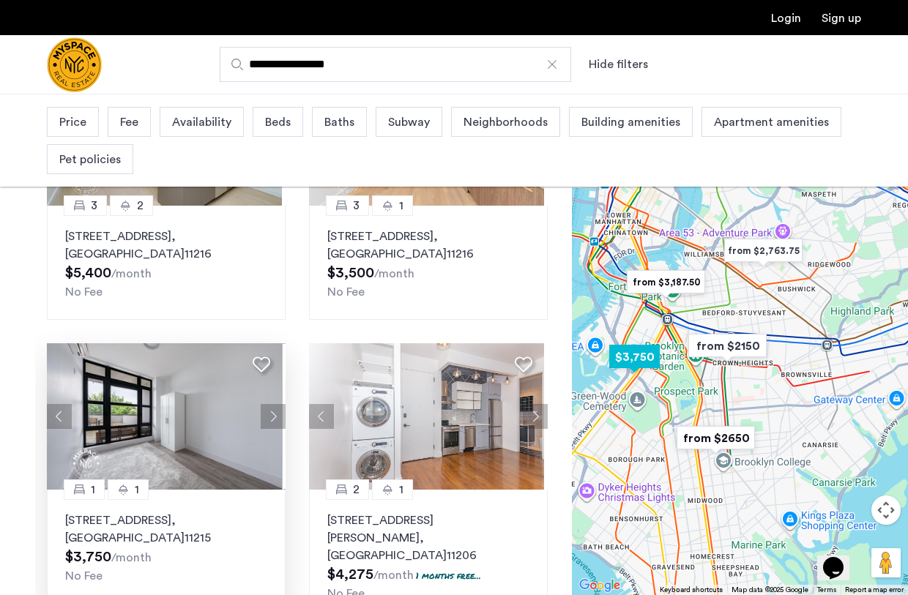
click at [272, 410] on button "Next apartment" at bounding box center [273, 416] width 25 height 25
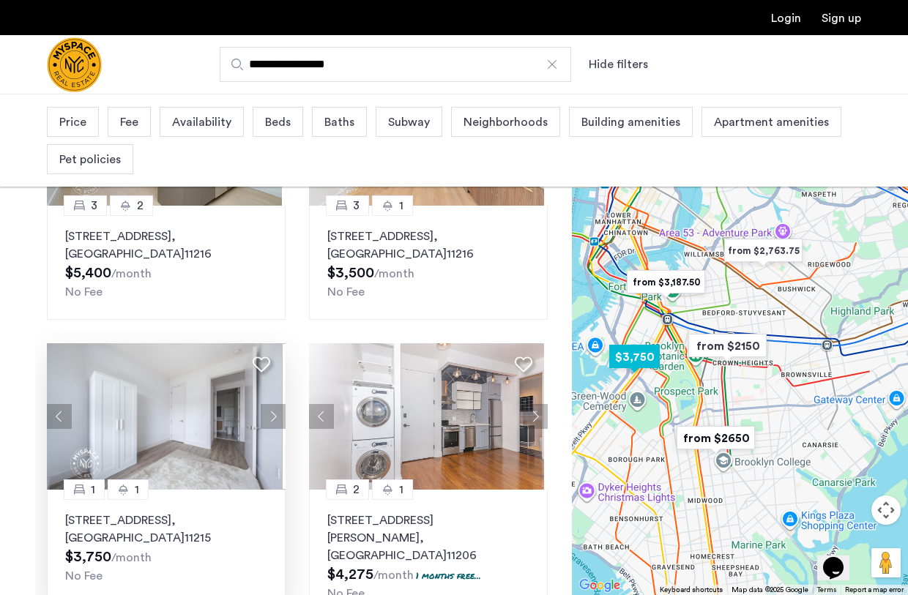
click at [272, 410] on button "Next apartment" at bounding box center [273, 416] width 25 height 25
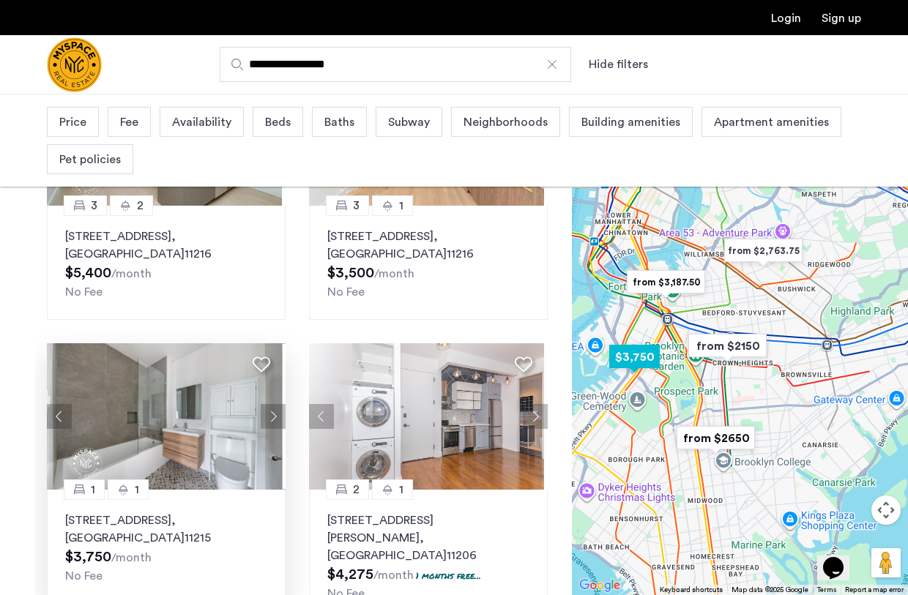
click at [199, 428] on img at bounding box center [164, 416] width 235 height 146
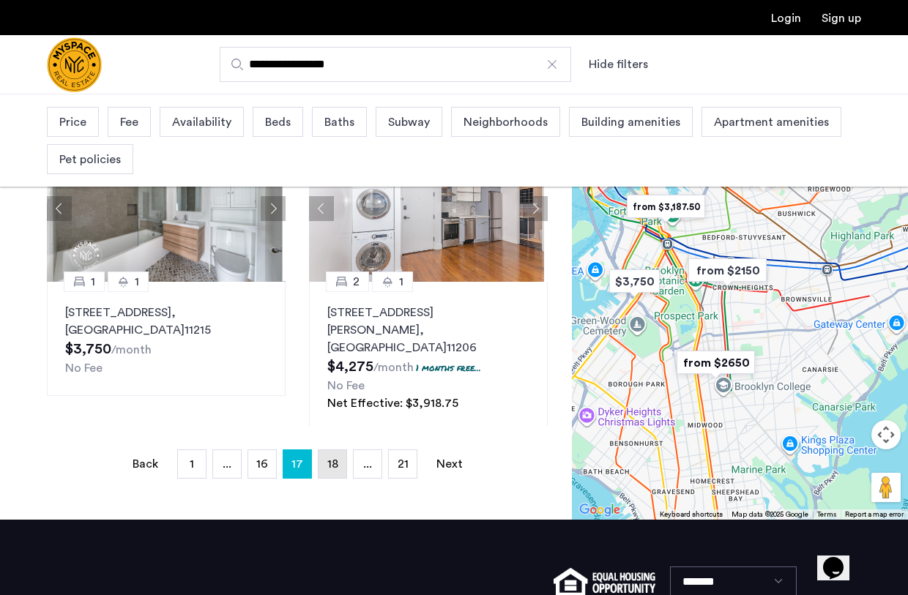
scroll to position [368, 0]
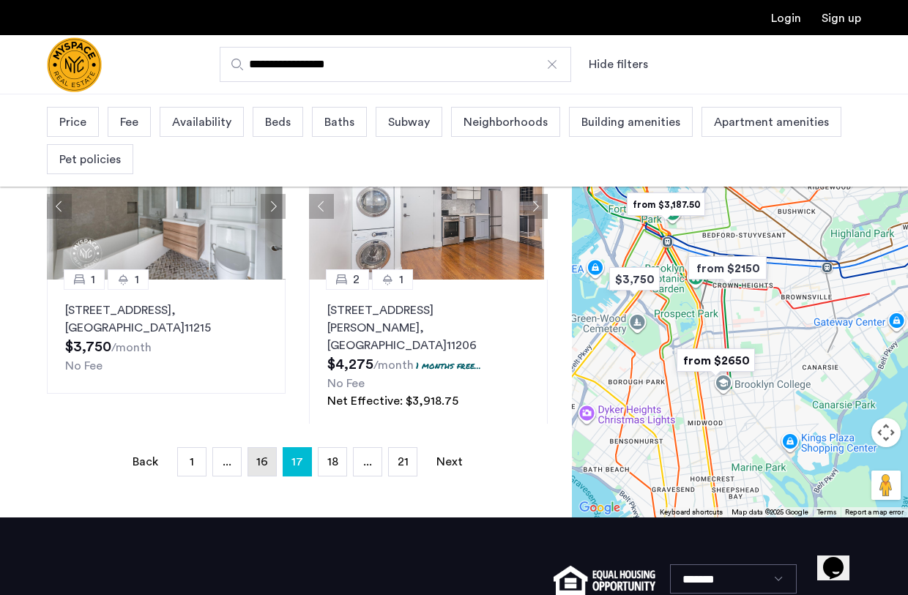
click at [261, 459] on span "16" at bounding box center [262, 462] width 12 height 12
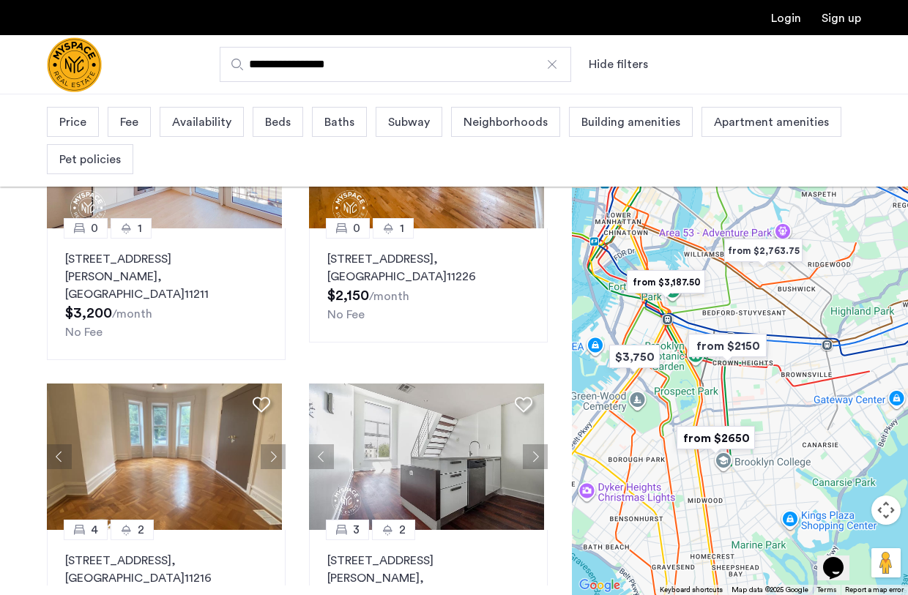
scroll to position [207, 0]
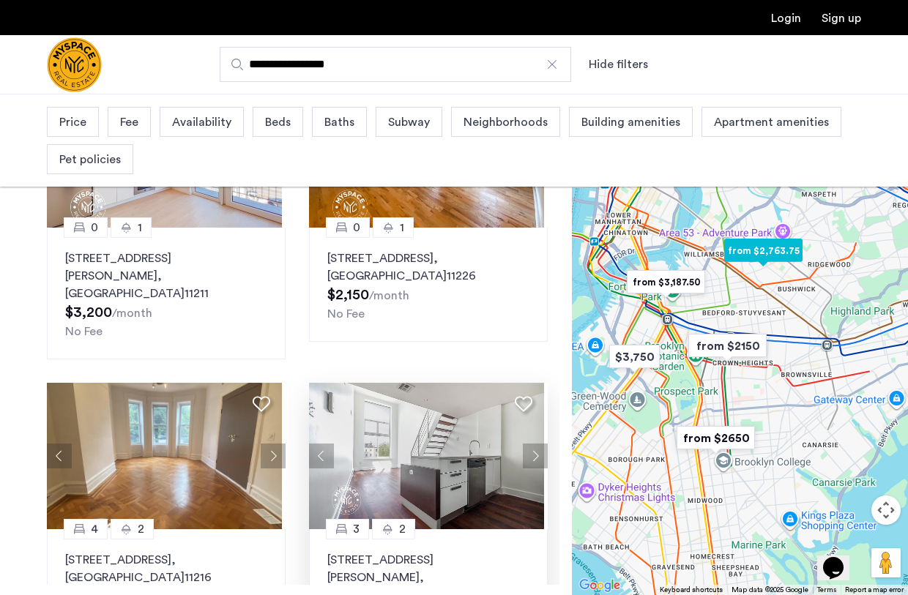
click at [322, 444] on button "Previous apartment" at bounding box center [321, 456] width 25 height 25
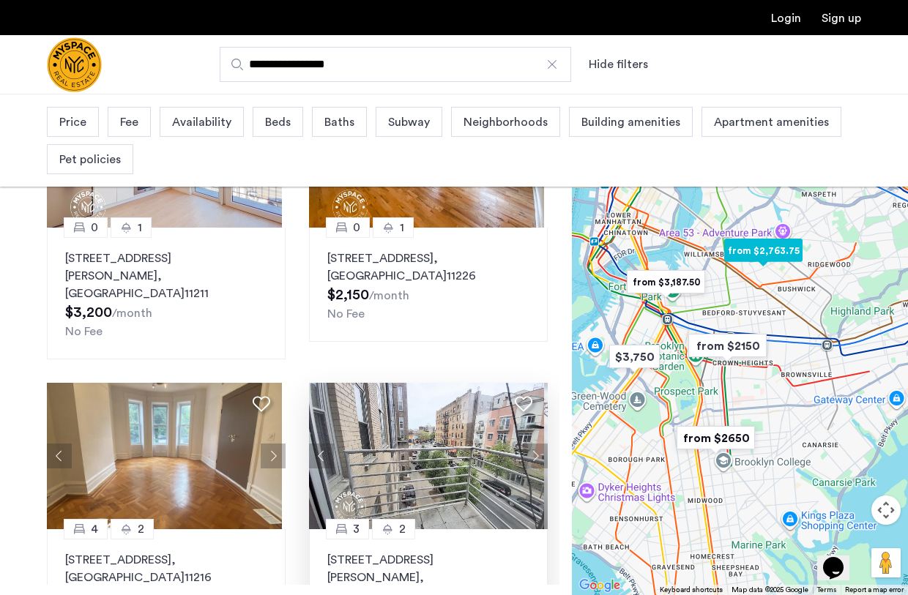
click at [321, 444] on button "Previous apartment" at bounding box center [321, 456] width 25 height 25
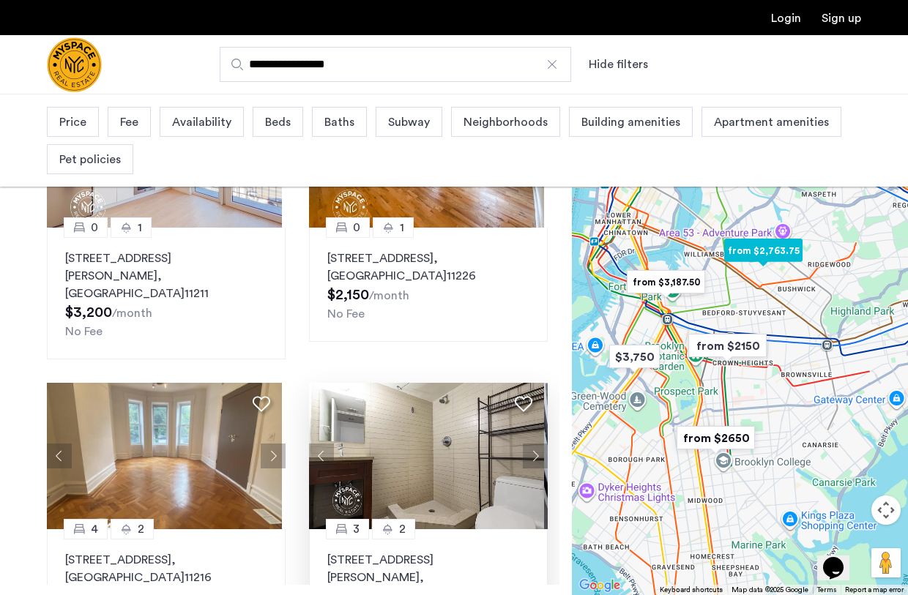
click at [321, 444] on button "Previous apartment" at bounding box center [321, 456] width 25 height 25
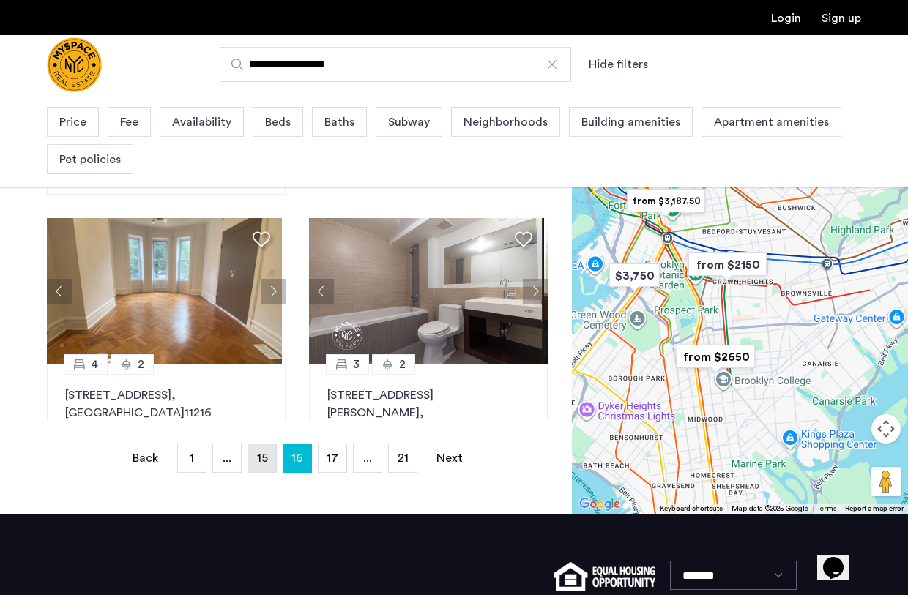
click at [267, 457] on span "15" at bounding box center [262, 459] width 11 height 12
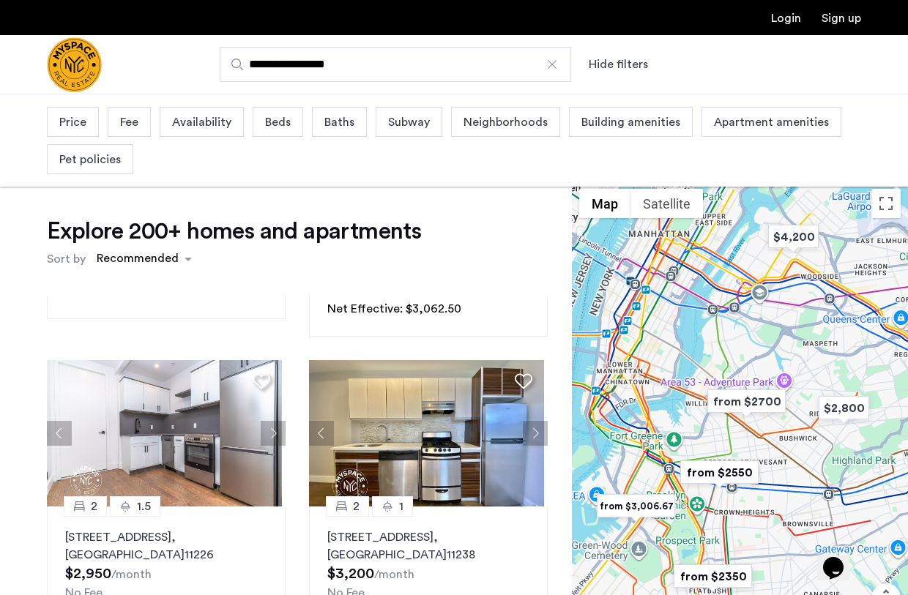
scroll to position [245, 0]
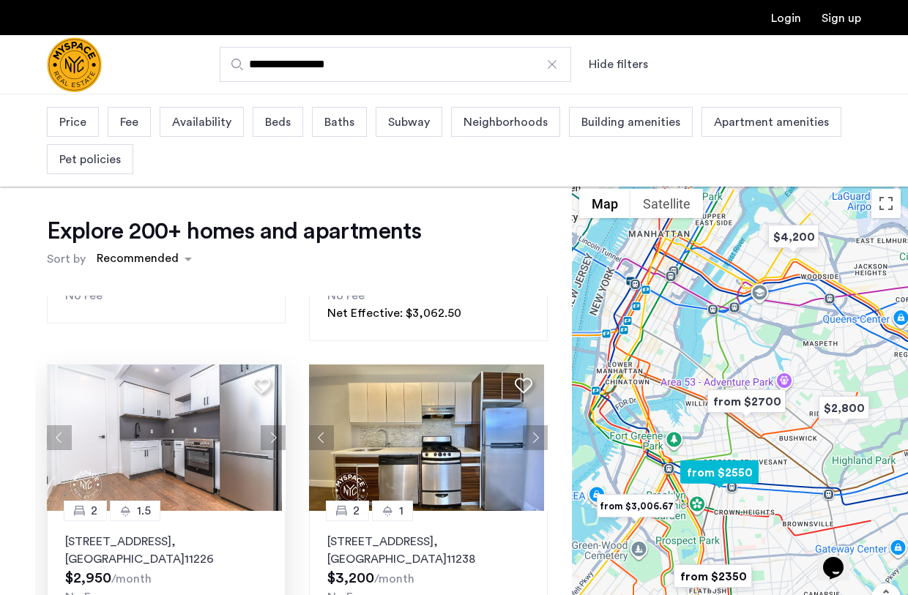
click at [267, 429] on button "Next apartment" at bounding box center [273, 438] width 25 height 25
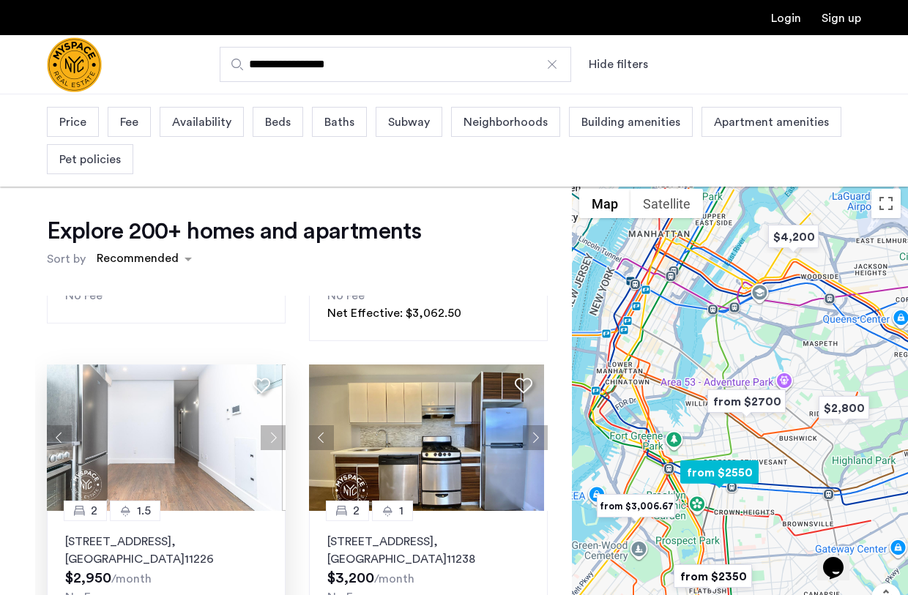
click at [267, 429] on button "Next apartment" at bounding box center [273, 438] width 25 height 25
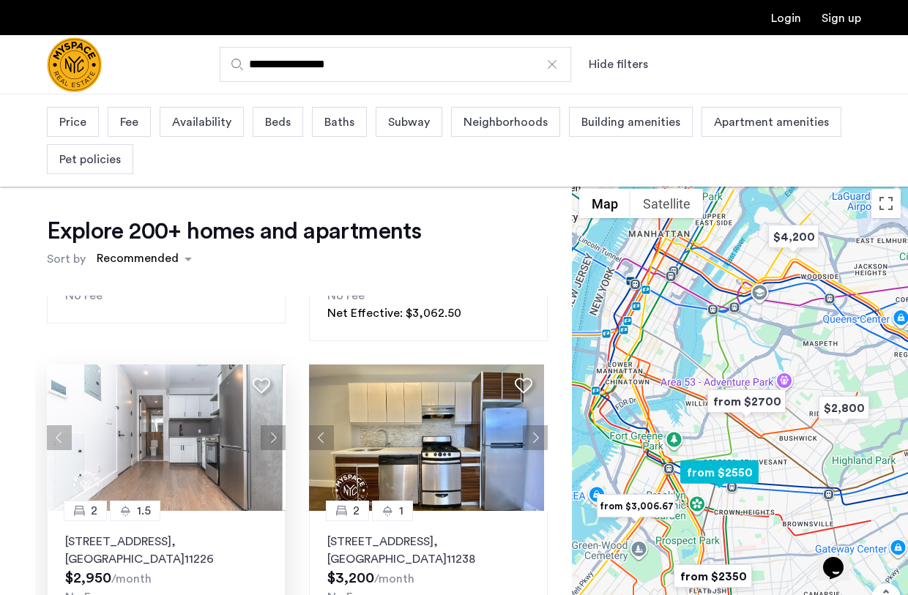
click at [267, 429] on button "Next apartment" at bounding box center [273, 438] width 25 height 25
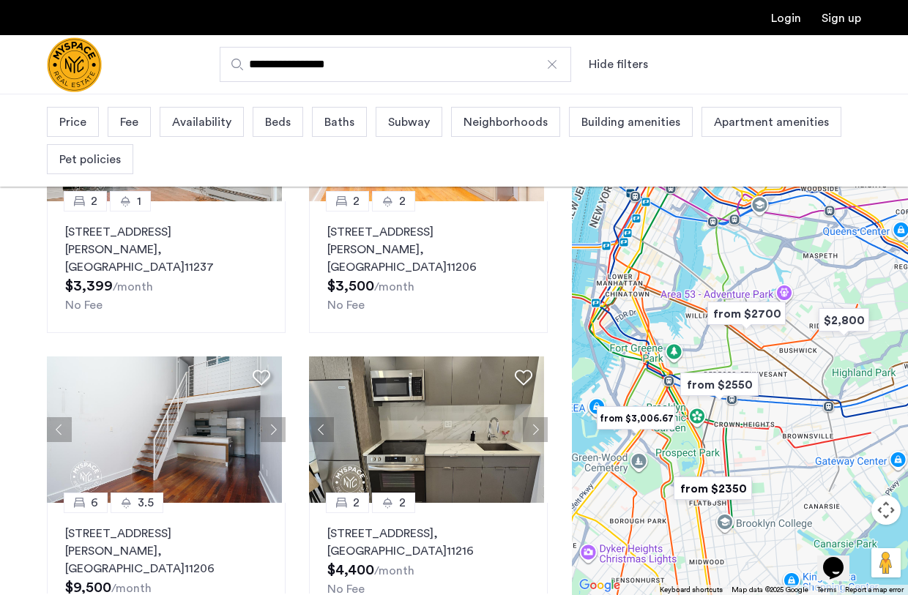
scroll to position [199, 0]
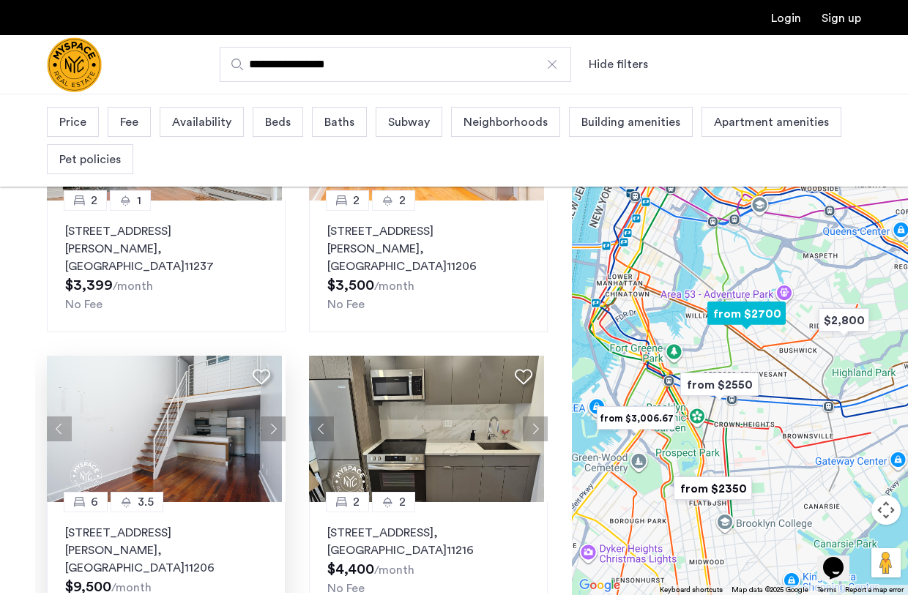
click at [271, 417] on button "Next apartment" at bounding box center [273, 429] width 25 height 25
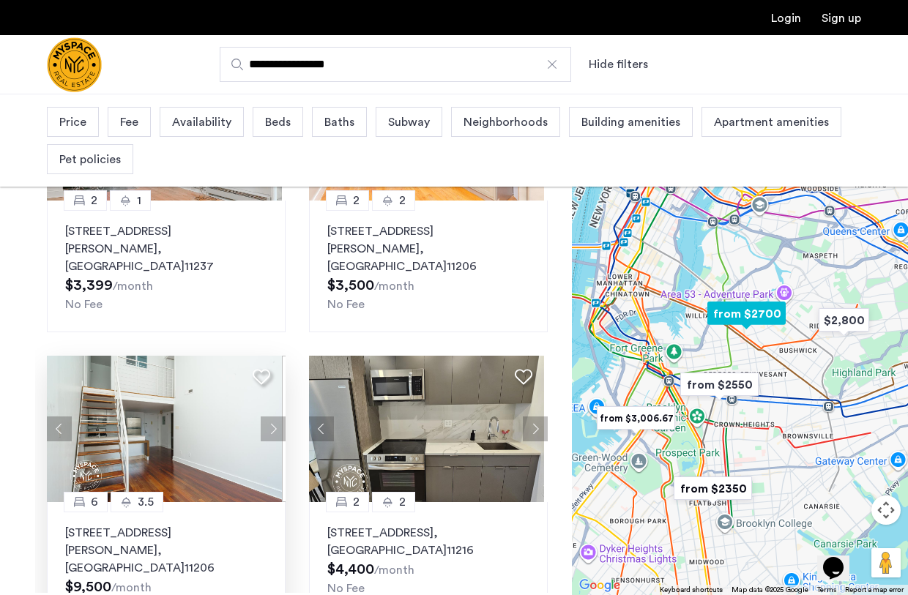
click at [271, 417] on button "Next apartment" at bounding box center [273, 429] width 25 height 25
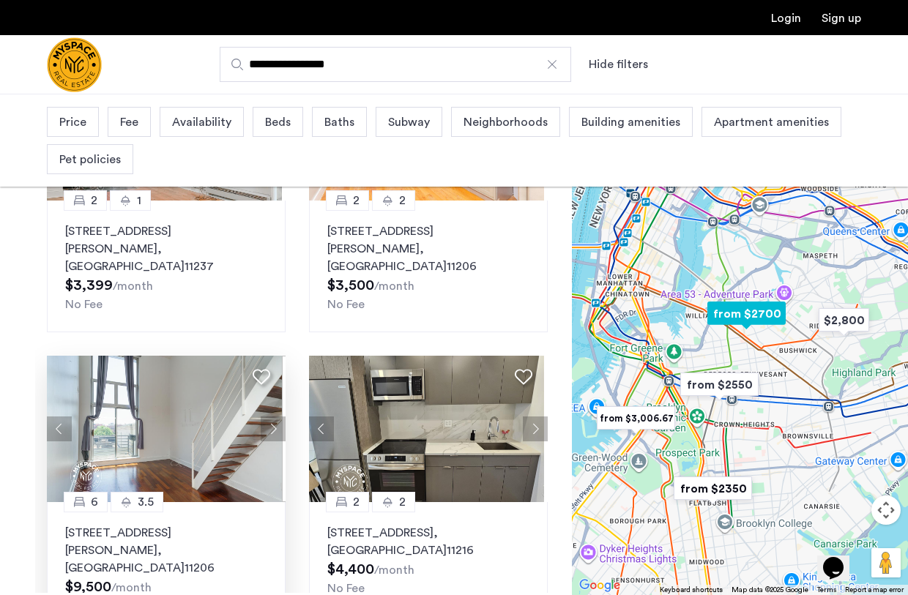
click at [271, 417] on button "Next apartment" at bounding box center [273, 429] width 25 height 25
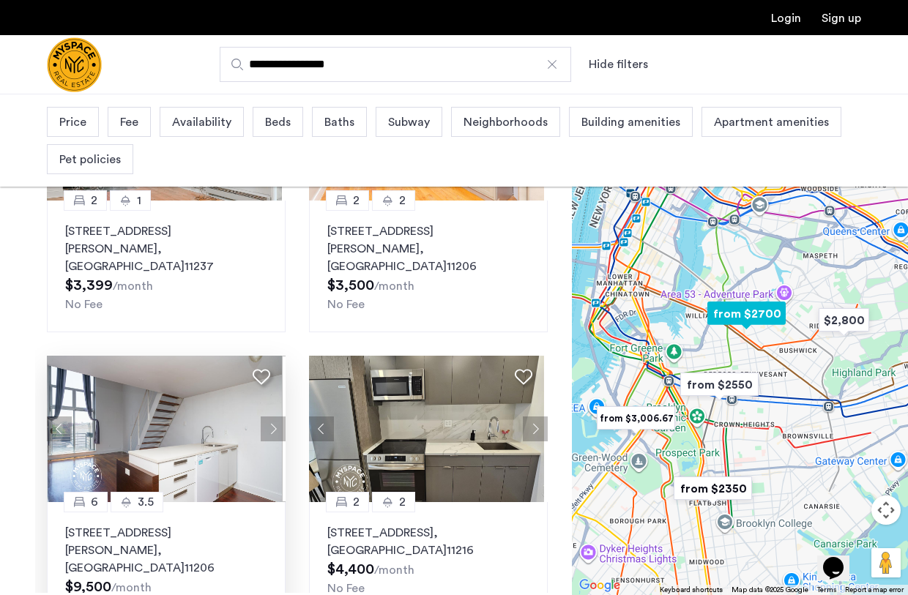
click at [271, 417] on button "Next apartment" at bounding box center [273, 429] width 25 height 25
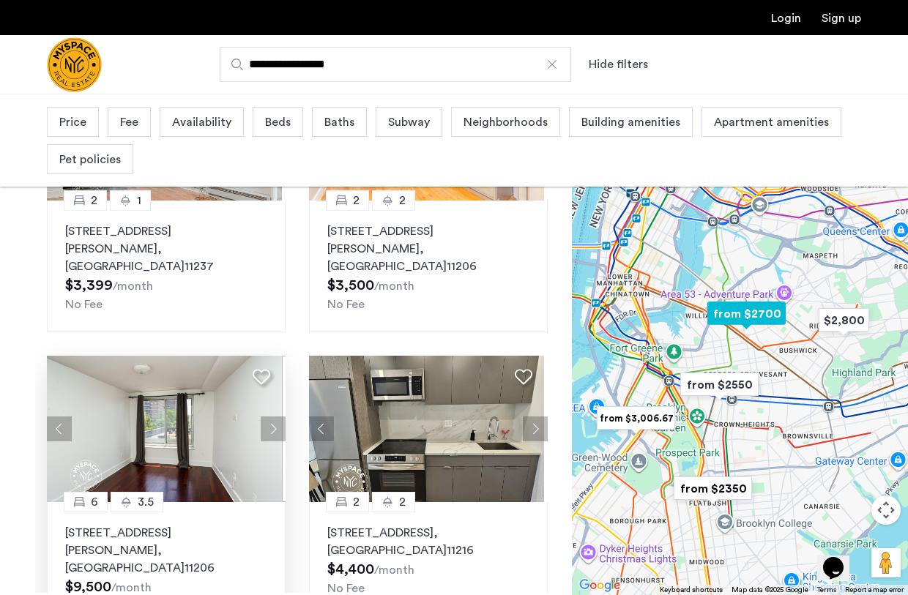
click at [271, 417] on button "Next apartment" at bounding box center [273, 429] width 25 height 25
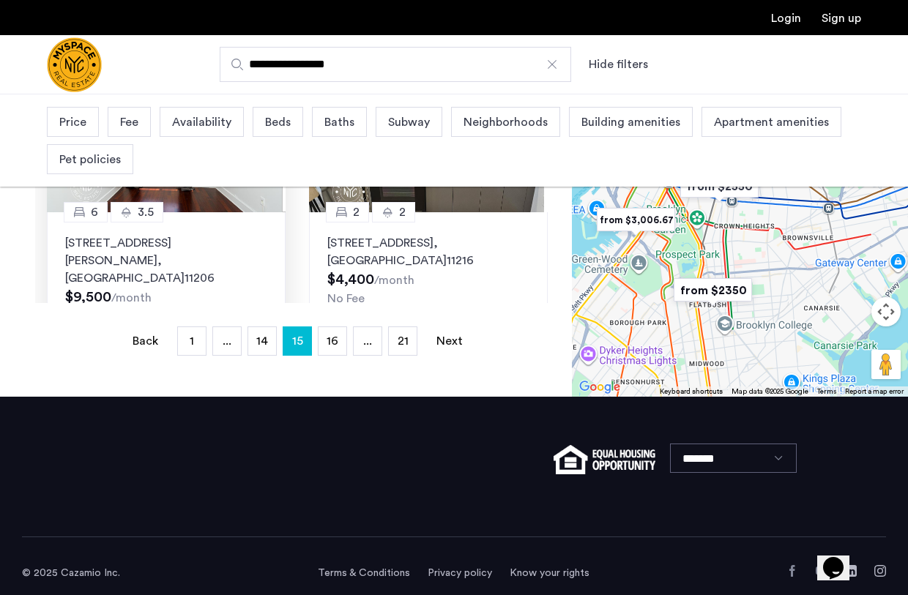
scroll to position [502, 0]
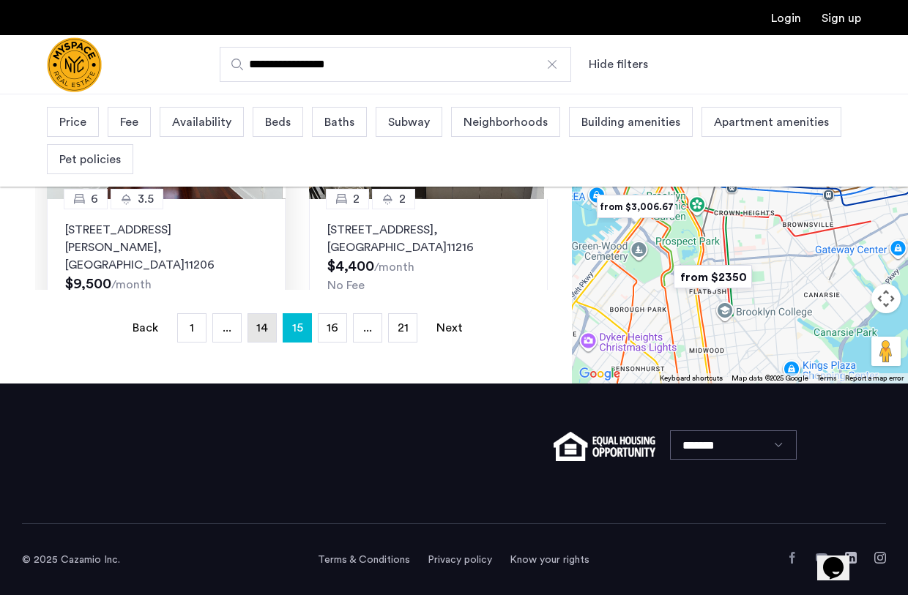
click at [262, 330] on span "14" at bounding box center [262, 328] width 12 height 12
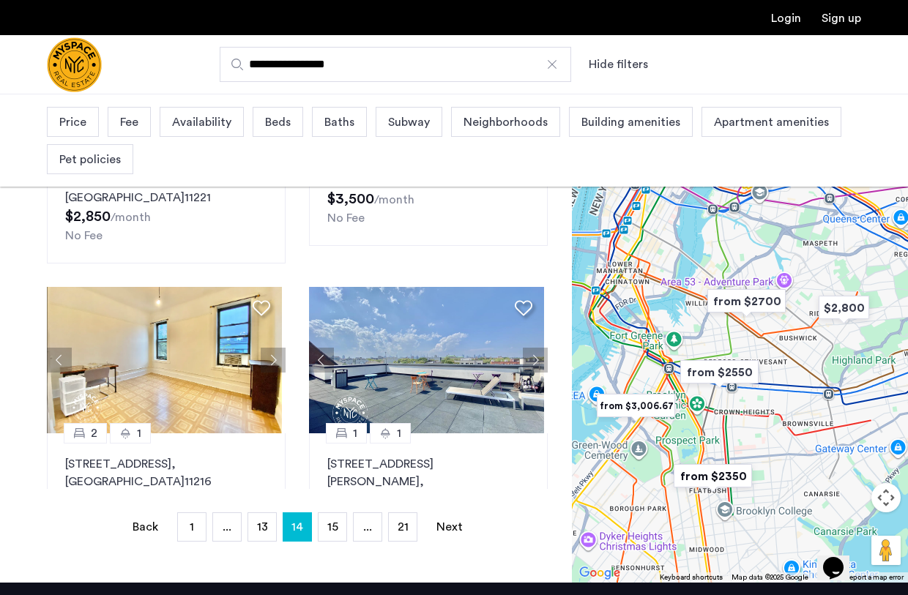
scroll to position [323, 0]
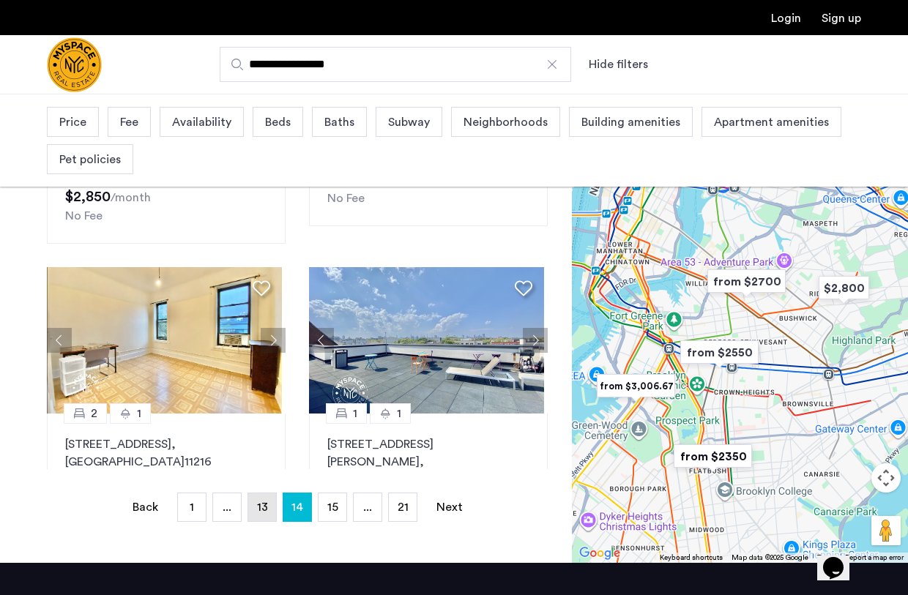
click at [269, 508] on link "page 13" at bounding box center [262, 508] width 28 height 28
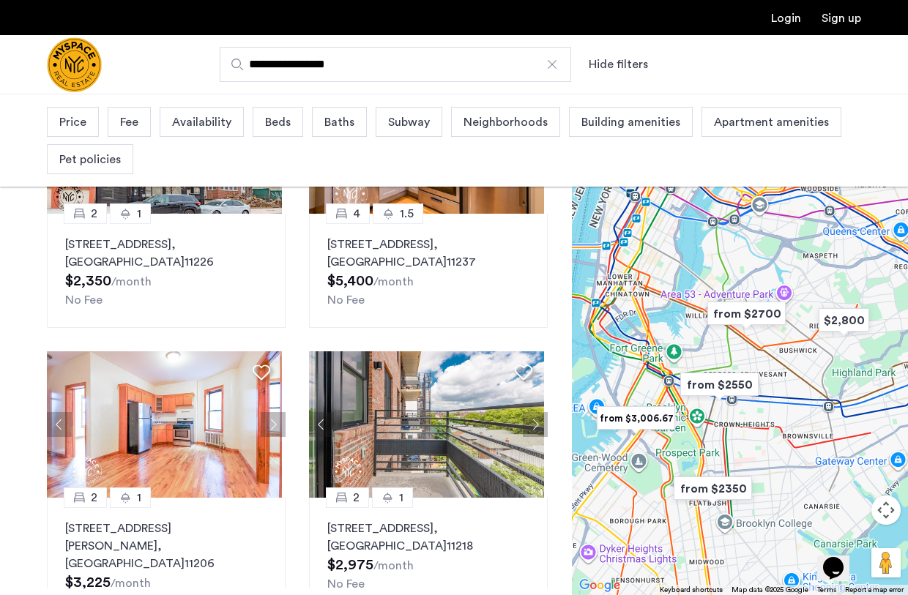
scroll to position [282, 0]
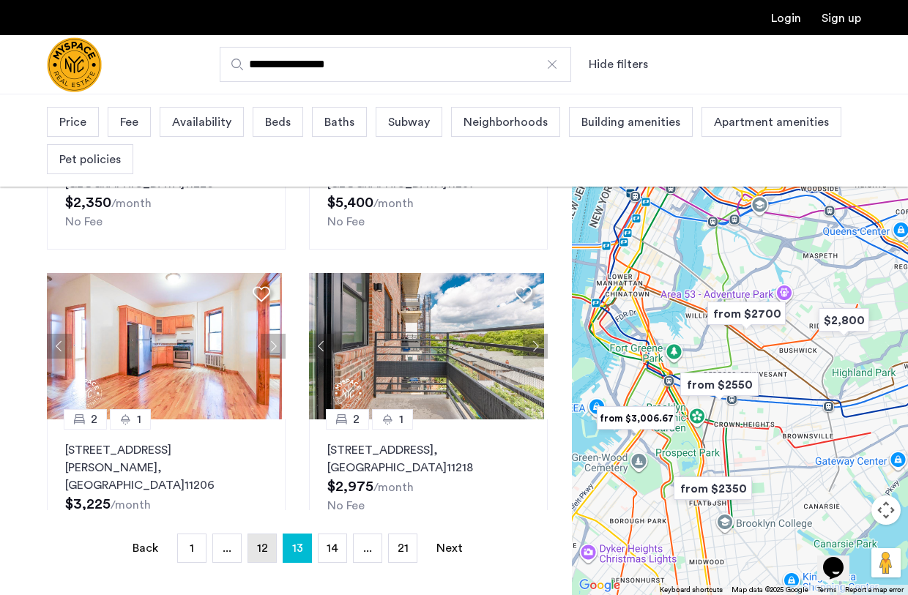
click at [264, 546] on span "12" at bounding box center [262, 549] width 11 height 12
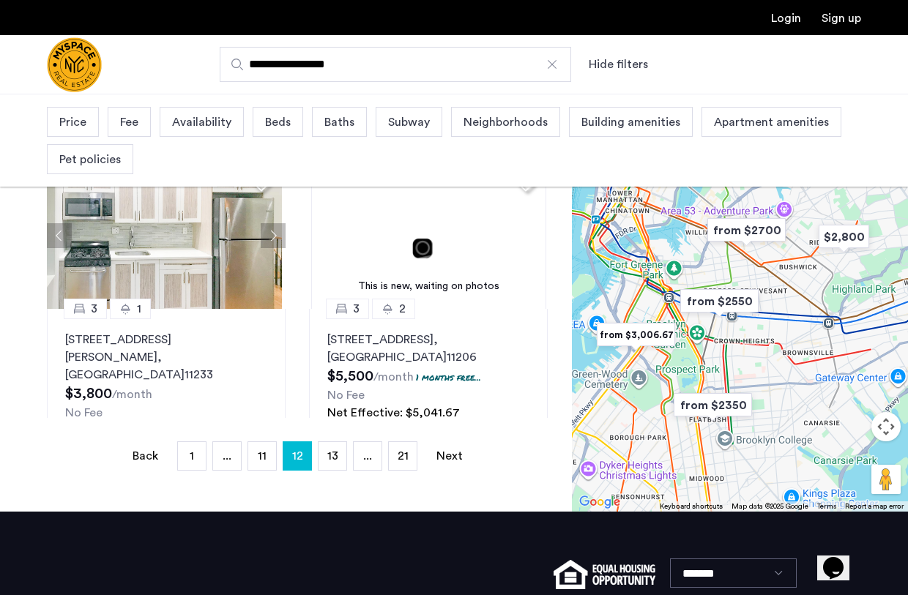
scroll to position [375, 0]
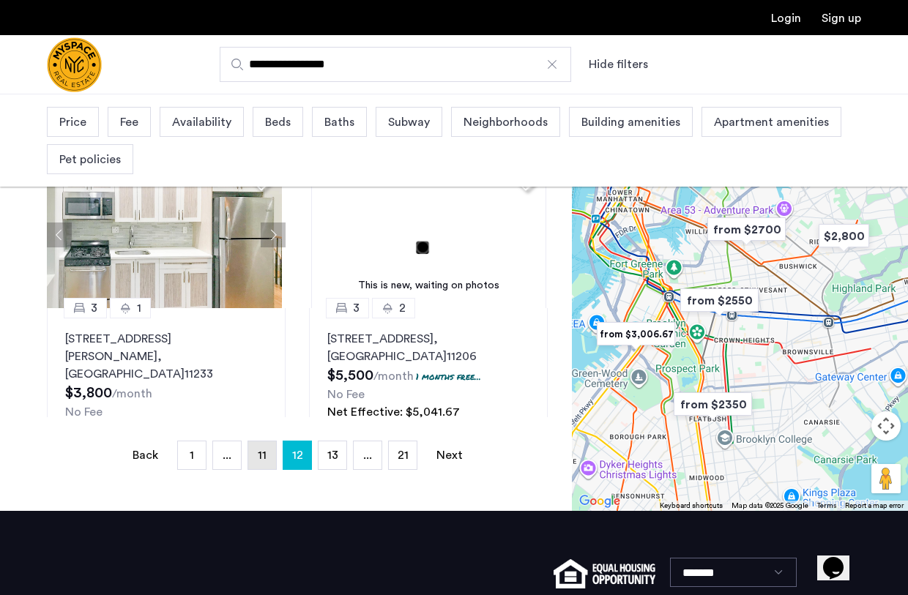
click at [261, 450] on span "11" at bounding box center [262, 456] width 9 height 12
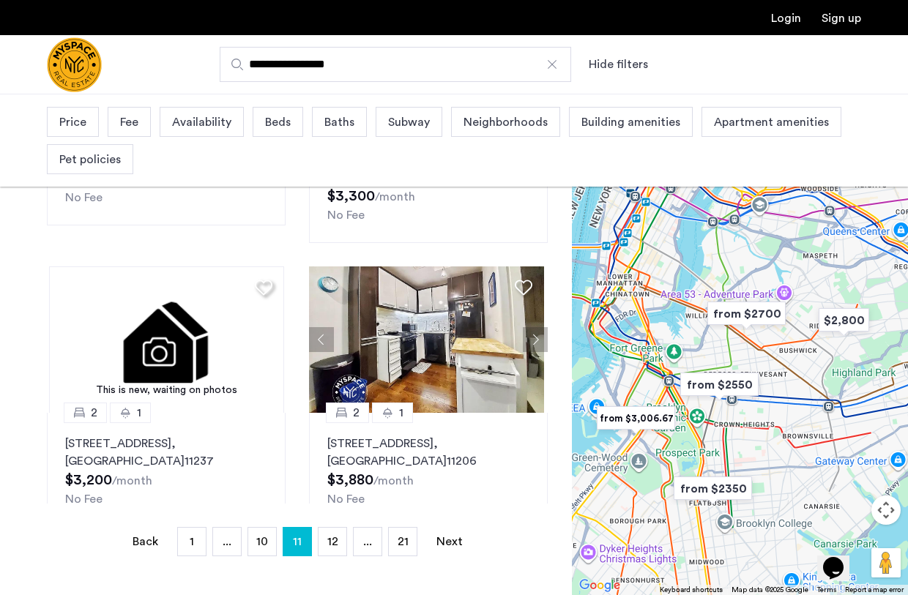
scroll to position [294, 0]
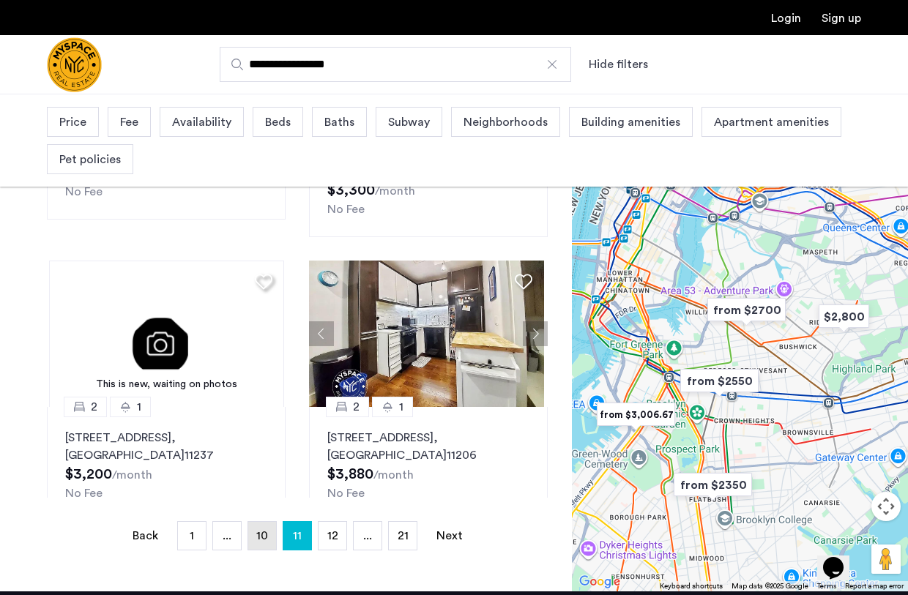
click at [262, 542] on span "10" at bounding box center [262, 536] width 12 height 12
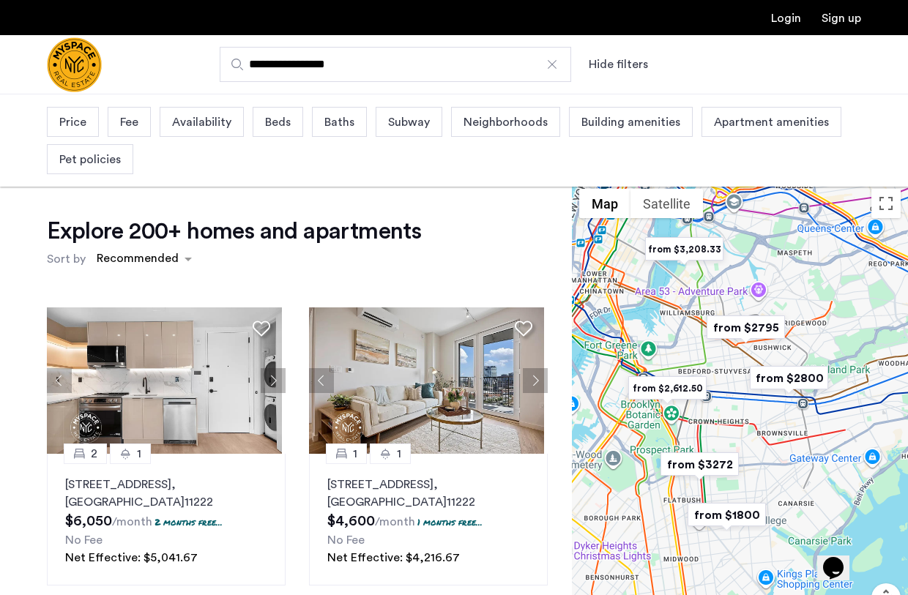
drag, startPoint x: 710, startPoint y: 536, endPoint x: 723, endPoint y: 411, distance: 125.9
click at [723, 411] on div at bounding box center [740, 433] width 336 height 502
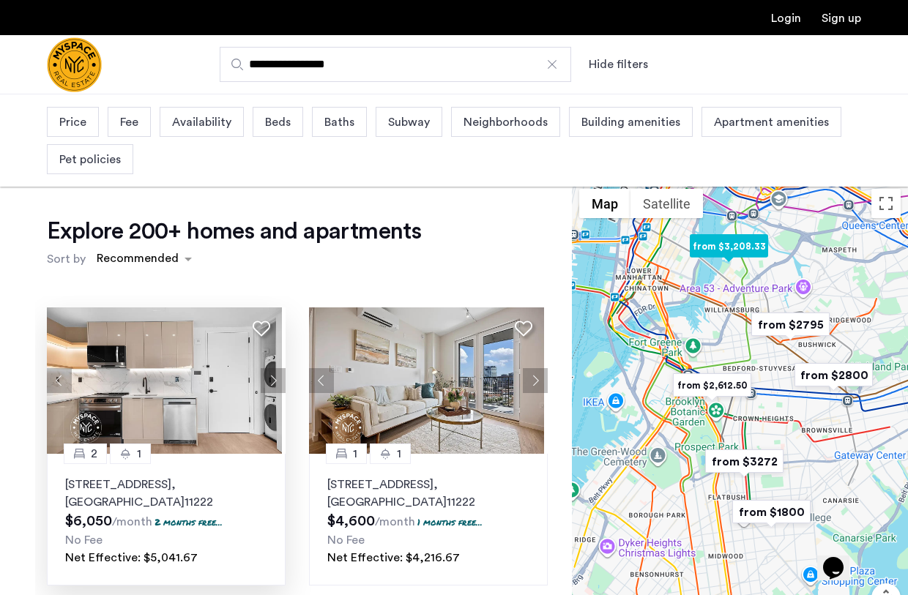
click at [267, 372] on button "Next apartment" at bounding box center [273, 380] width 25 height 25
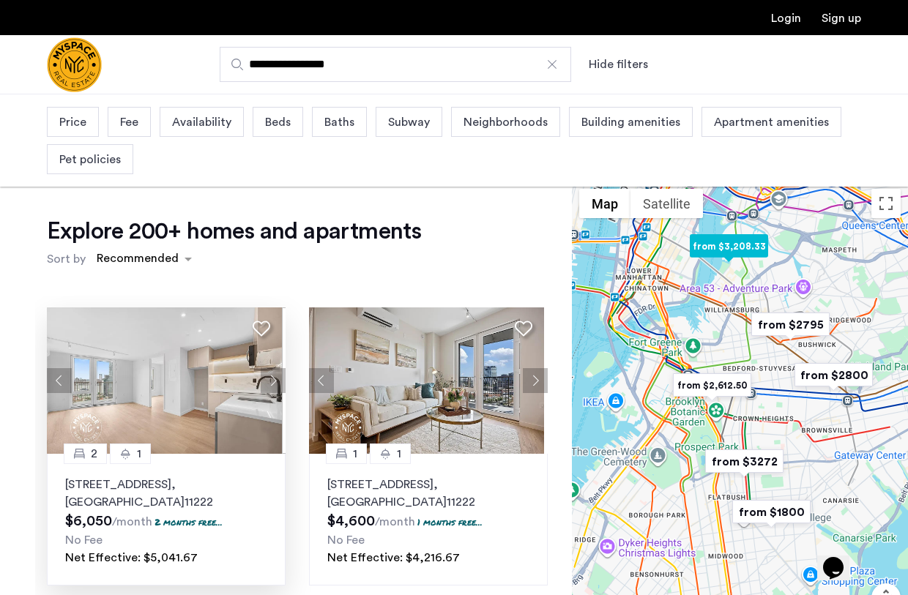
click at [267, 372] on button "Next apartment" at bounding box center [273, 380] width 25 height 25
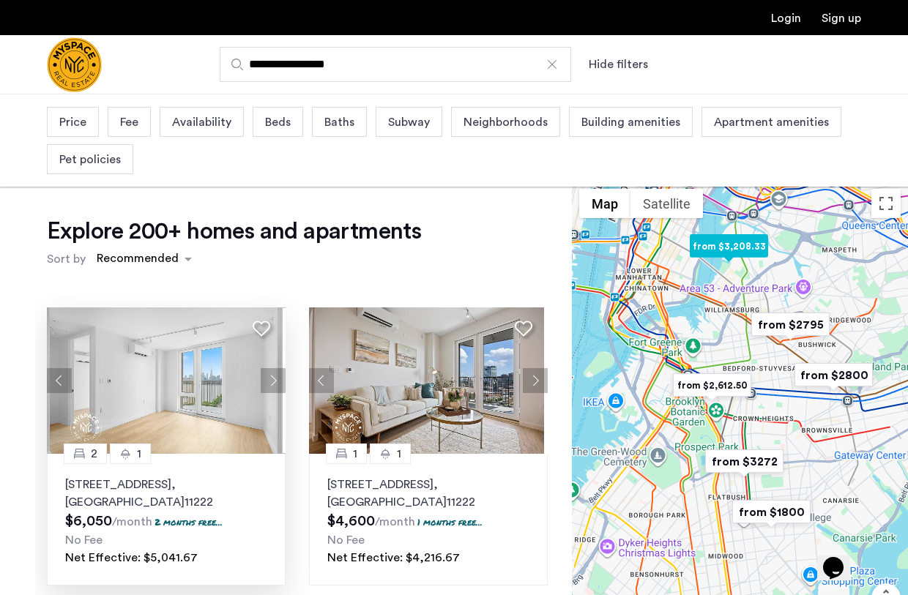
click at [267, 372] on button "Next apartment" at bounding box center [273, 380] width 25 height 25
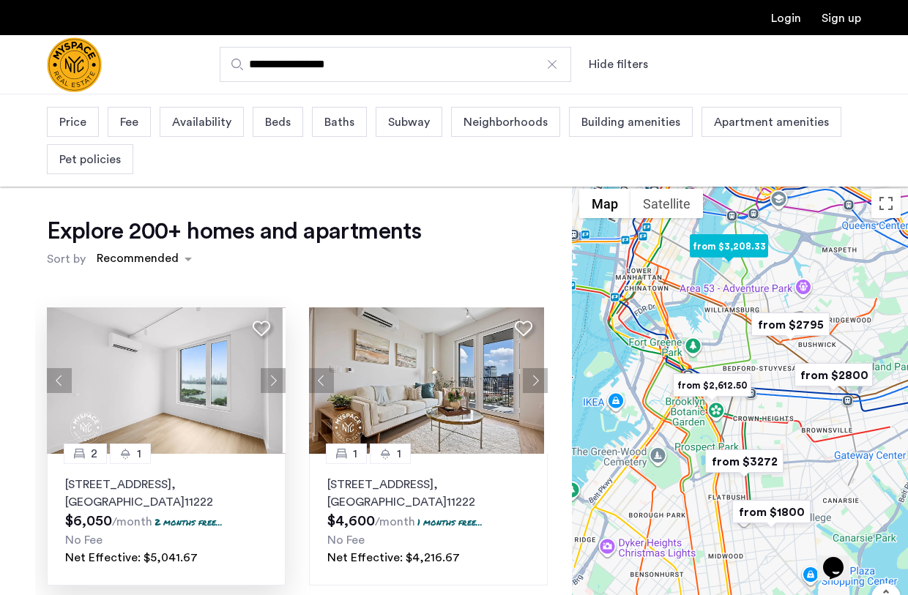
click at [267, 372] on button "Next apartment" at bounding box center [273, 380] width 25 height 25
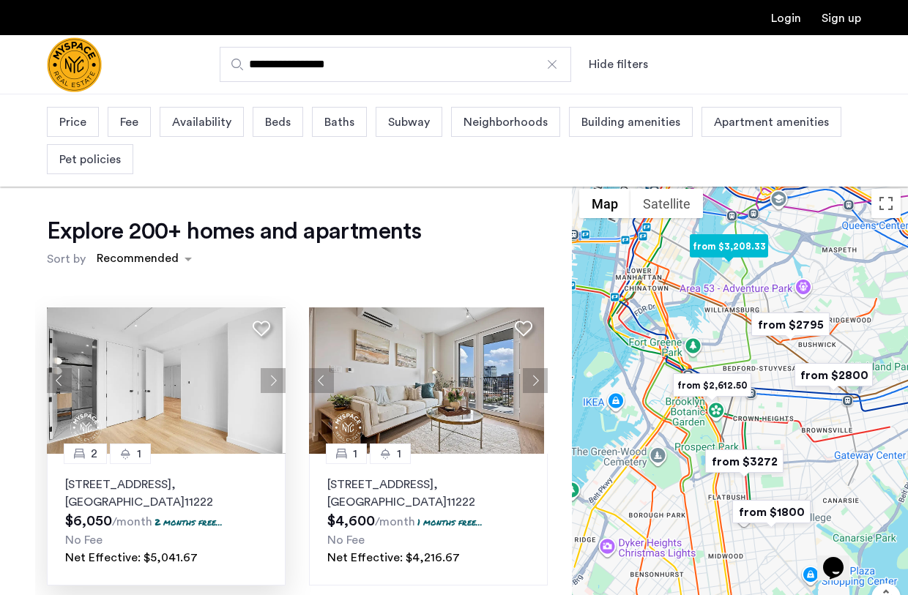
click at [267, 372] on button "Next apartment" at bounding box center [273, 380] width 25 height 25
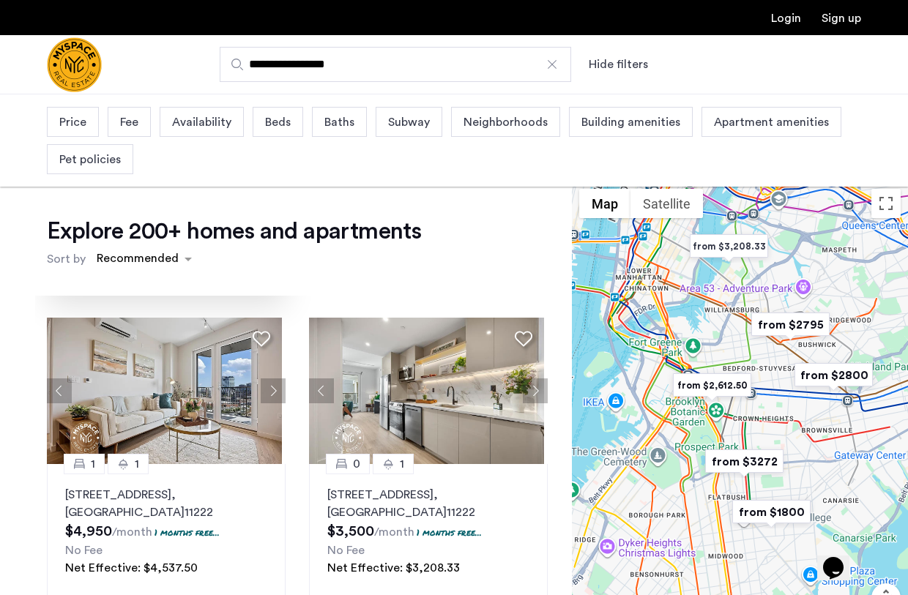
scroll to position [304, 0]
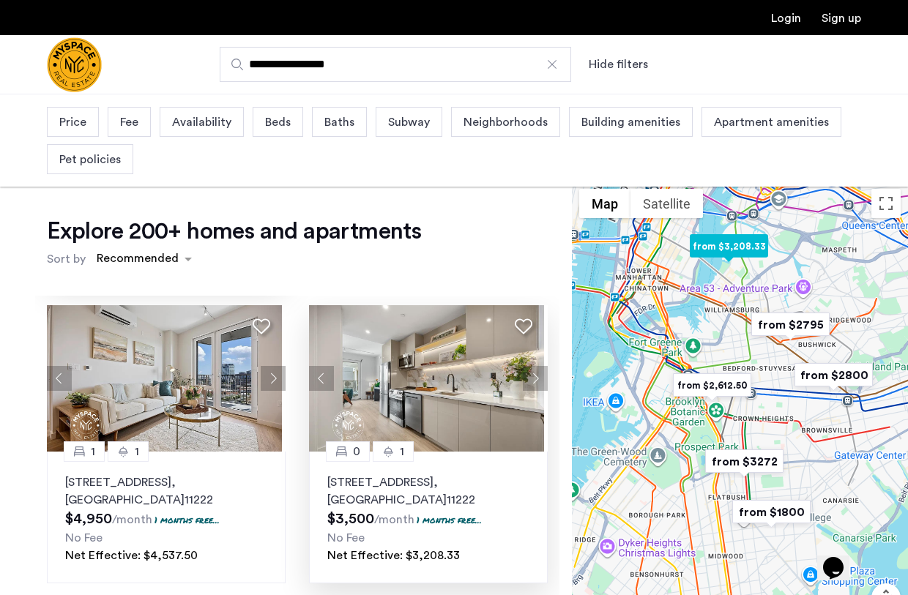
click at [316, 369] on button "Previous apartment" at bounding box center [321, 378] width 25 height 25
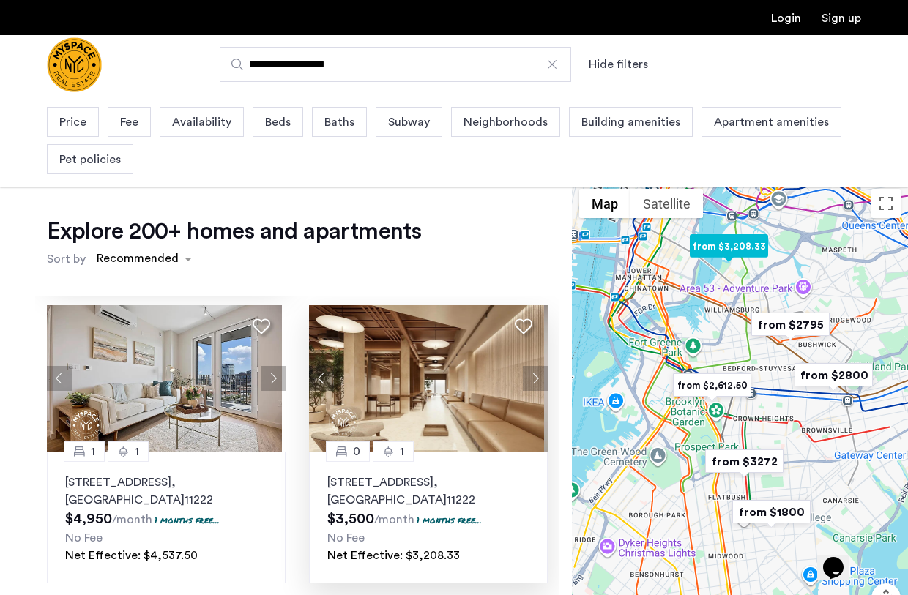
click at [319, 374] on button "Previous apartment" at bounding box center [321, 378] width 25 height 25
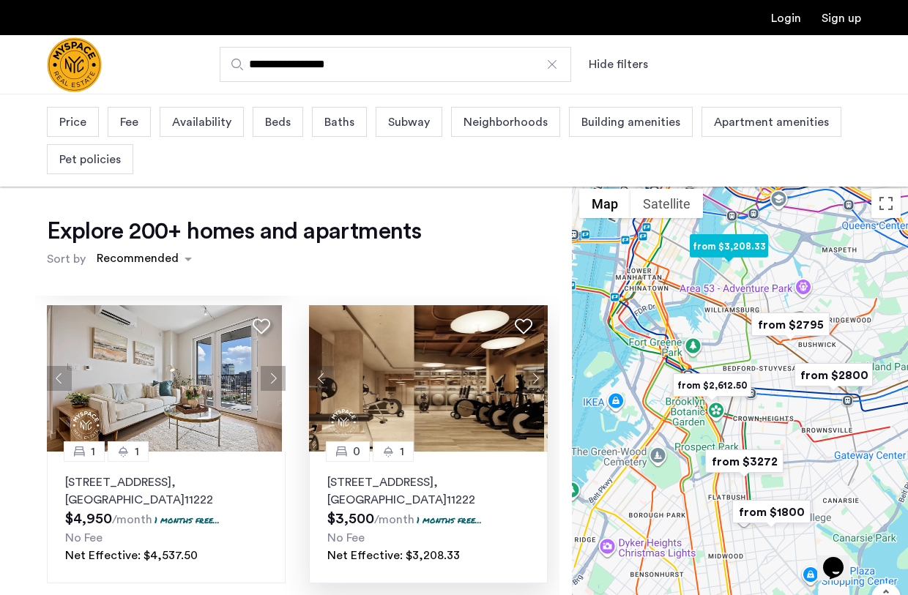
click at [319, 374] on button "Previous apartment" at bounding box center [321, 378] width 25 height 25
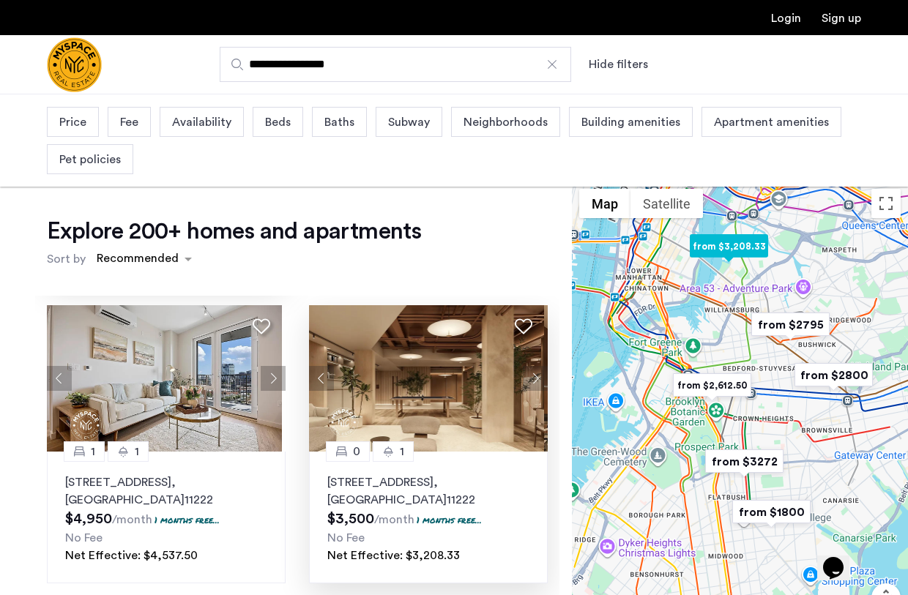
click at [319, 374] on button "Previous apartment" at bounding box center [321, 378] width 25 height 25
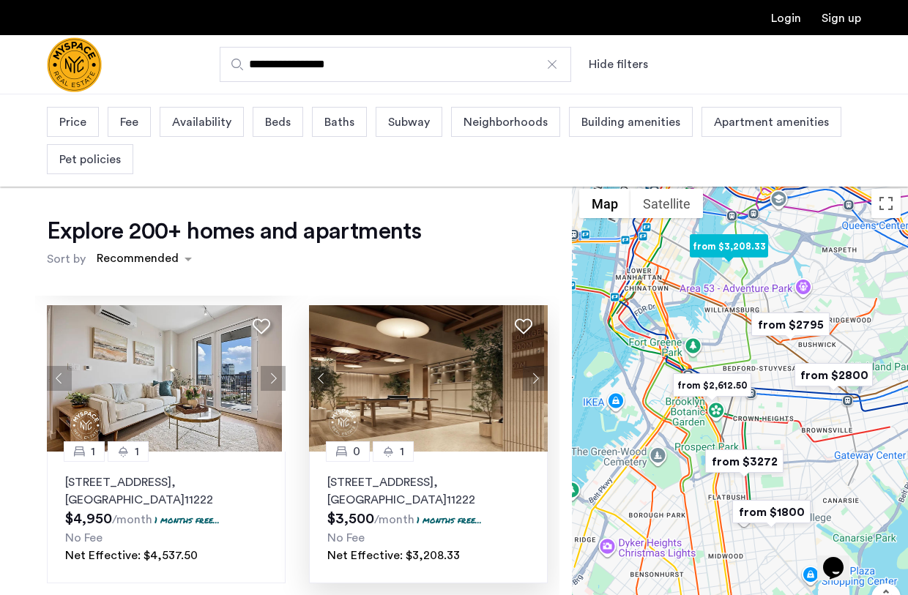
click at [319, 374] on button "Previous apartment" at bounding box center [321, 378] width 25 height 25
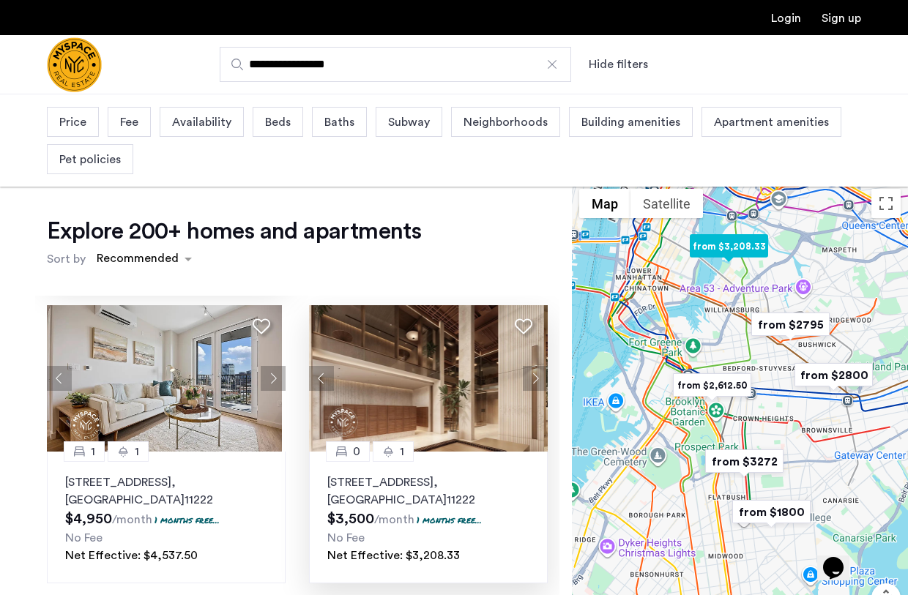
click at [319, 374] on button "Previous apartment" at bounding box center [321, 378] width 25 height 25
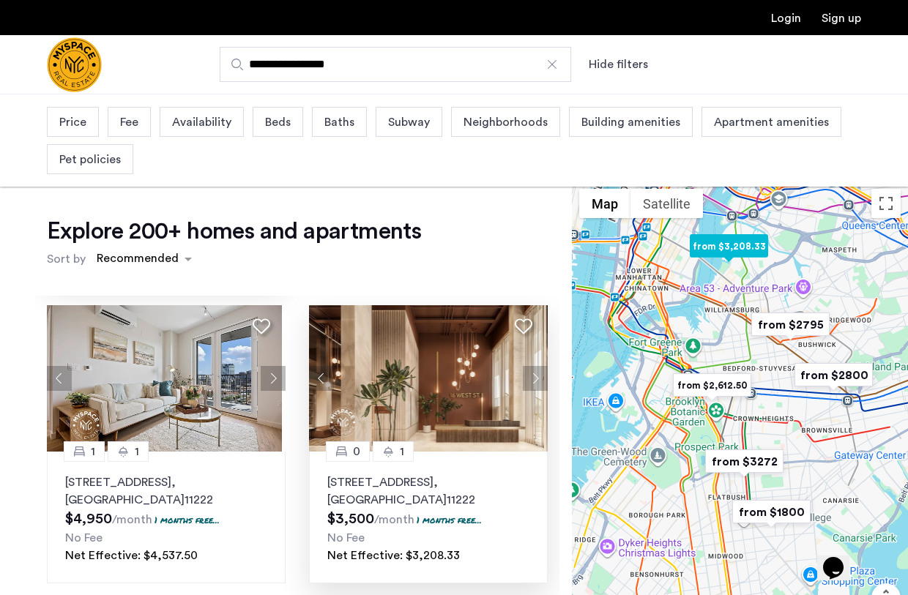
click at [319, 374] on button "Previous apartment" at bounding box center [321, 378] width 25 height 25
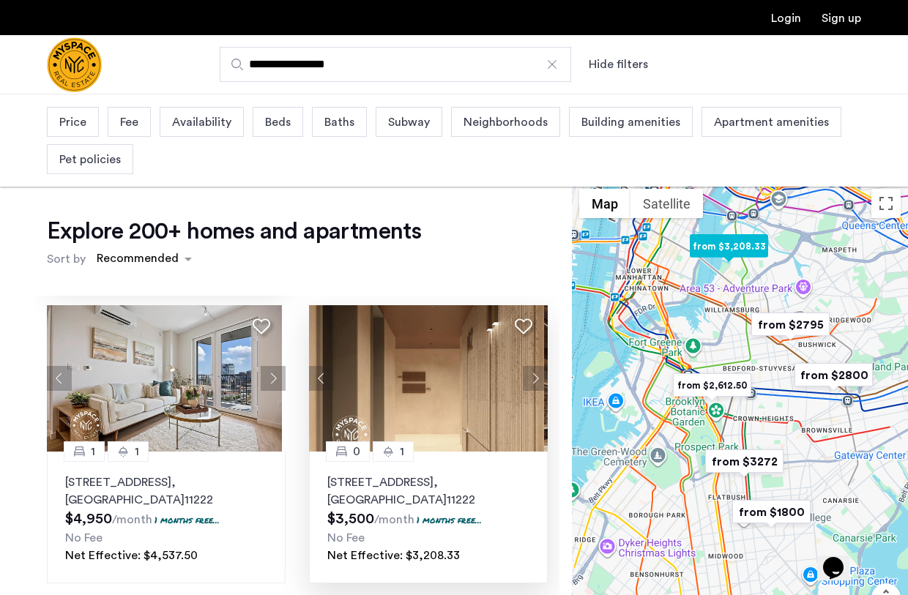
click at [319, 374] on button "Previous apartment" at bounding box center [321, 378] width 25 height 25
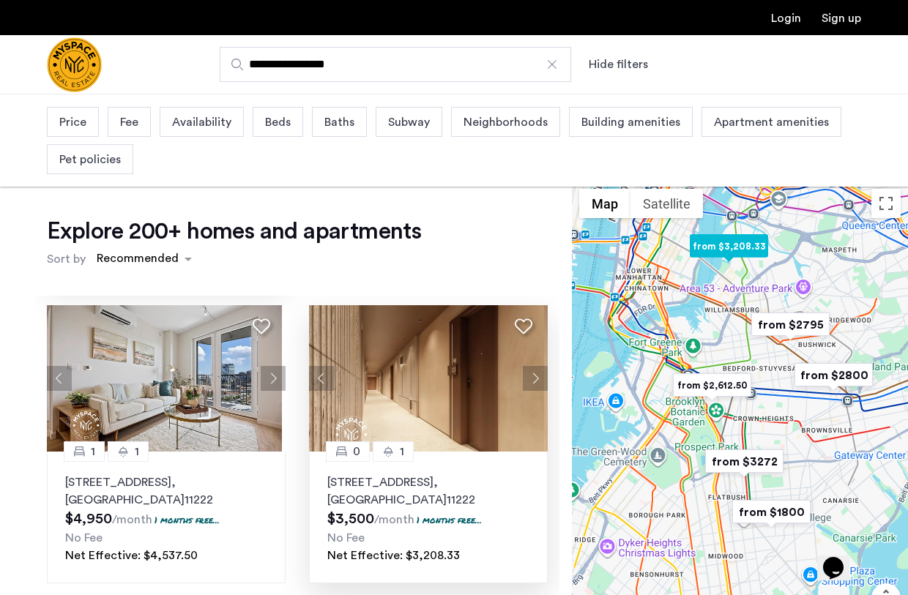
click at [319, 374] on button "Previous apartment" at bounding box center [321, 378] width 25 height 25
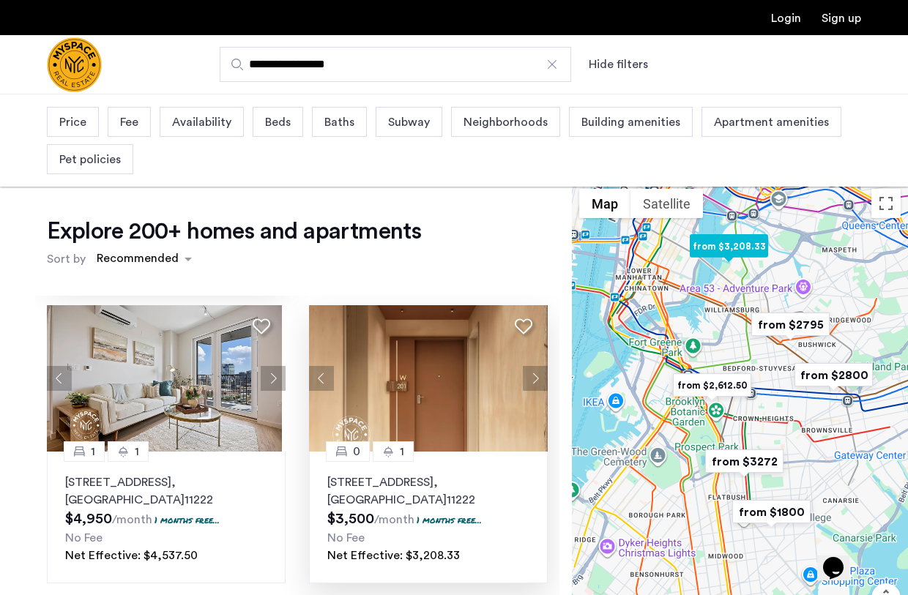
click at [319, 374] on button "Previous apartment" at bounding box center [321, 378] width 25 height 25
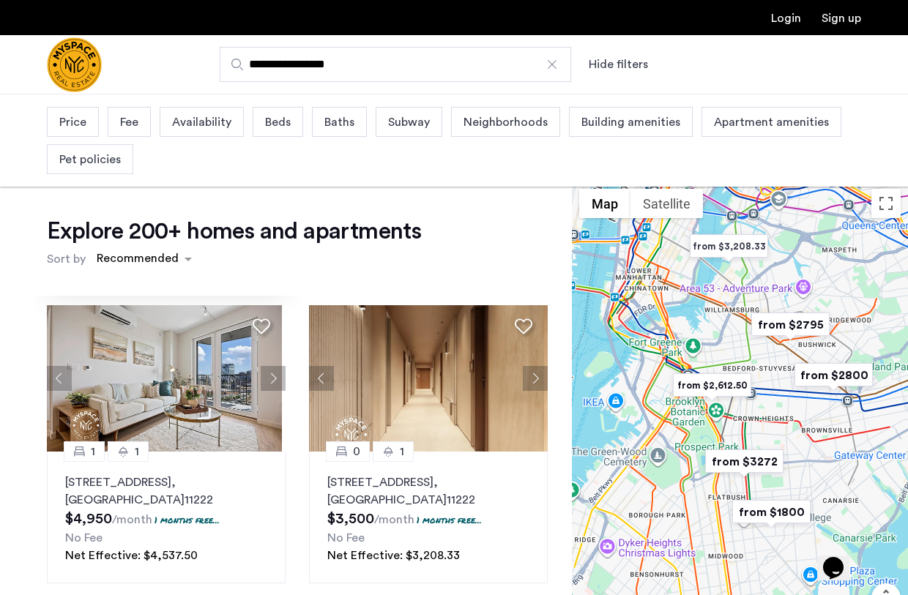
click at [735, 248] on img "from $3,208.33" at bounding box center [729, 246] width 90 height 33
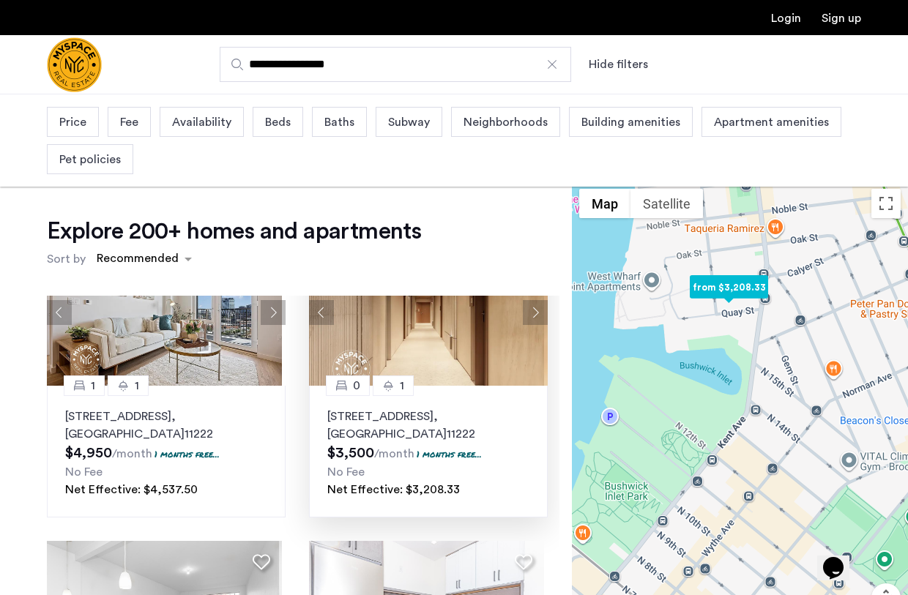
scroll to position [371, 0]
click at [431, 354] on img at bounding box center [426, 312] width 235 height 146
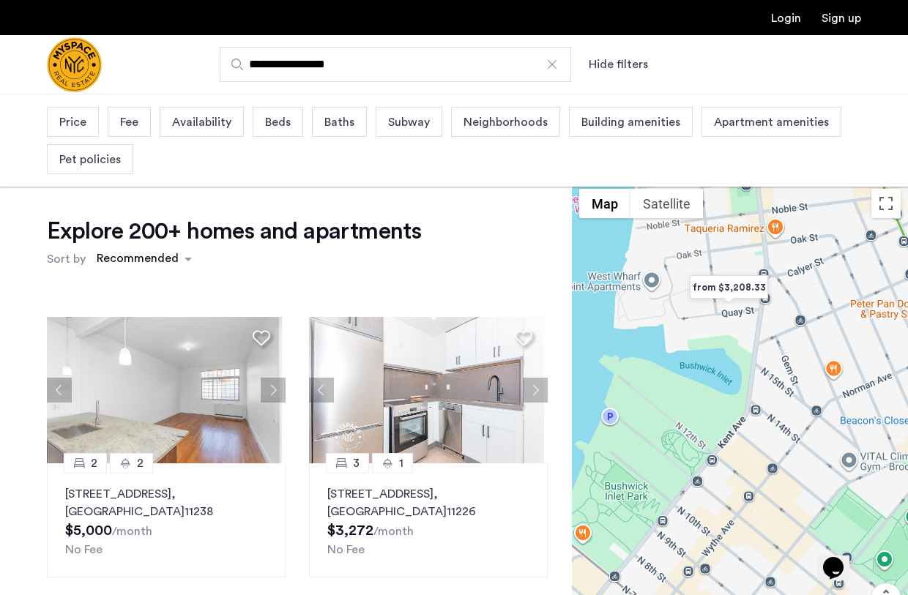
scroll to position [595, 0]
click at [471, 430] on img at bounding box center [426, 389] width 235 height 146
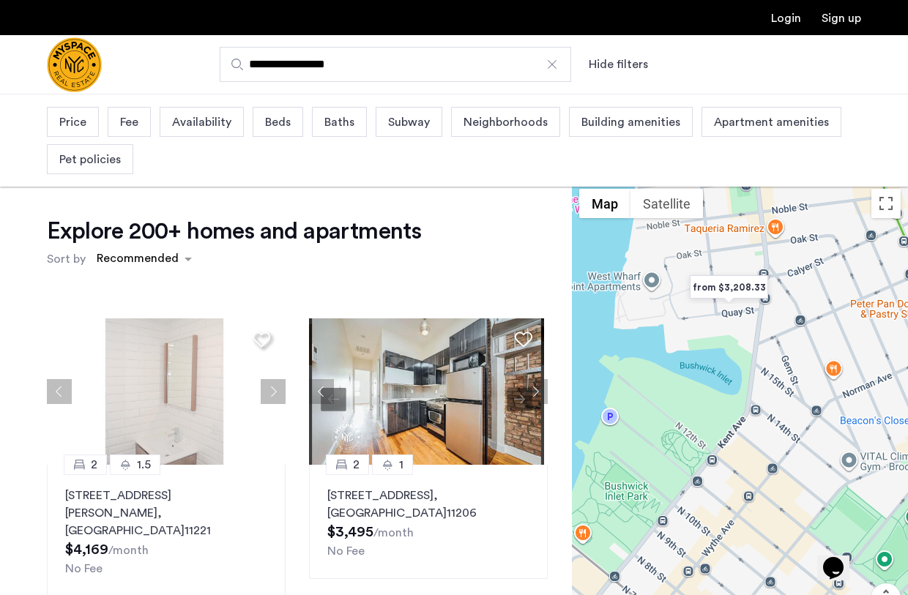
scroll to position [1163, 0]
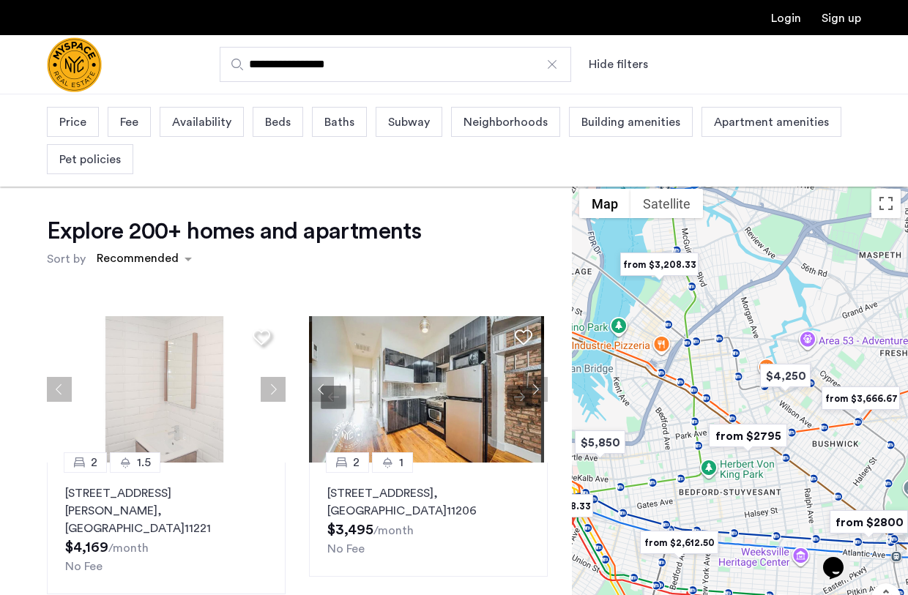
drag, startPoint x: 809, startPoint y: 438, endPoint x: 712, endPoint y: 287, distance: 179.6
click at [712, 287] on div "To navigate, press the arrow keys." at bounding box center [740, 433] width 336 height 502
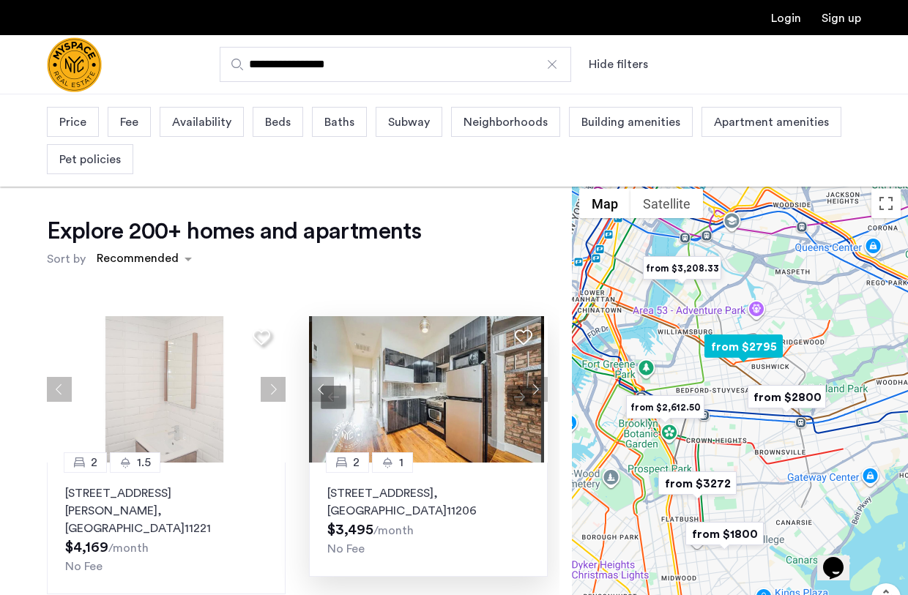
click at [530, 389] on button "Next apartment" at bounding box center [535, 389] width 25 height 25
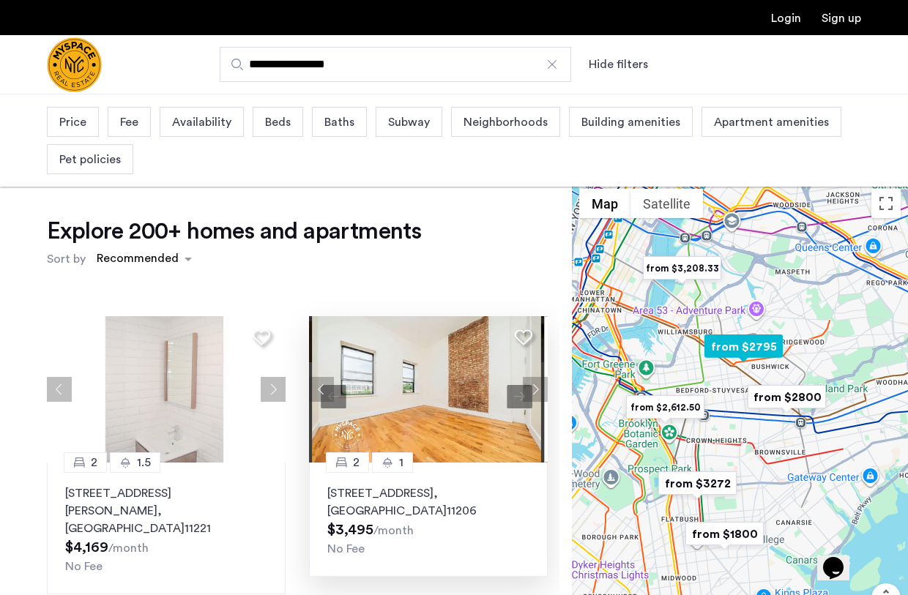
click at [530, 389] on button "Next apartment" at bounding box center [535, 389] width 25 height 25
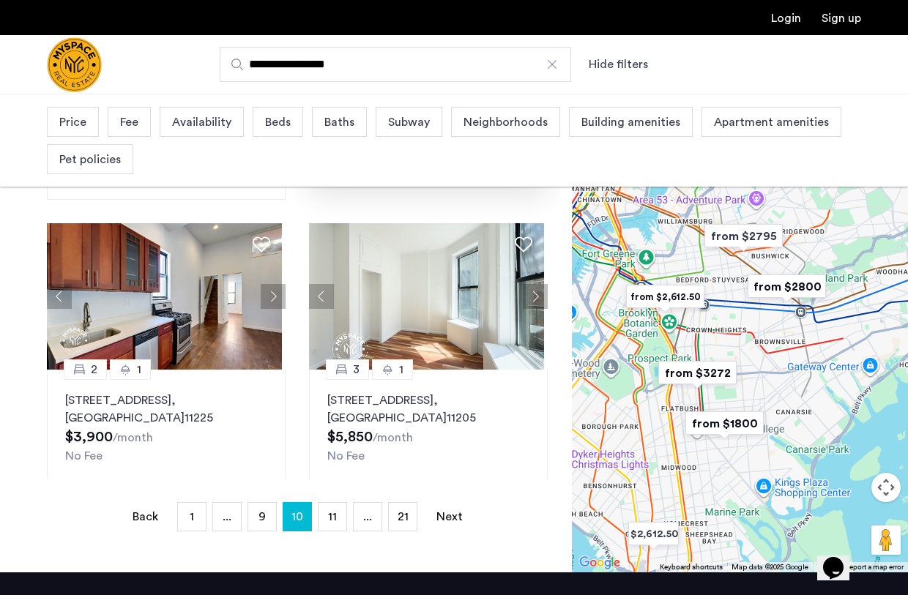
scroll to position [319, 0]
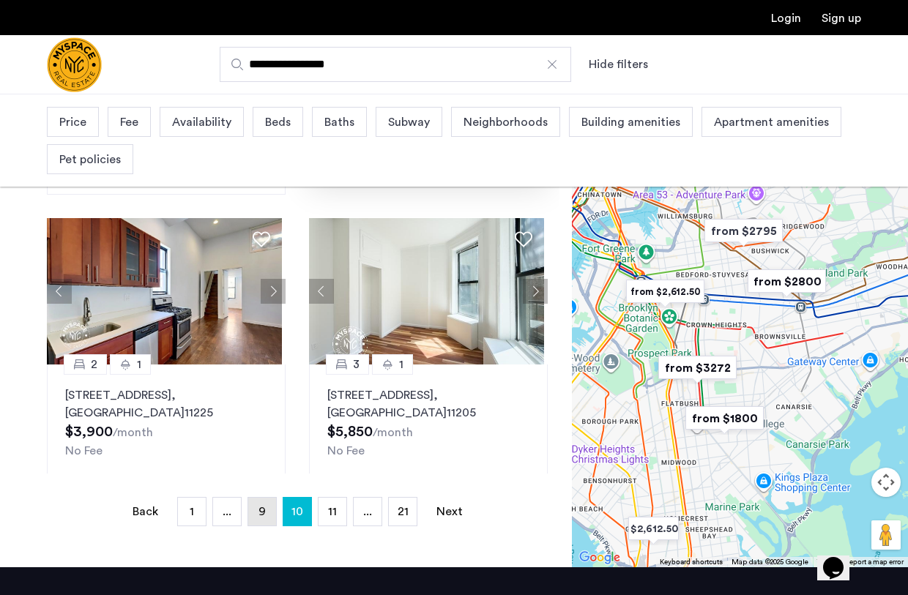
click at [264, 517] on span "9" at bounding box center [262, 512] width 7 height 12
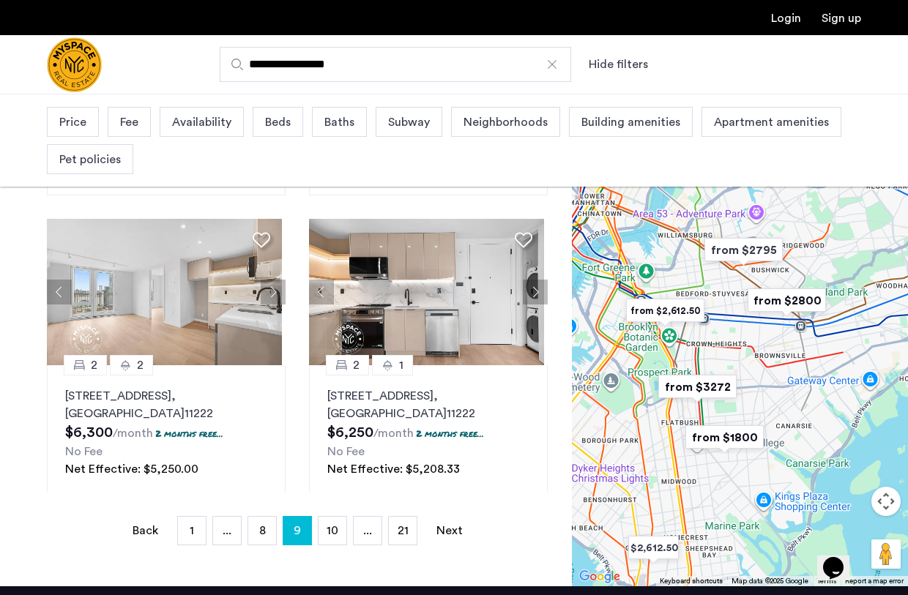
scroll to position [301, 0]
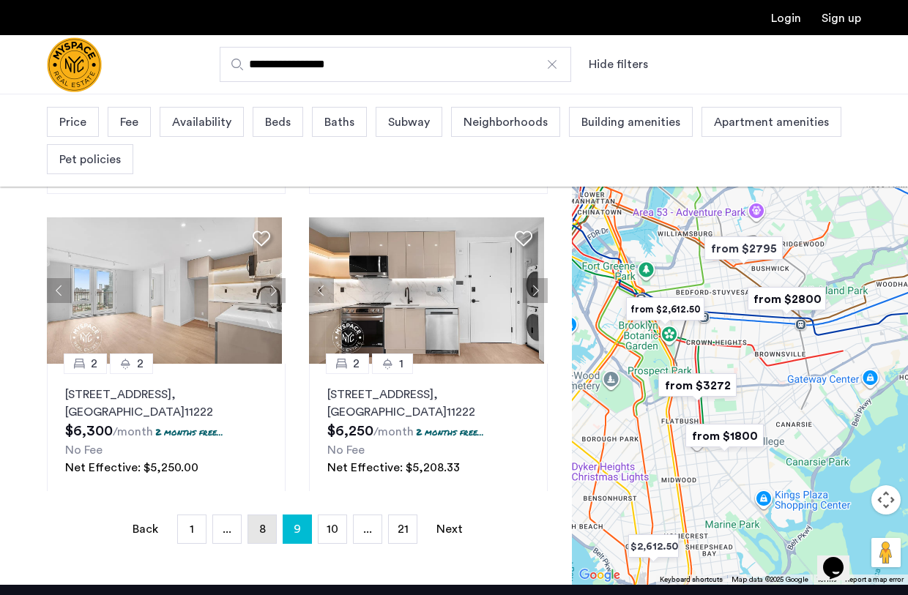
click at [262, 541] on link "page 8" at bounding box center [262, 530] width 28 height 28
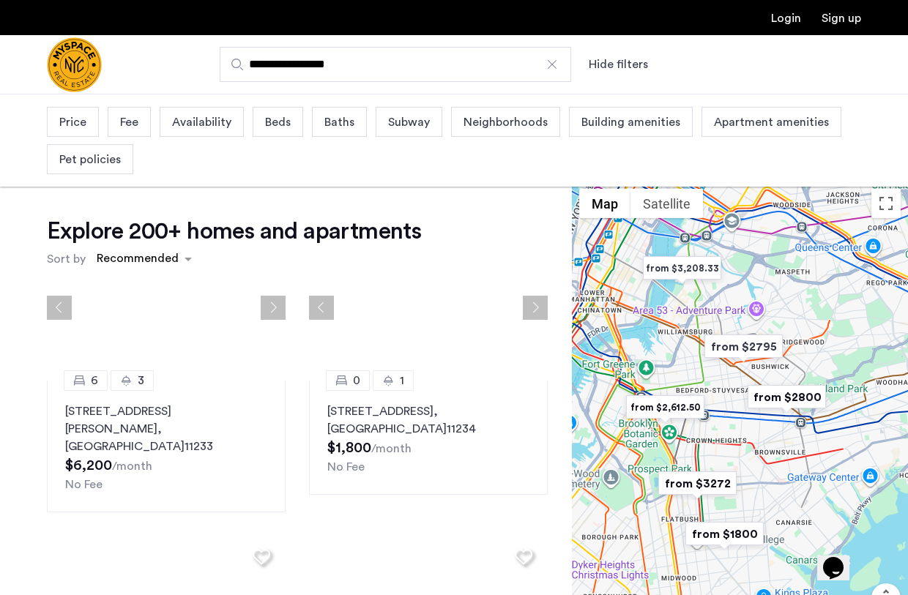
scroll to position [1226, 0]
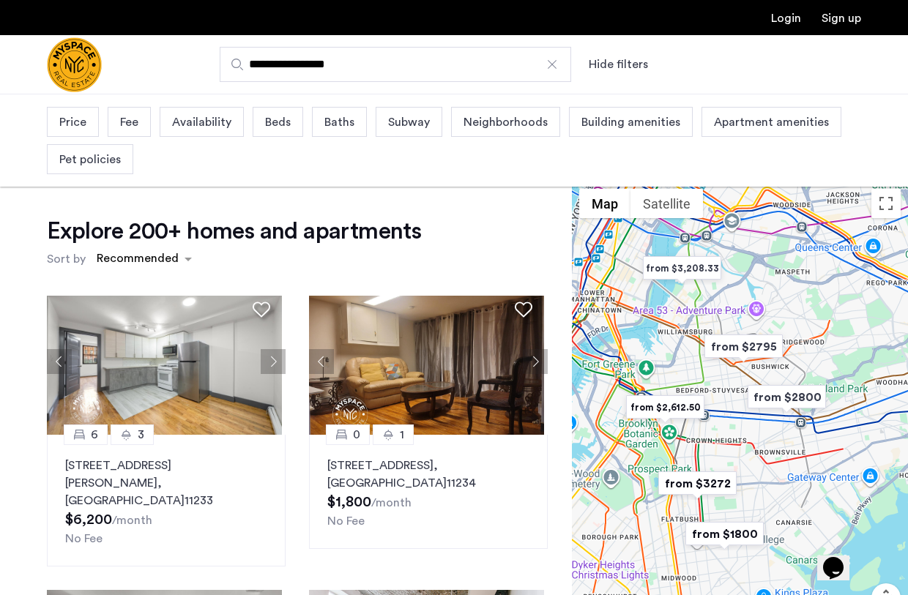
click at [66, 66] on img "Cazamio Logo" at bounding box center [74, 64] width 55 height 55
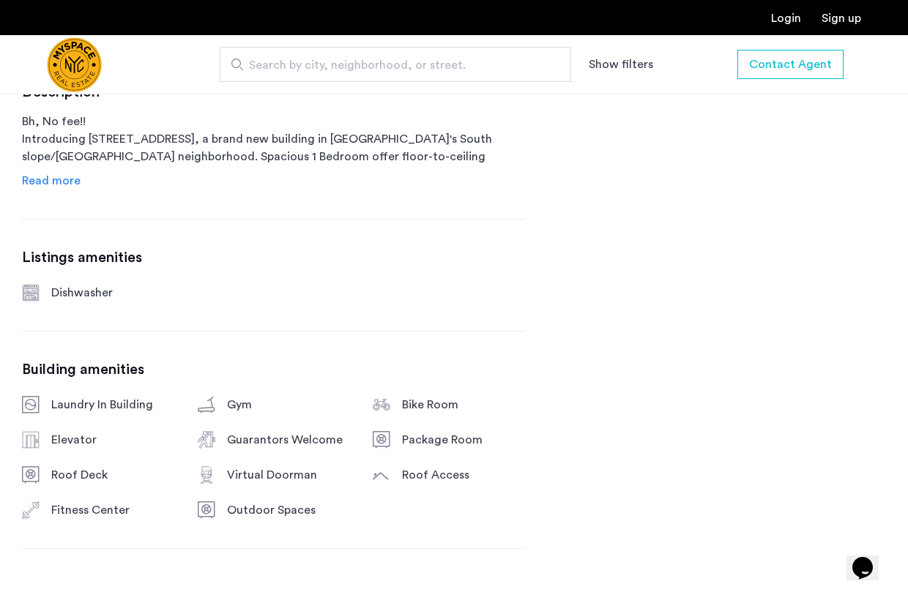
scroll to position [759, 0]
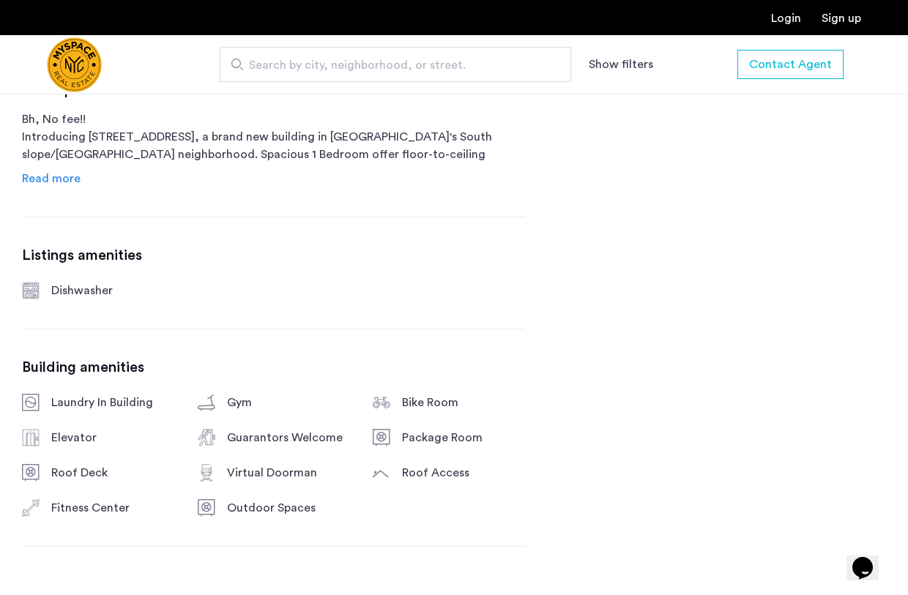
click at [66, 176] on span "Read more" at bounding box center [51, 179] width 59 height 12
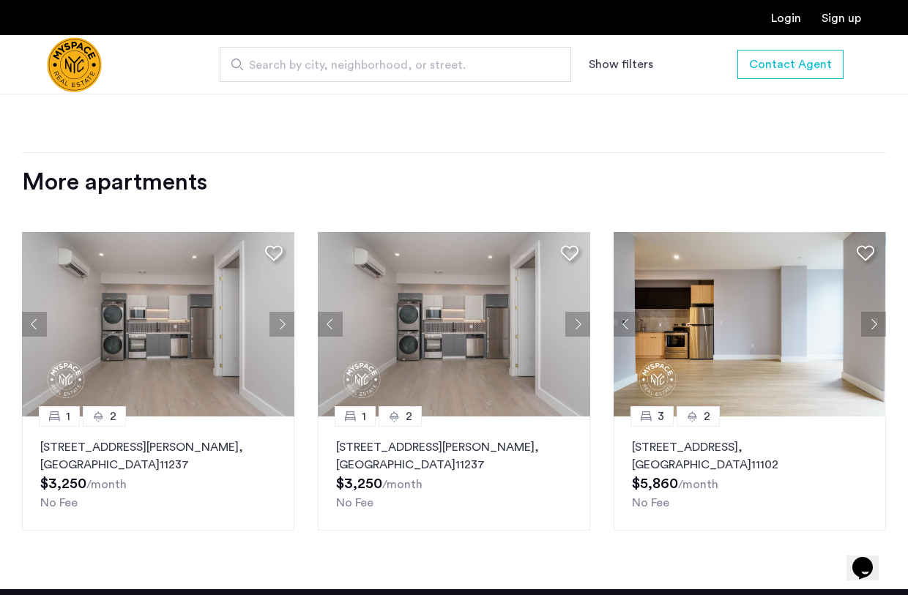
scroll to position [2238, 0]
click at [624, 324] on button "Previous apartment" at bounding box center [626, 324] width 25 height 25
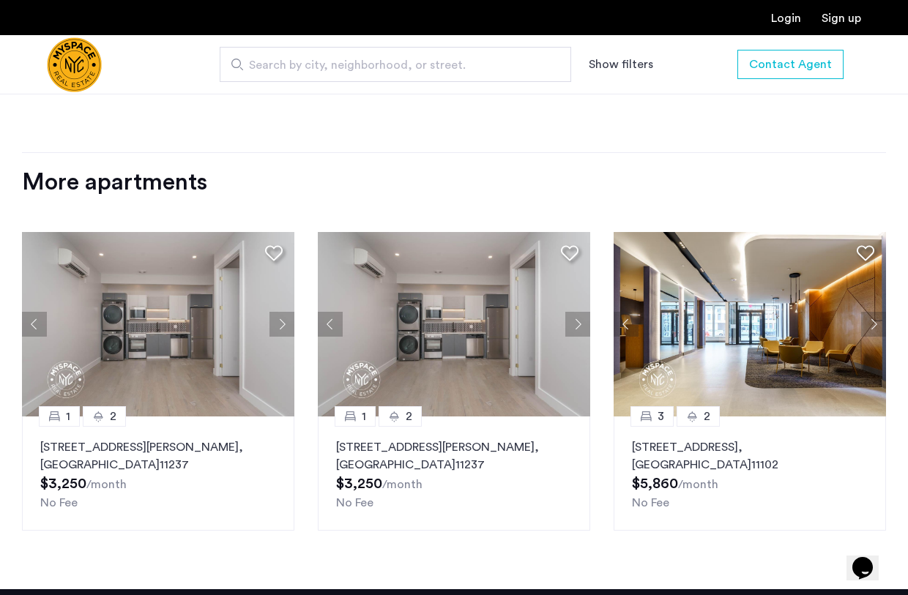
click at [624, 324] on button "Previous apartment" at bounding box center [626, 324] width 25 height 25
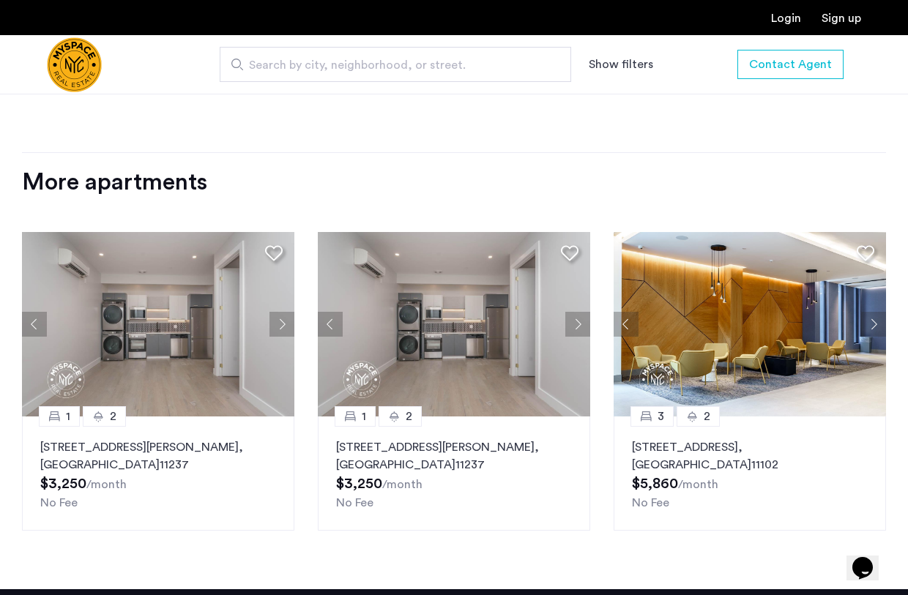
click at [624, 324] on button "Previous apartment" at bounding box center [626, 324] width 25 height 25
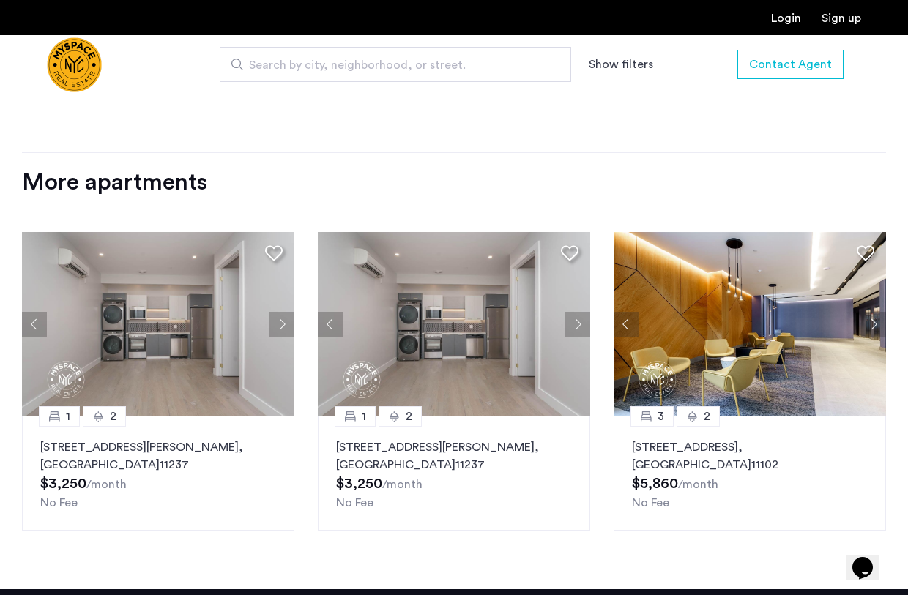
click at [624, 324] on button "Previous apartment" at bounding box center [626, 324] width 25 height 25
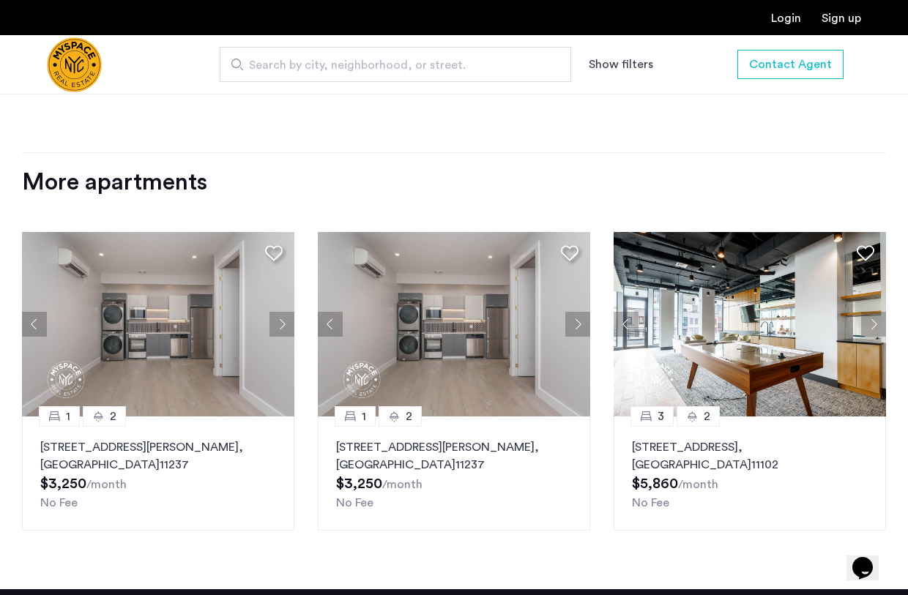
click at [624, 324] on button "Previous apartment" at bounding box center [626, 324] width 25 height 25
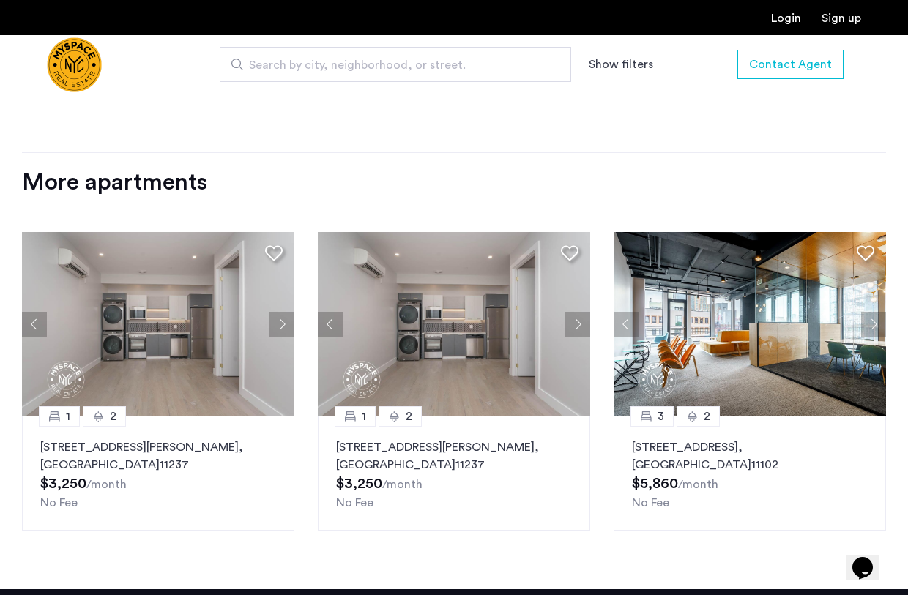
click at [624, 324] on button "Previous apartment" at bounding box center [626, 324] width 25 height 25
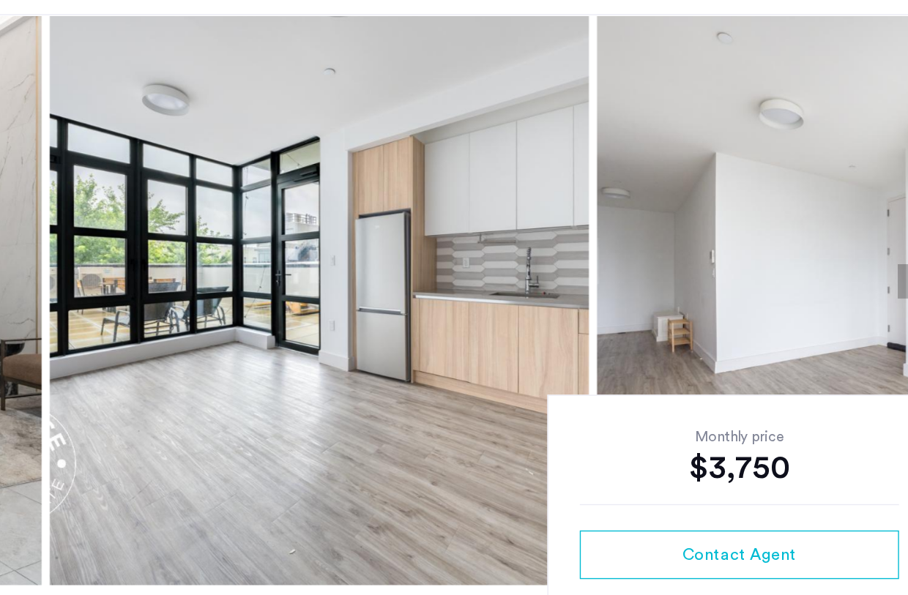
scroll to position [26, 0]
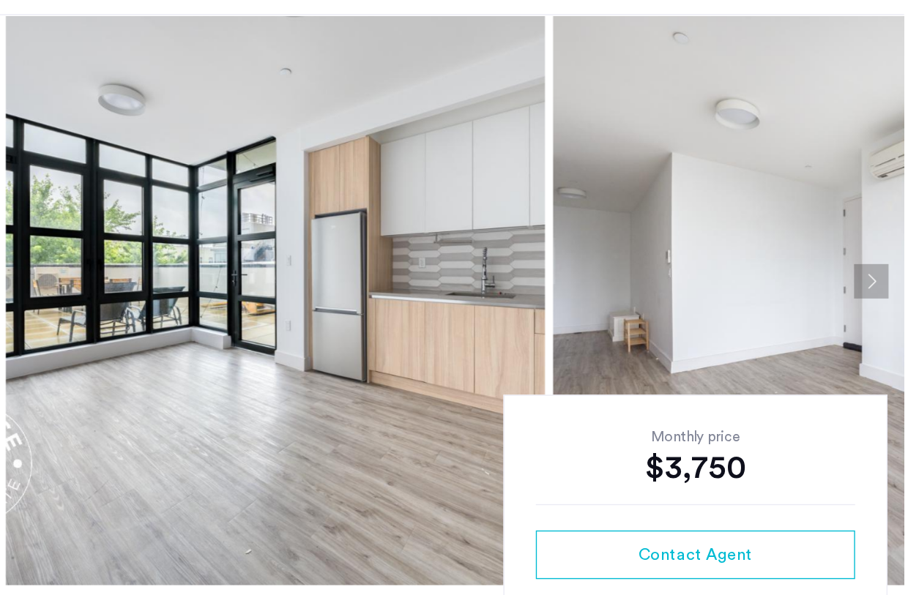
click at [886, 286] on button "Next apartment" at bounding box center [884, 287] width 25 height 25
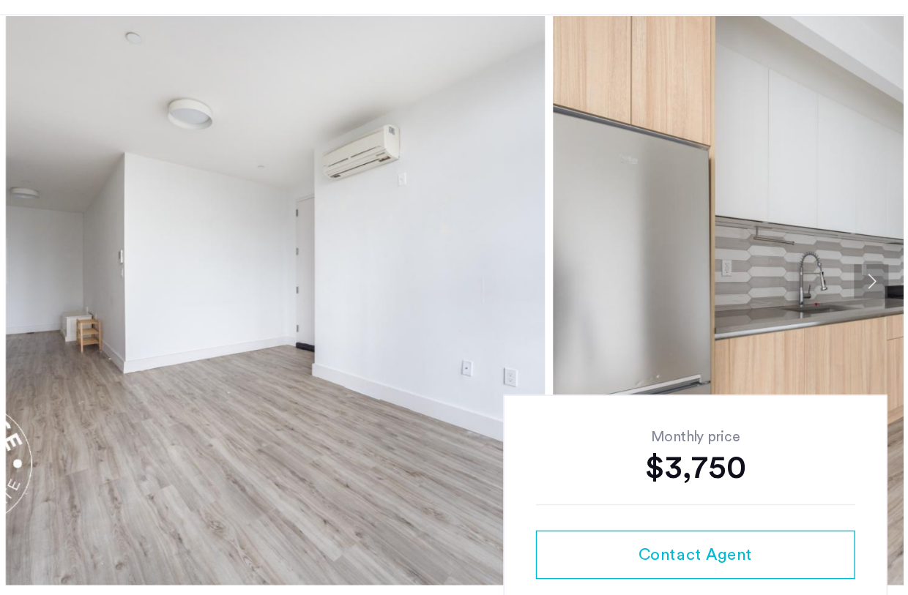
click at [886, 286] on button "Next apartment" at bounding box center [884, 287] width 25 height 25
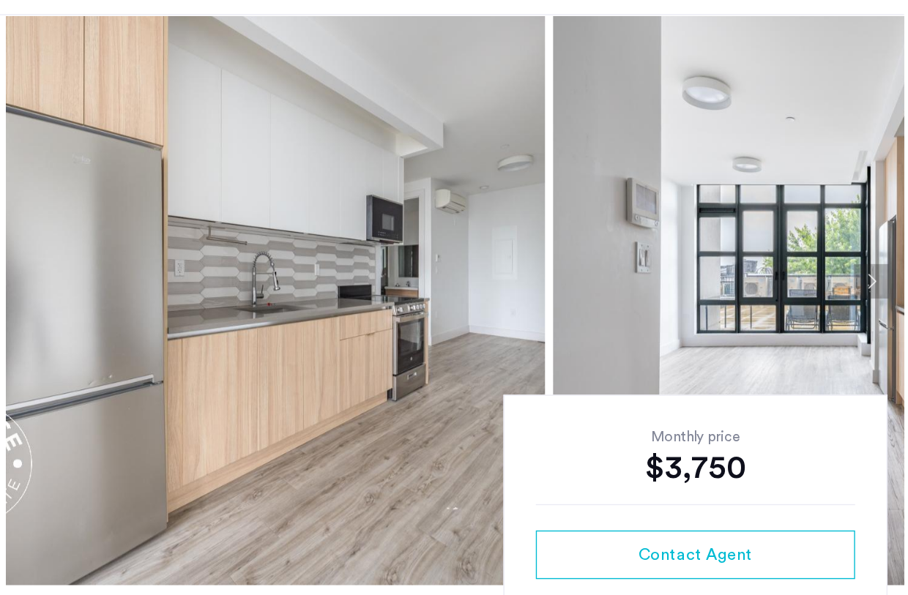
click at [886, 286] on button "Next apartment" at bounding box center [884, 287] width 25 height 25
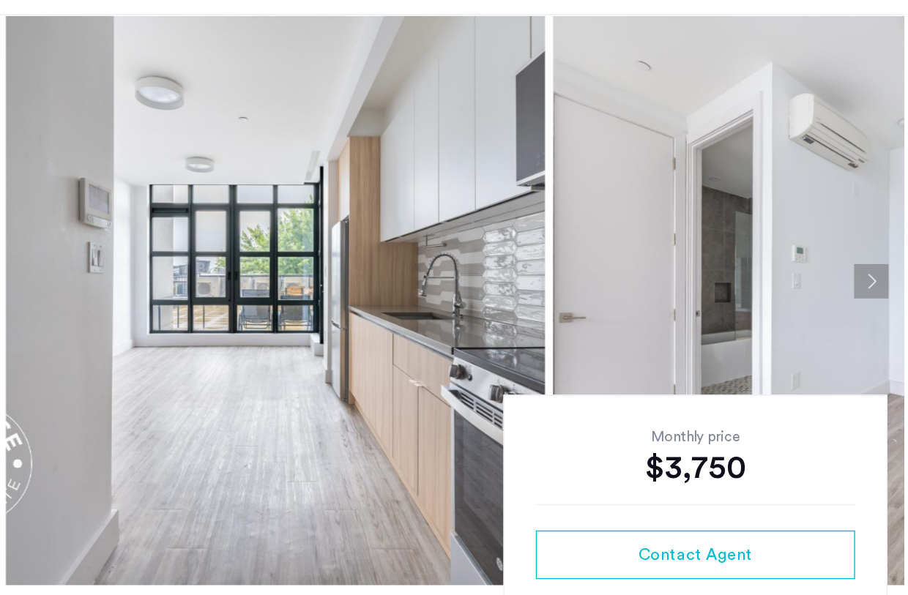
click at [886, 286] on button "Next apartment" at bounding box center [884, 287] width 25 height 25
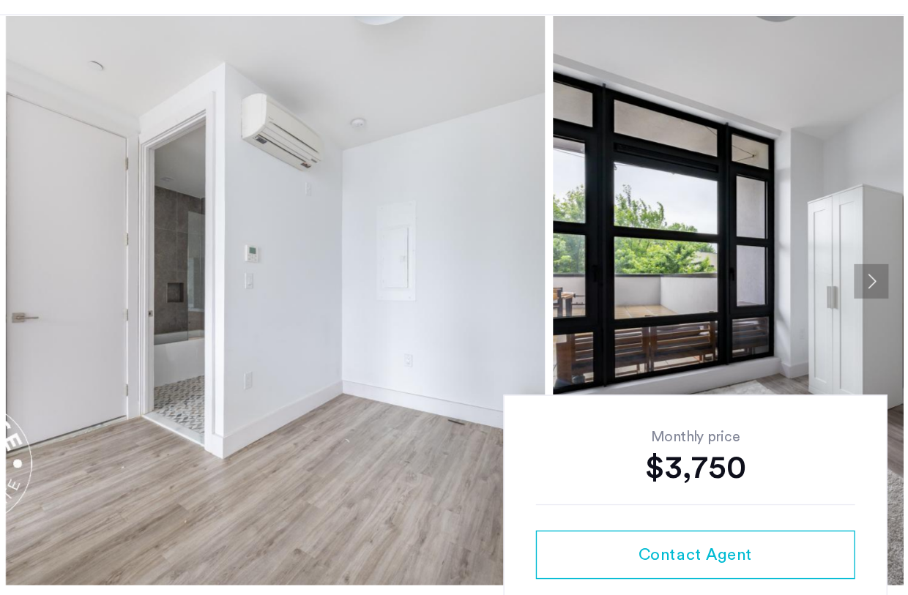
click at [886, 286] on button "Next apartment" at bounding box center [884, 287] width 25 height 25
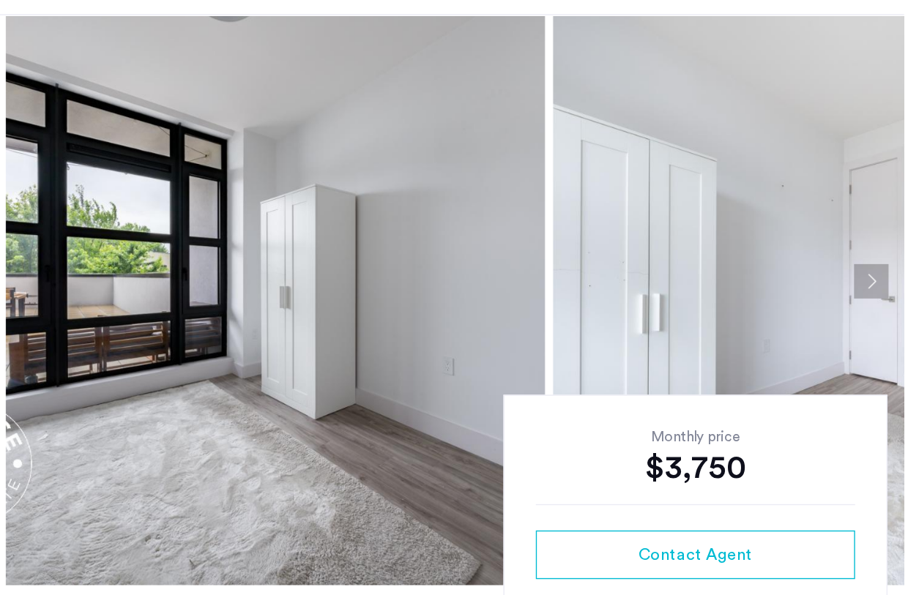
click at [886, 286] on button "Next apartment" at bounding box center [884, 287] width 25 height 25
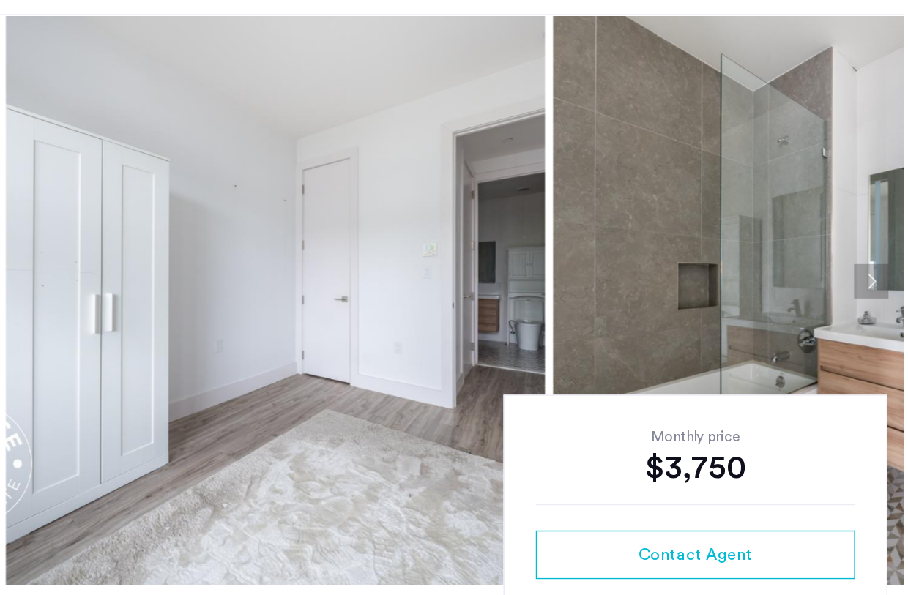
click at [886, 286] on button "Next apartment" at bounding box center [884, 287] width 25 height 25
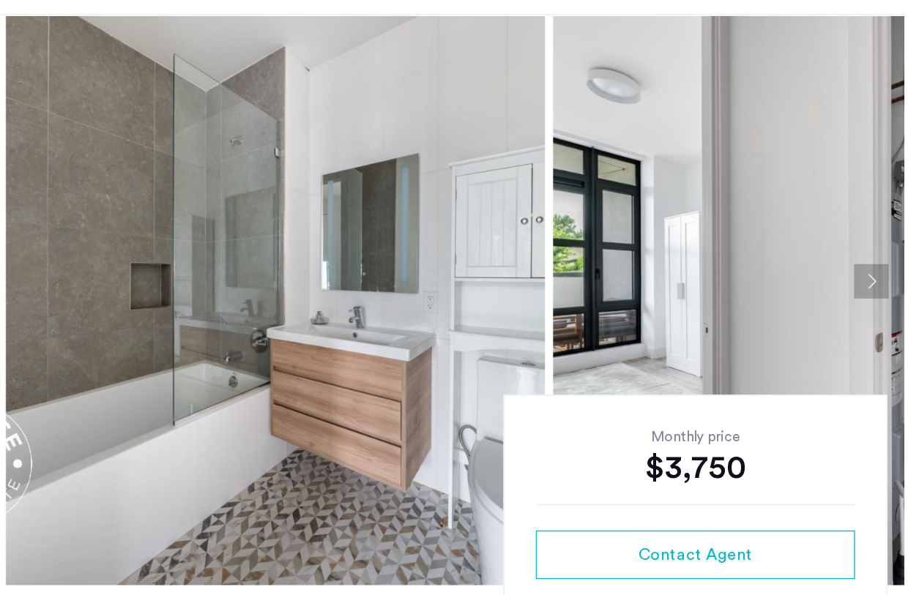
click at [886, 286] on button "Next apartment" at bounding box center [884, 287] width 25 height 25
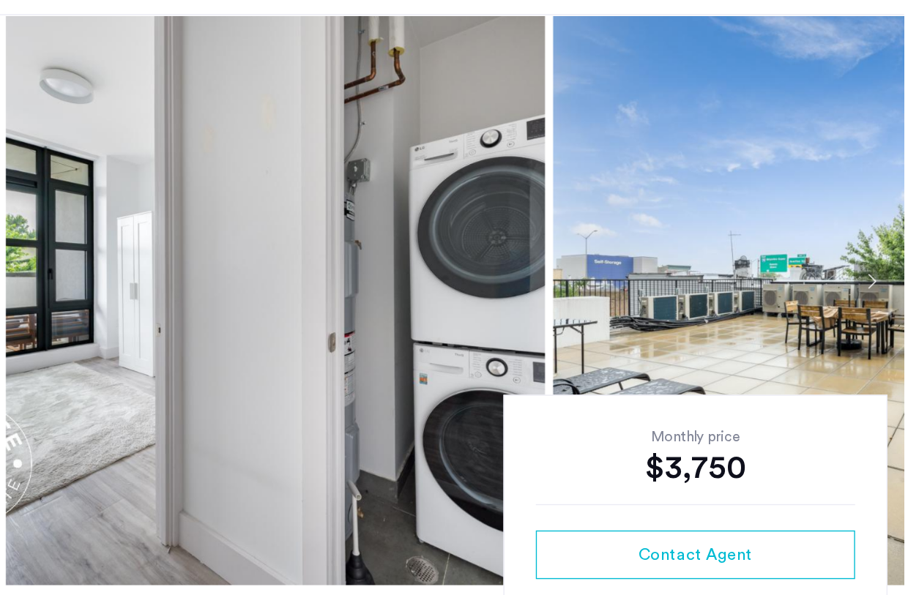
click at [886, 286] on button "Next apartment" at bounding box center [884, 287] width 25 height 25
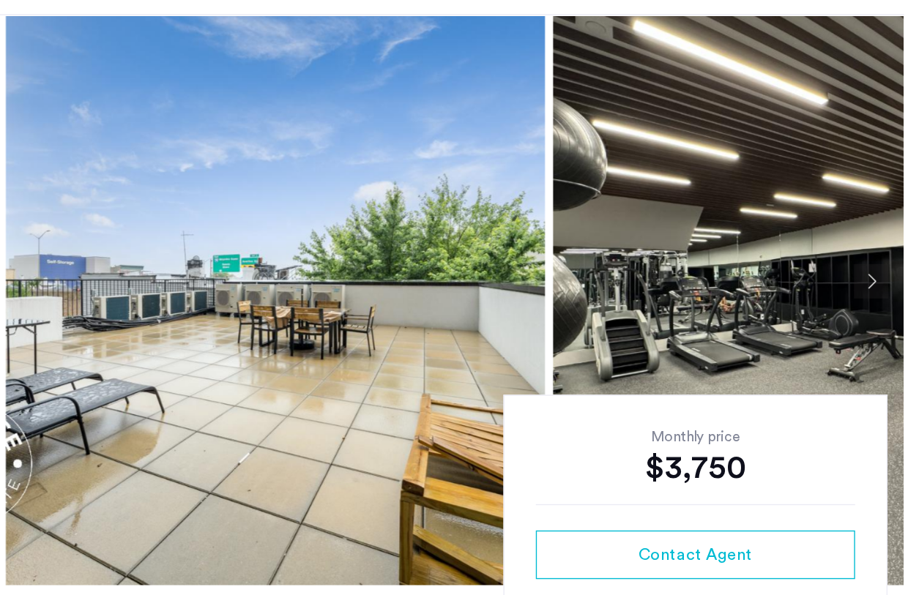
click at [886, 286] on button "Next apartment" at bounding box center [884, 287] width 25 height 25
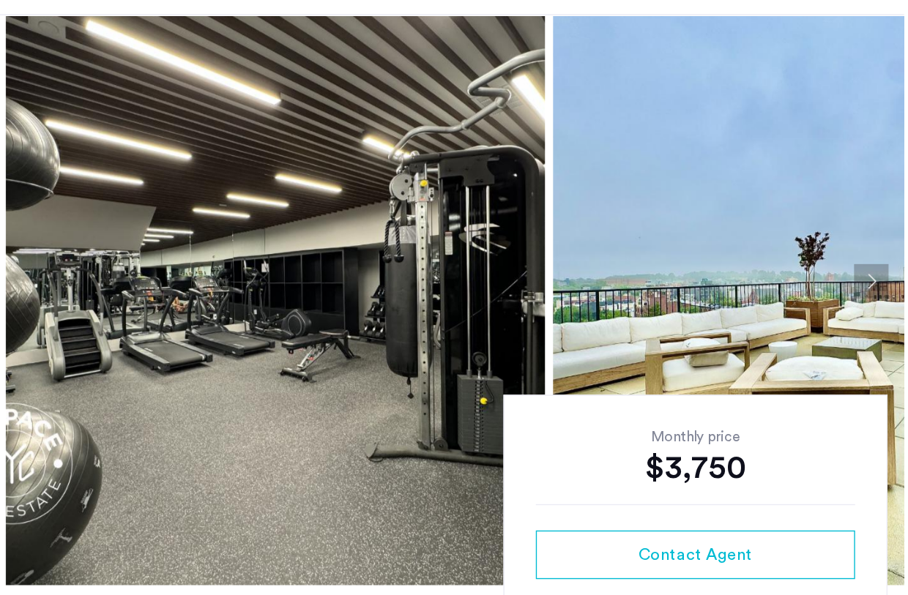
click at [886, 286] on button "Next apartment" at bounding box center [884, 287] width 25 height 25
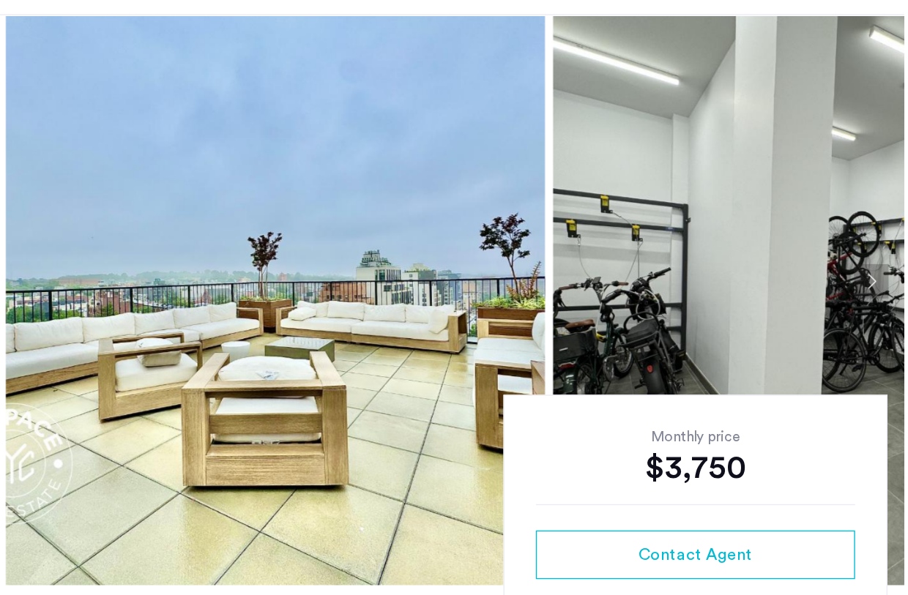
click at [886, 286] on button "Next apartment" at bounding box center [884, 287] width 25 height 25
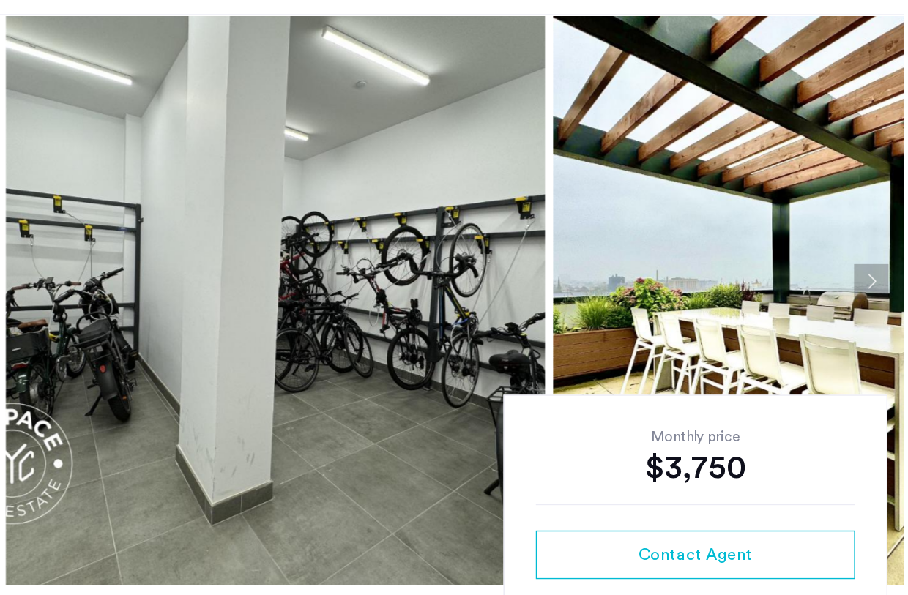
click at [886, 286] on button "Next apartment" at bounding box center [884, 287] width 25 height 25
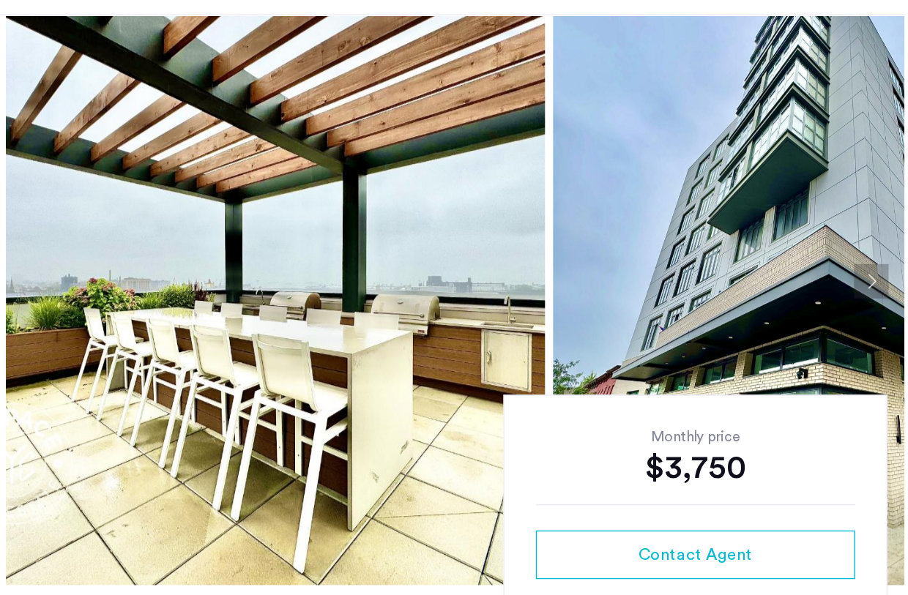
click at [886, 286] on button "Next apartment" at bounding box center [884, 287] width 25 height 25
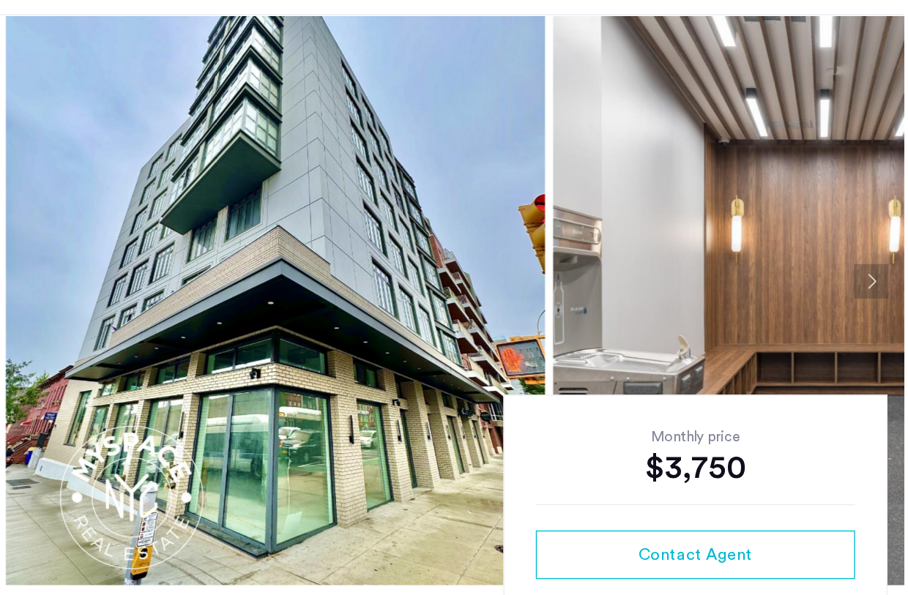
click at [886, 286] on button "Next apartment" at bounding box center [884, 287] width 25 height 25
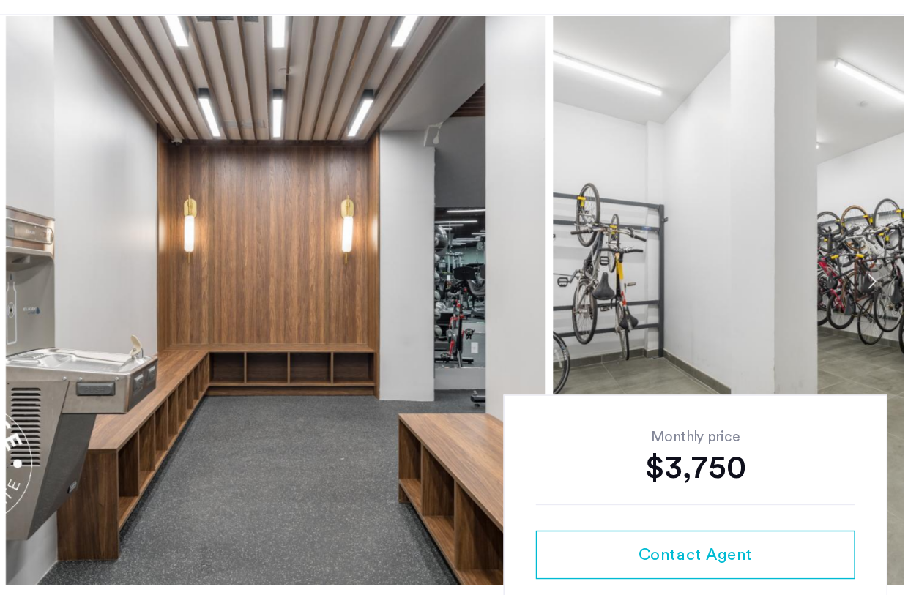
click at [887, 285] on button "Next apartment" at bounding box center [884, 287] width 25 height 25
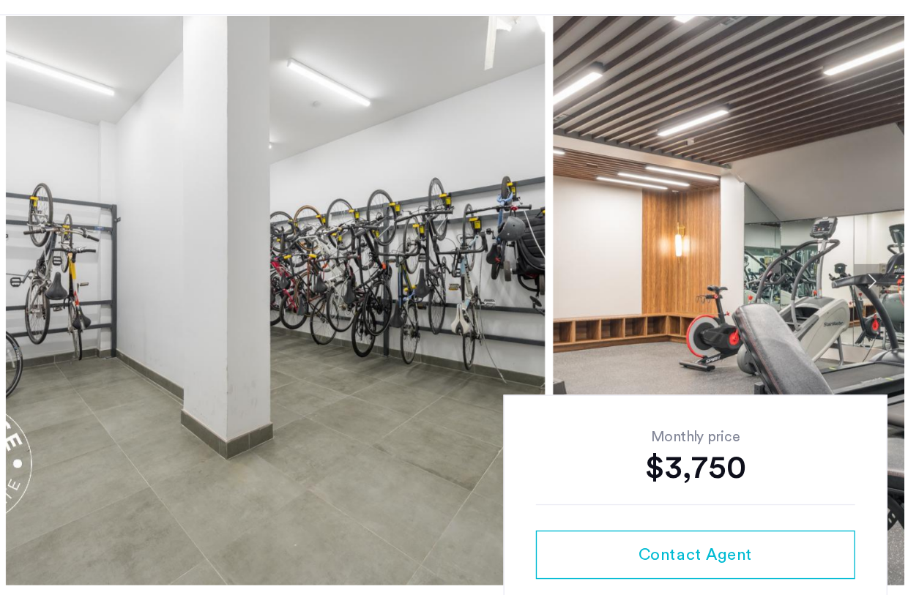
click at [888, 285] on button "Next apartment" at bounding box center [884, 287] width 25 height 25
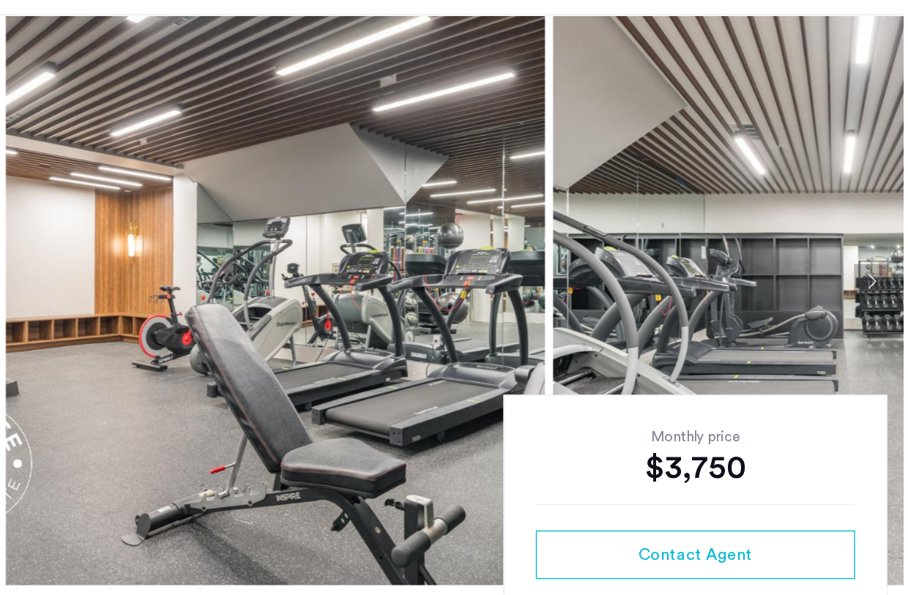
click at [888, 285] on button "Next apartment" at bounding box center [884, 287] width 25 height 25
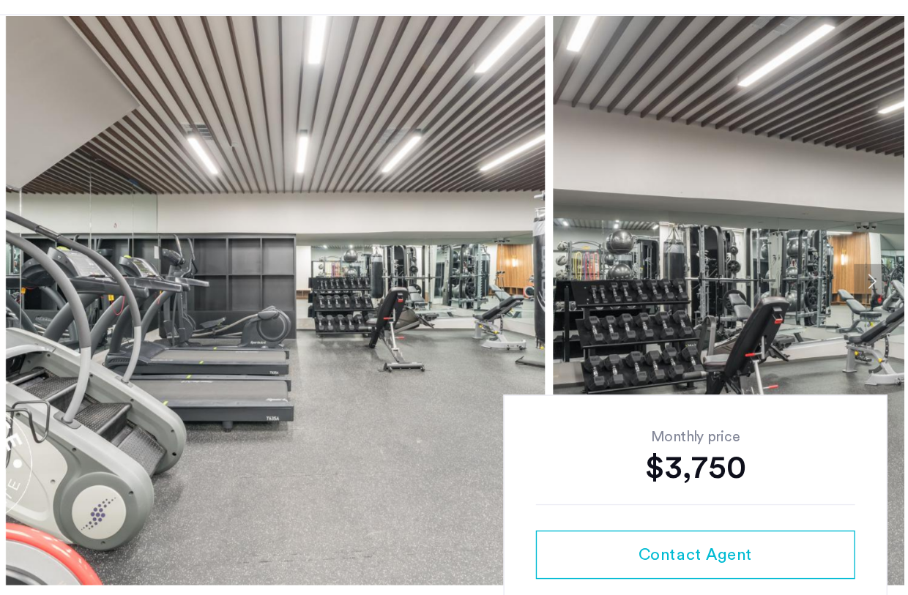
click at [888, 285] on button "Next apartment" at bounding box center [884, 287] width 25 height 25
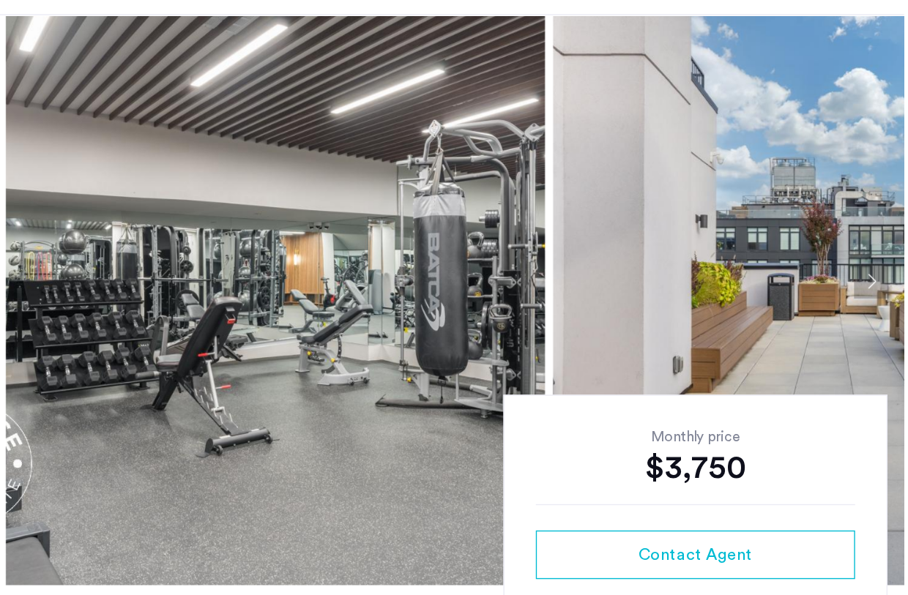
click at [888, 285] on button "Next apartment" at bounding box center [884, 287] width 25 height 25
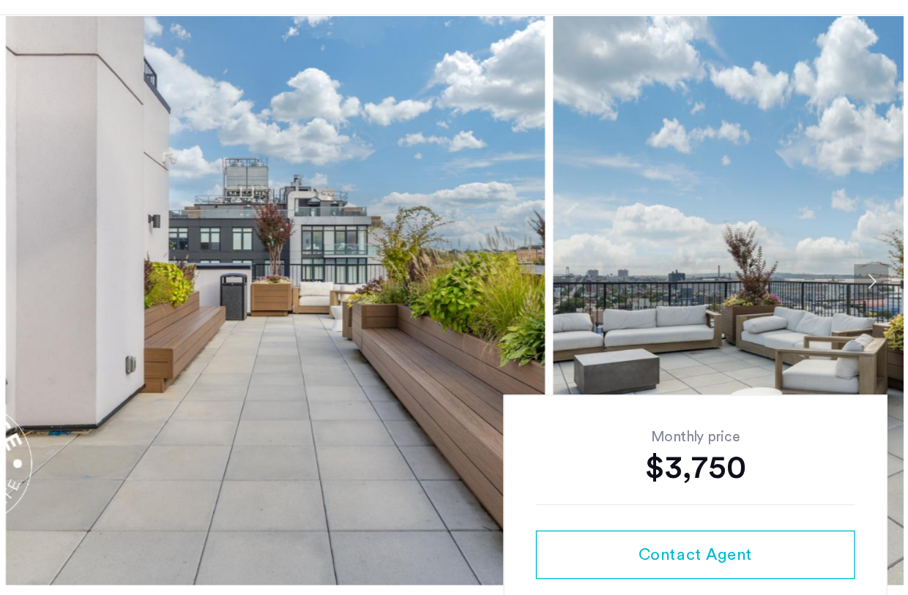
click at [888, 285] on button "Next apartment" at bounding box center [884, 287] width 25 height 25
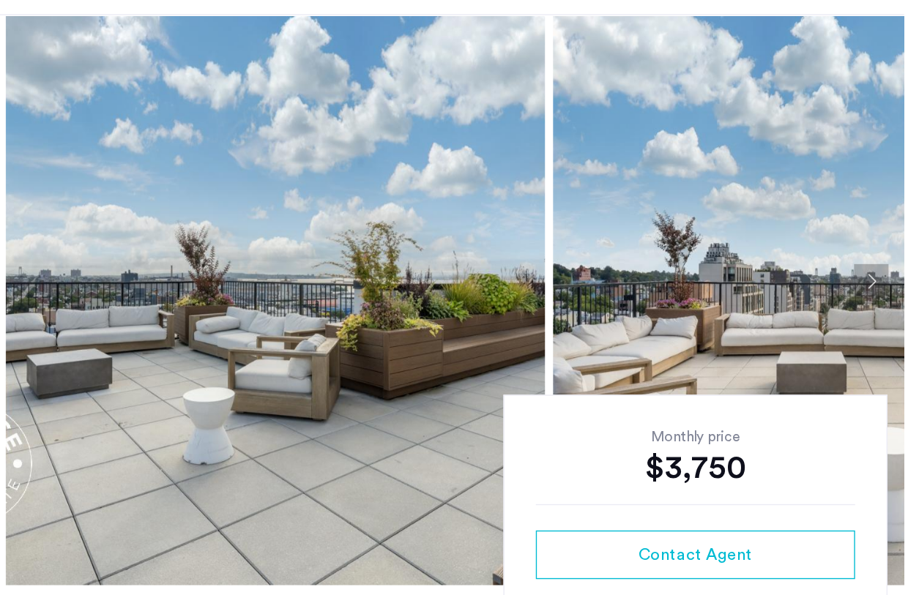
click at [888, 285] on button "Next apartment" at bounding box center [884, 287] width 25 height 25
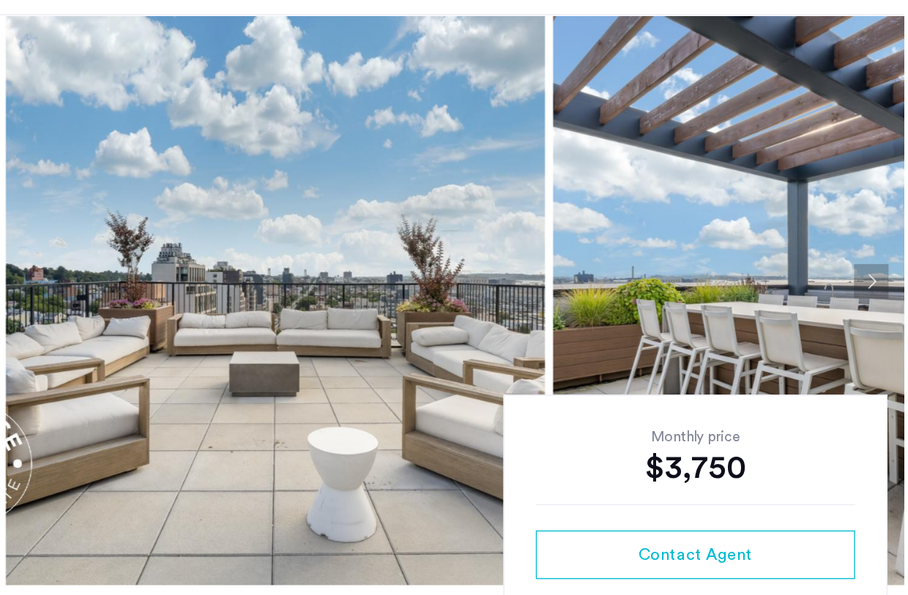
click at [888, 285] on button "Next apartment" at bounding box center [884, 287] width 25 height 25
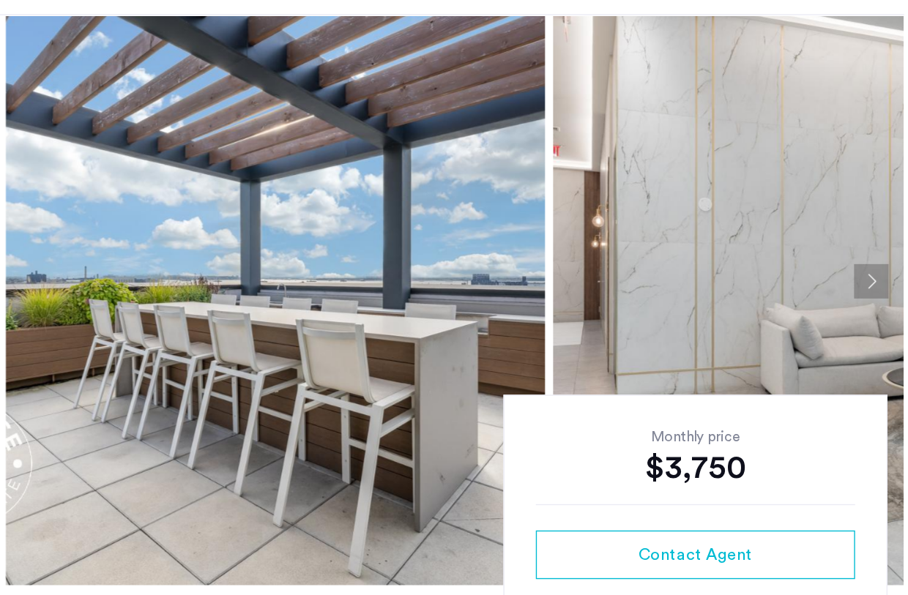
click at [888, 285] on button "Next apartment" at bounding box center [884, 287] width 25 height 25
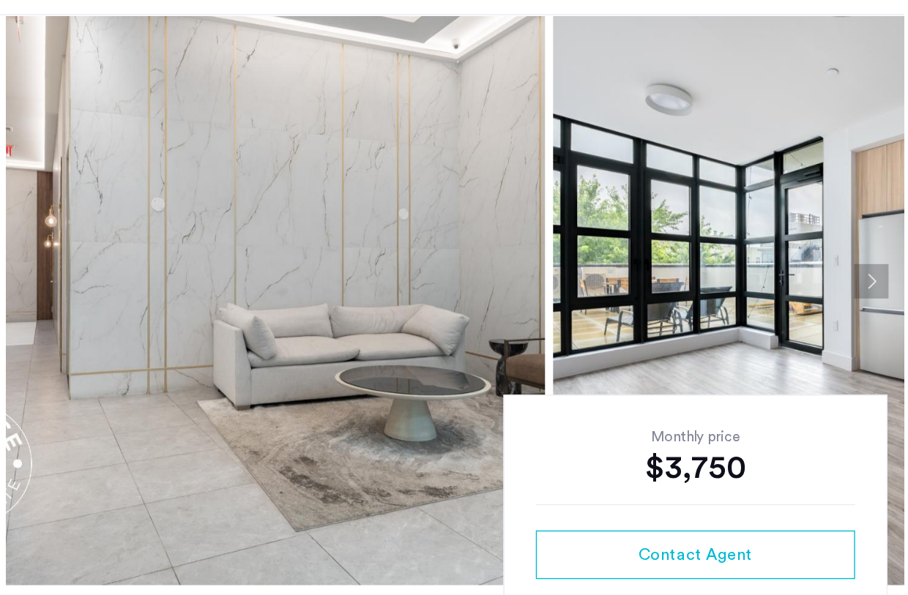
click at [888, 285] on button "Next apartment" at bounding box center [884, 287] width 25 height 25
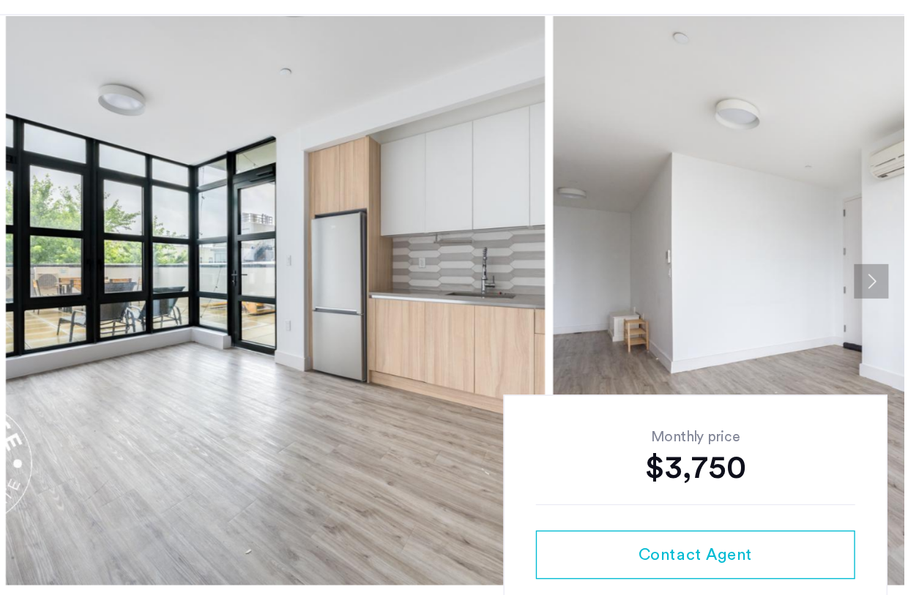
click at [888, 285] on button "Next apartment" at bounding box center [884, 287] width 25 height 25
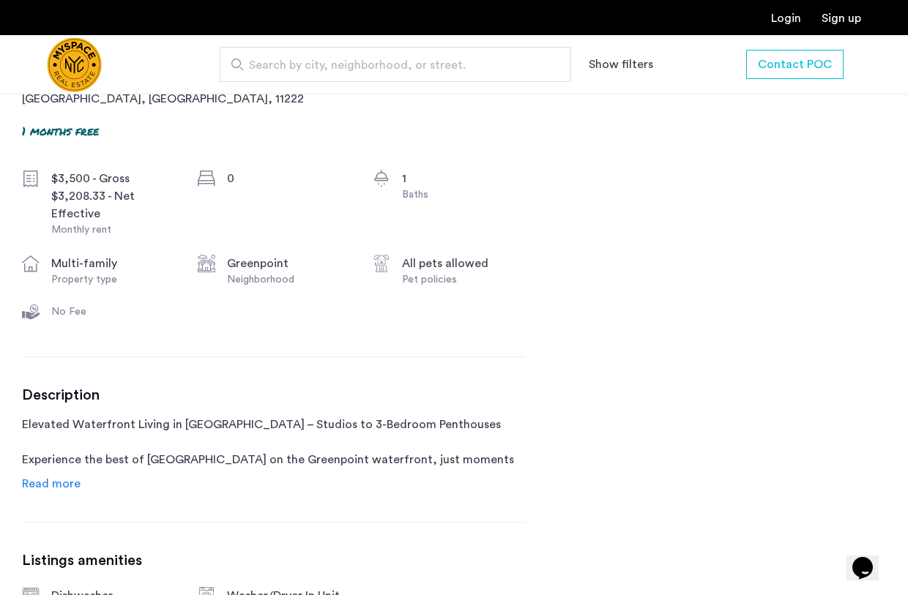
scroll to position [509, 0]
click at [70, 481] on span "Read more" at bounding box center [51, 483] width 59 height 12
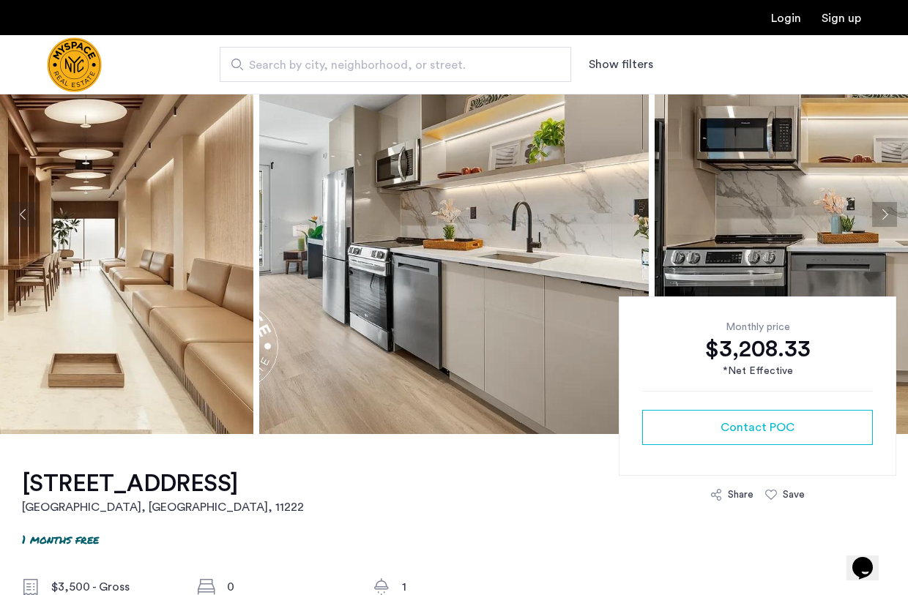
scroll to position [0, 0]
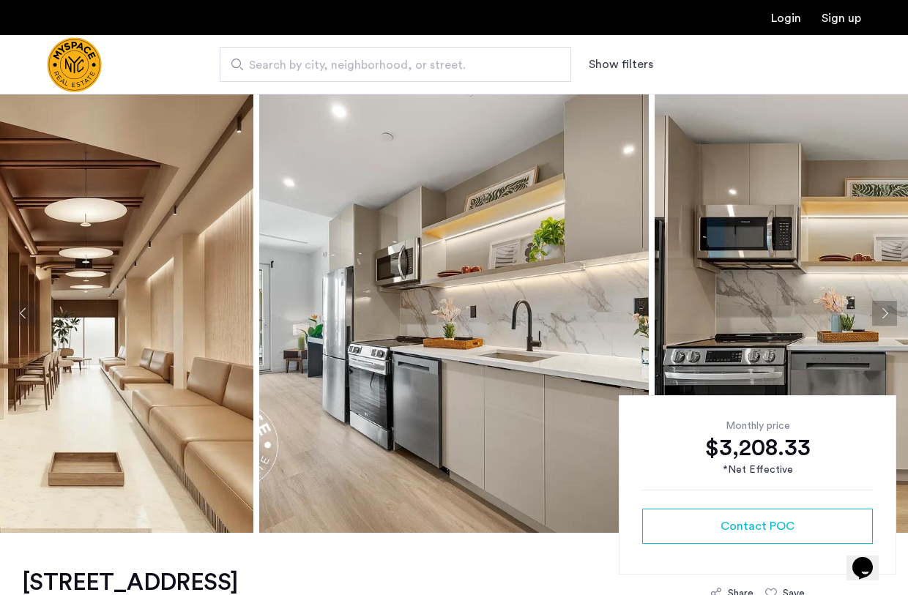
click at [26, 311] on button "Previous apartment" at bounding box center [23, 313] width 25 height 25
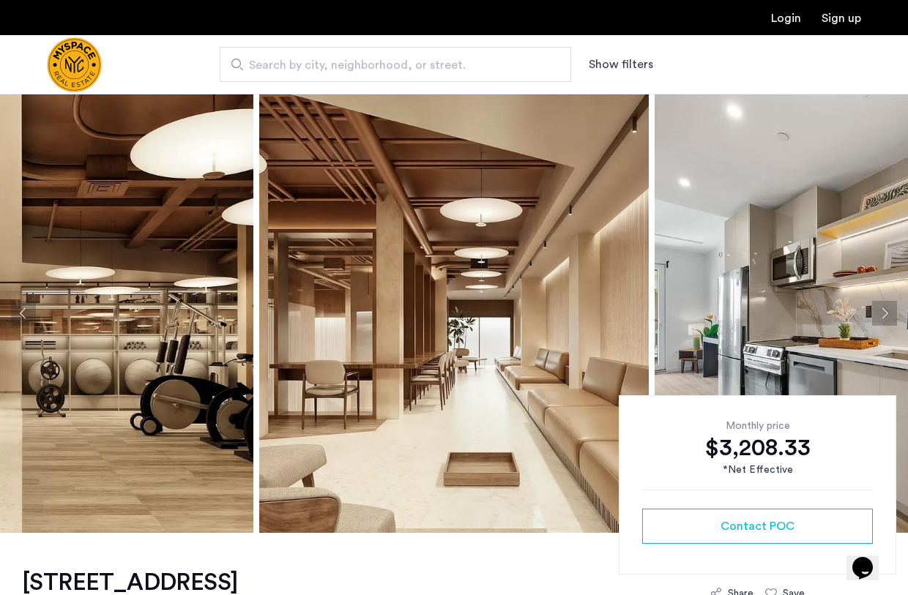
click at [26, 311] on button "Previous apartment" at bounding box center [23, 313] width 25 height 25
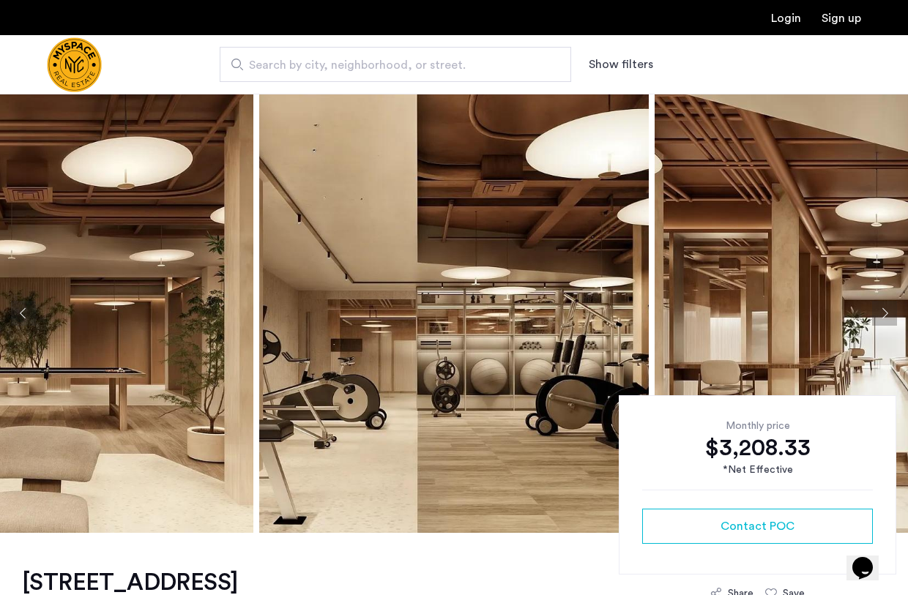
click at [26, 311] on button "Previous apartment" at bounding box center [23, 313] width 25 height 25
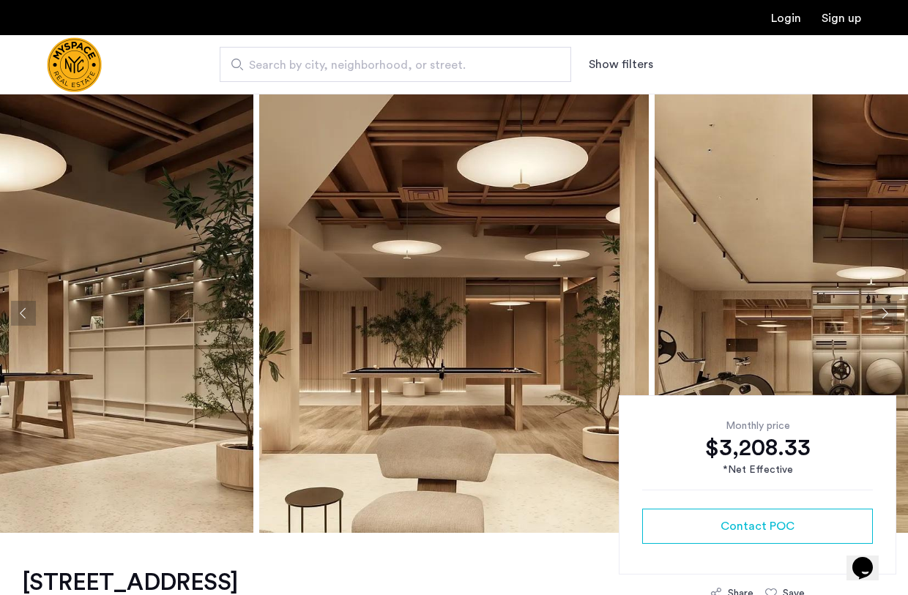
click at [26, 311] on button "Previous apartment" at bounding box center [23, 313] width 25 height 25
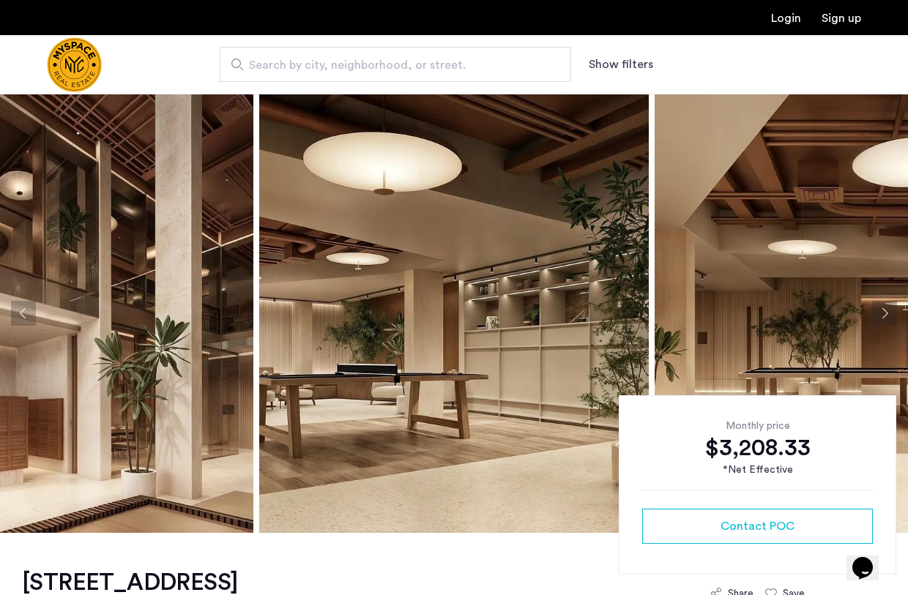
click at [26, 311] on button "Previous apartment" at bounding box center [23, 313] width 25 height 25
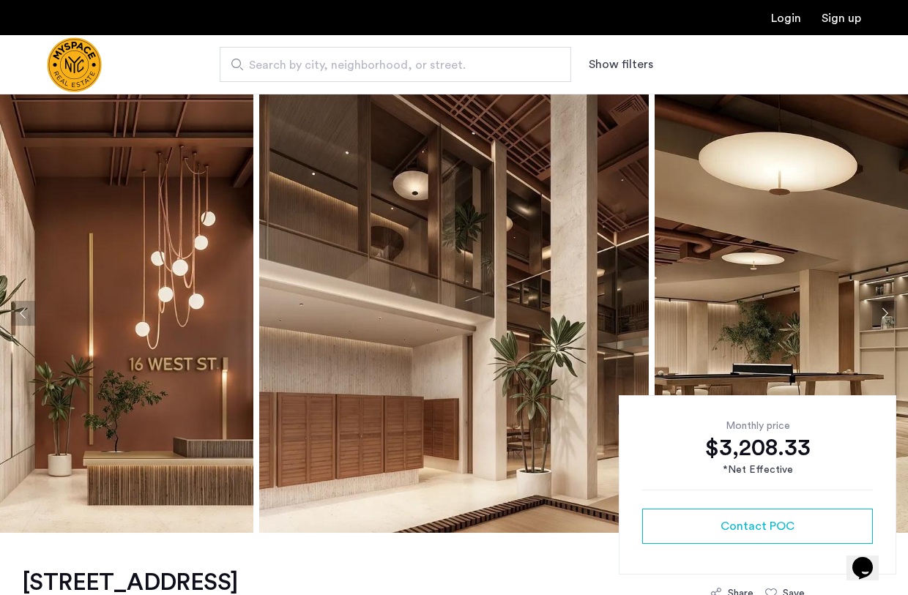
click at [26, 311] on button "Previous apartment" at bounding box center [23, 313] width 25 height 25
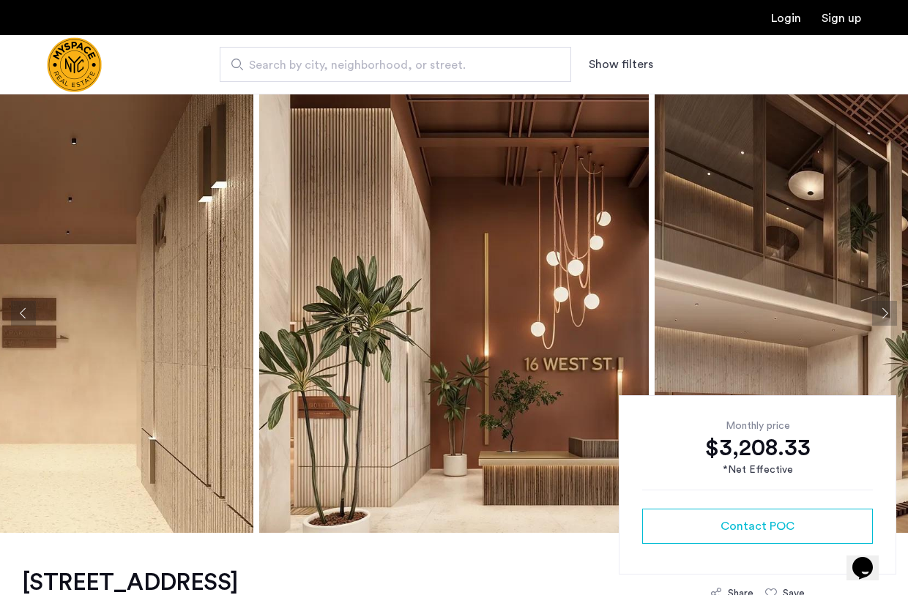
click at [26, 311] on button "Previous apartment" at bounding box center [23, 313] width 25 height 25
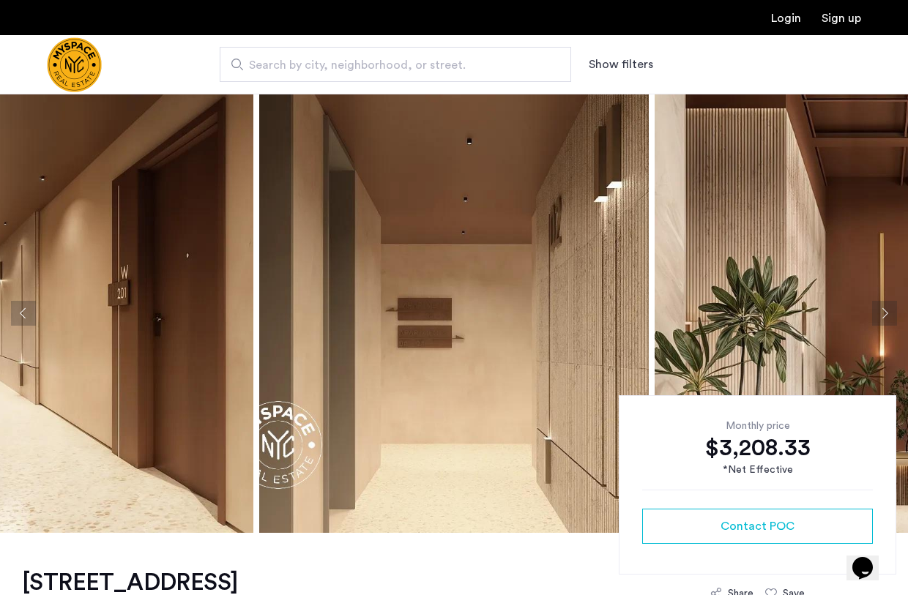
click at [26, 311] on button "Previous apartment" at bounding box center [23, 313] width 25 height 25
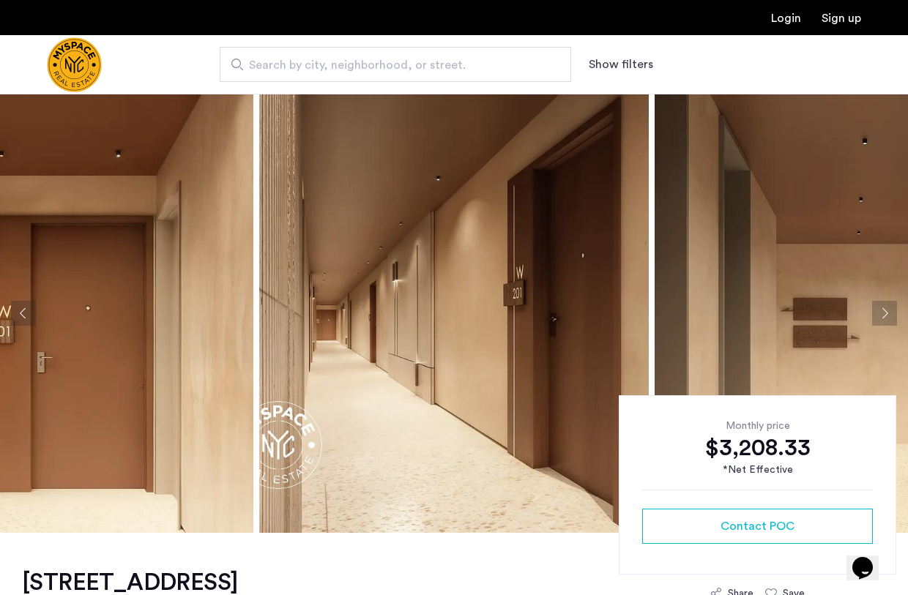
click at [26, 311] on button "Previous apartment" at bounding box center [23, 313] width 25 height 25
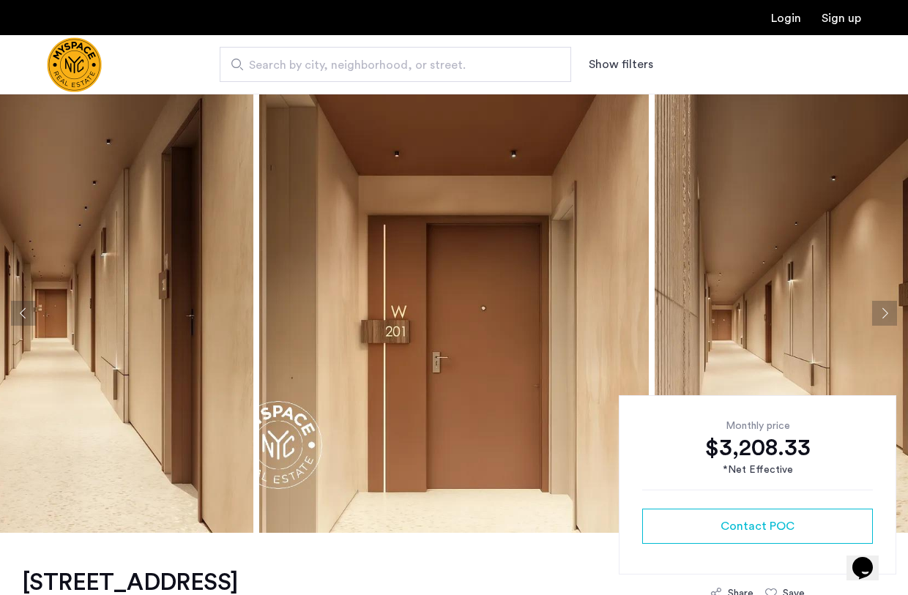
click at [26, 311] on button "Previous apartment" at bounding box center [23, 313] width 25 height 25
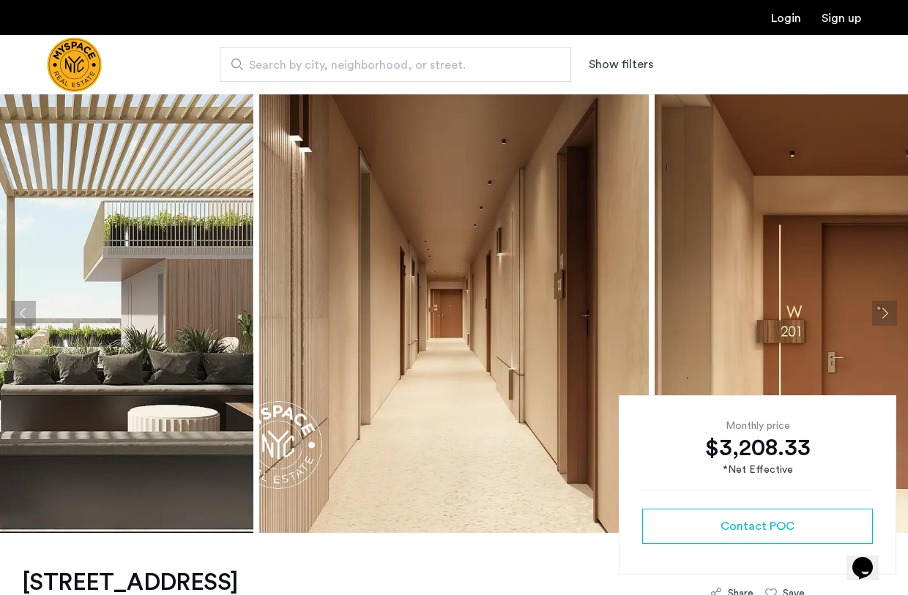
click at [26, 311] on button "Previous apartment" at bounding box center [23, 313] width 25 height 25
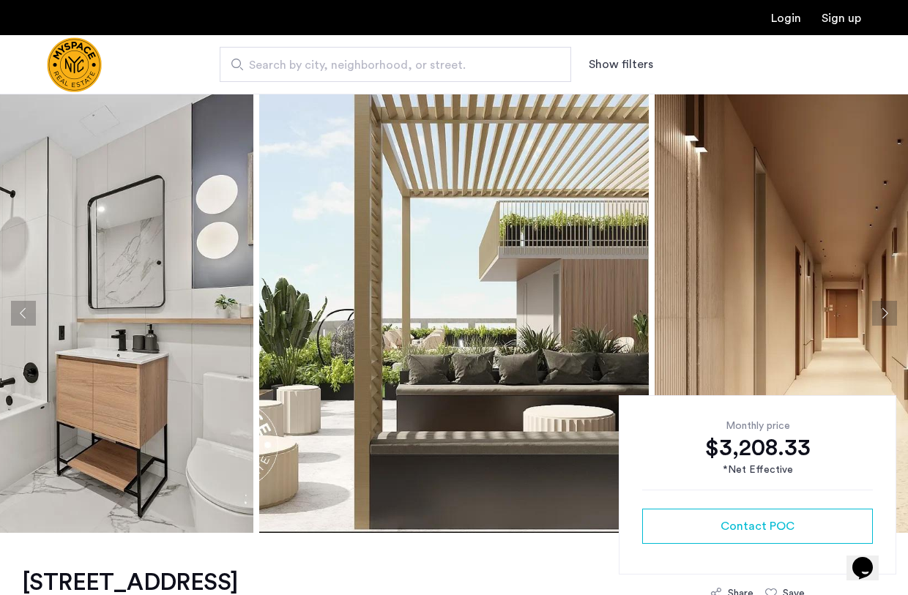
click at [26, 311] on button "Previous apartment" at bounding box center [23, 313] width 25 height 25
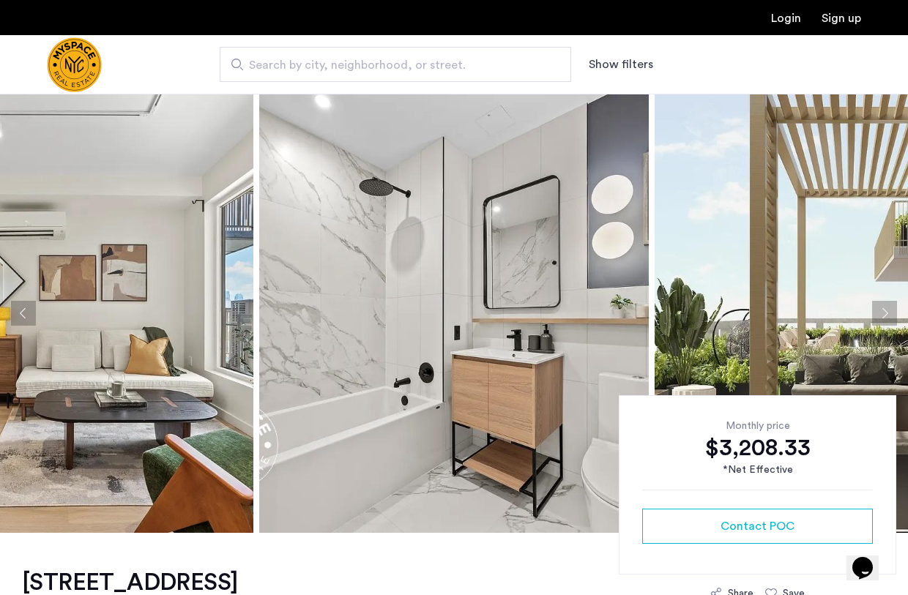
click at [26, 311] on button "Previous apartment" at bounding box center [23, 313] width 25 height 25
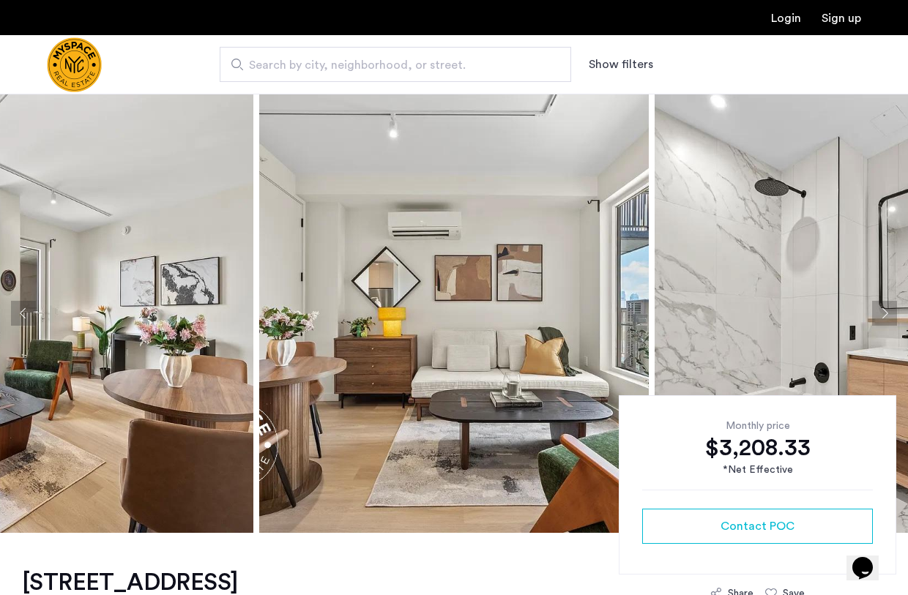
click at [26, 311] on button "Previous apartment" at bounding box center [23, 313] width 25 height 25
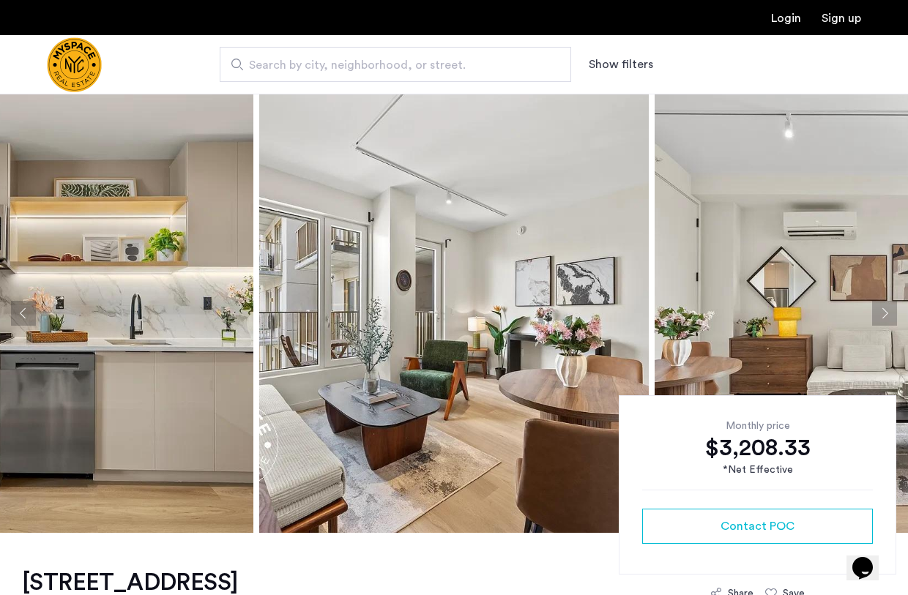
click at [26, 311] on button "Previous apartment" at bounding box center [23, 313] width 25 height 25
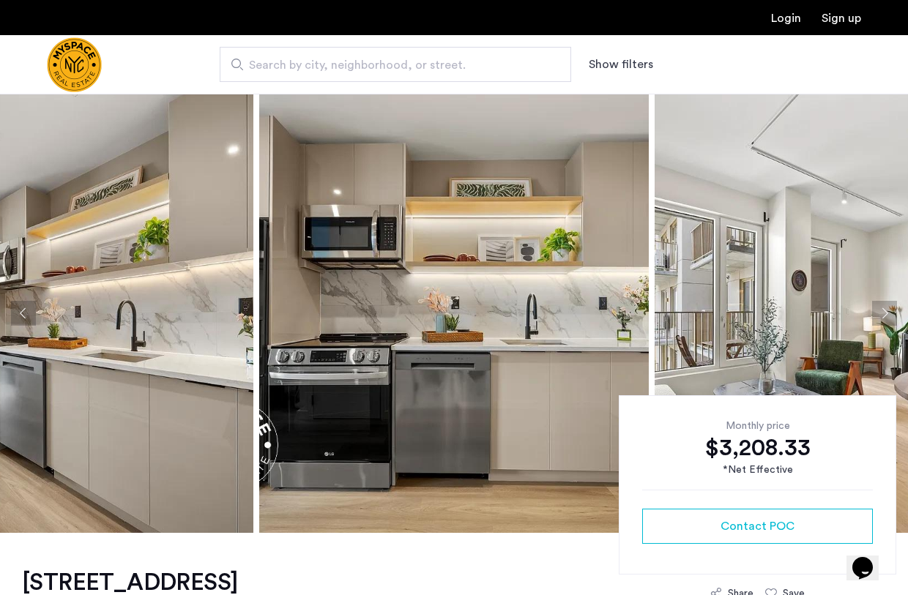
click at [26, 311] on button "Previous apartment" at bounding box center [23, 313] width 25 height 25
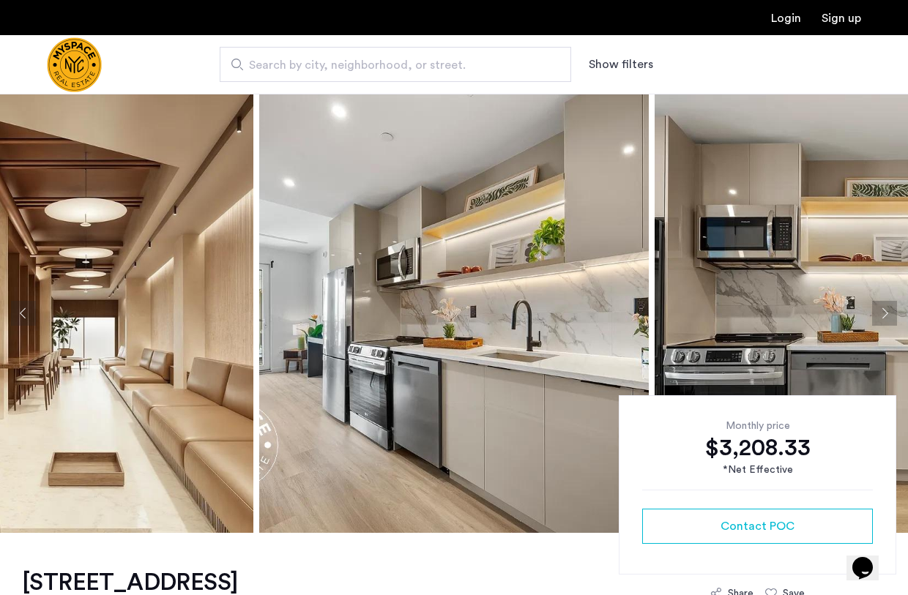
click at [26, 311] on button "Previous apartment" at bounding box center [23, 313] width 25 height 25
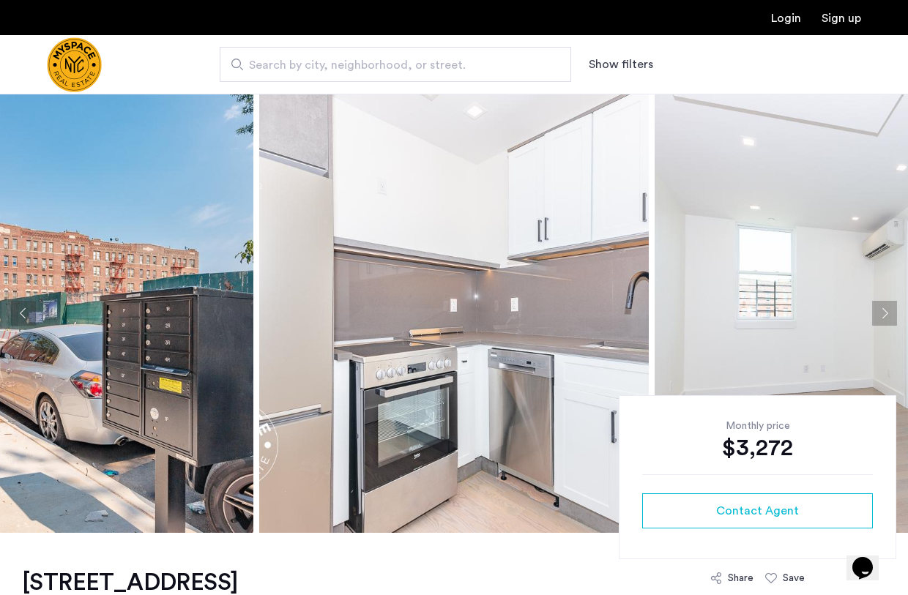
click at [23, 313] on button "Previous apartment" at bounding box center [23, 313] width 25 height 25
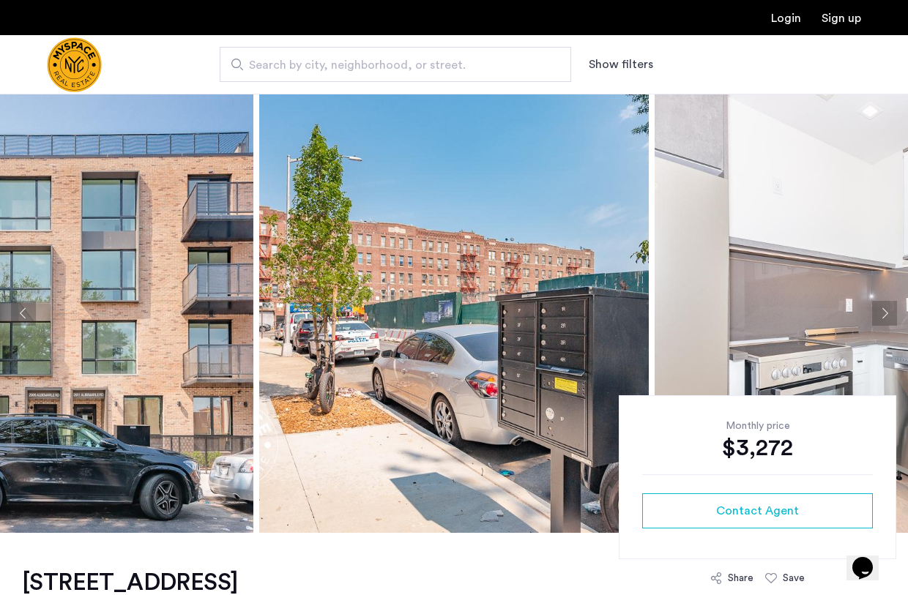
click at [23, 313] on button "Previous apartment" at bounding box center [23, 313] width 25 height 25
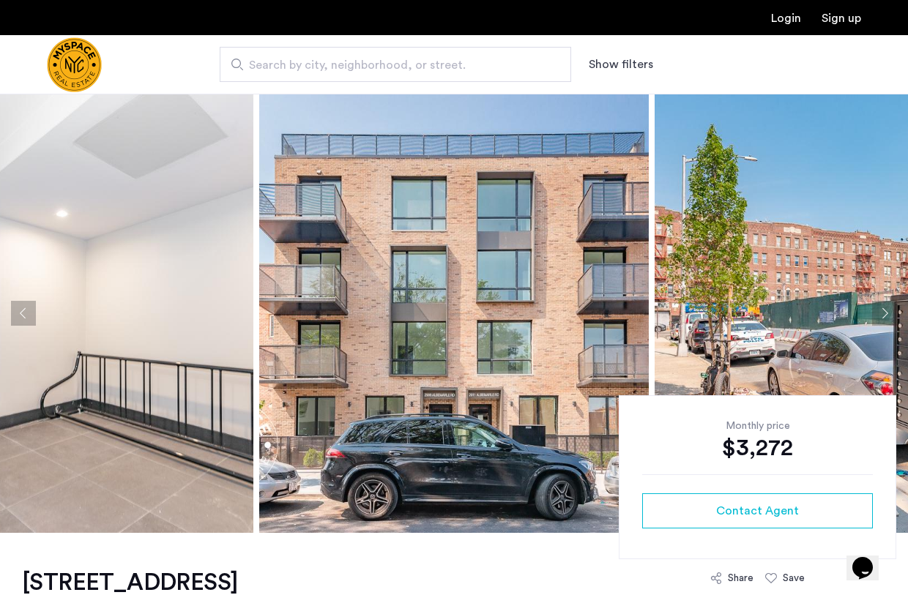
click at [23, 313] on button "Previous apartment" at bounding box center [23, 313] width 25 height 25
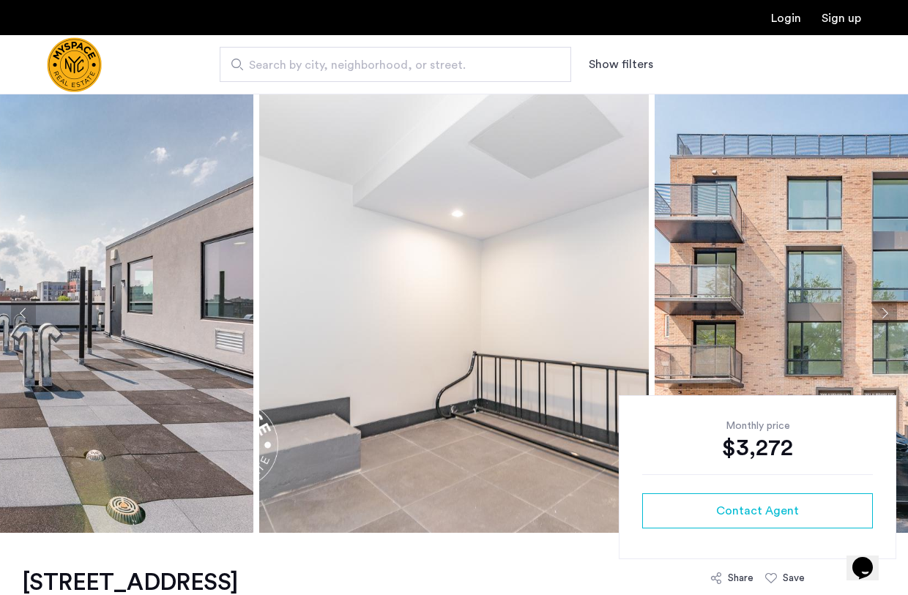
click at [23, 313] on button "Previous apartment" at bounding box center [23, 313] width 25 height 25
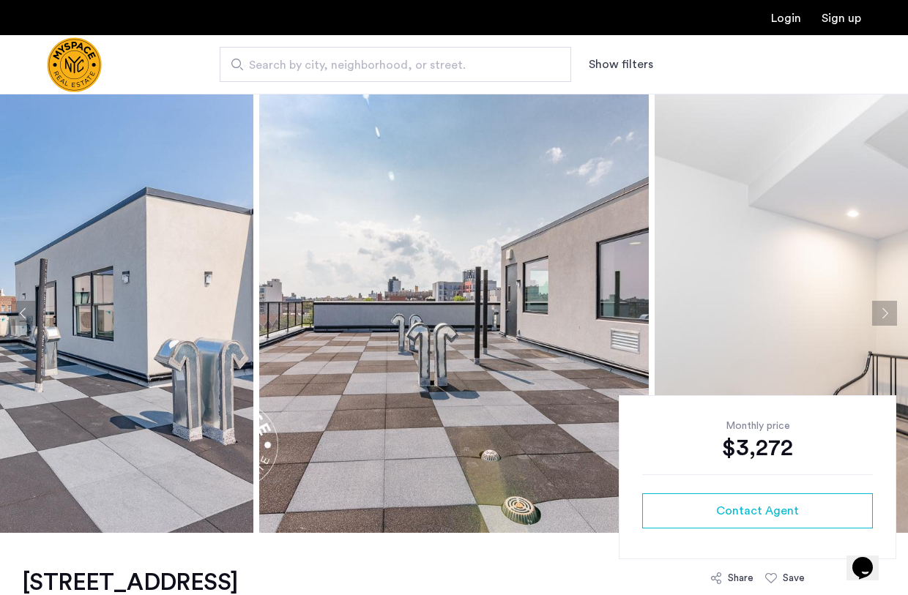
click at [23, 313] on button "Previous apartment" at bounding box center [23, 313] width 25 height 25
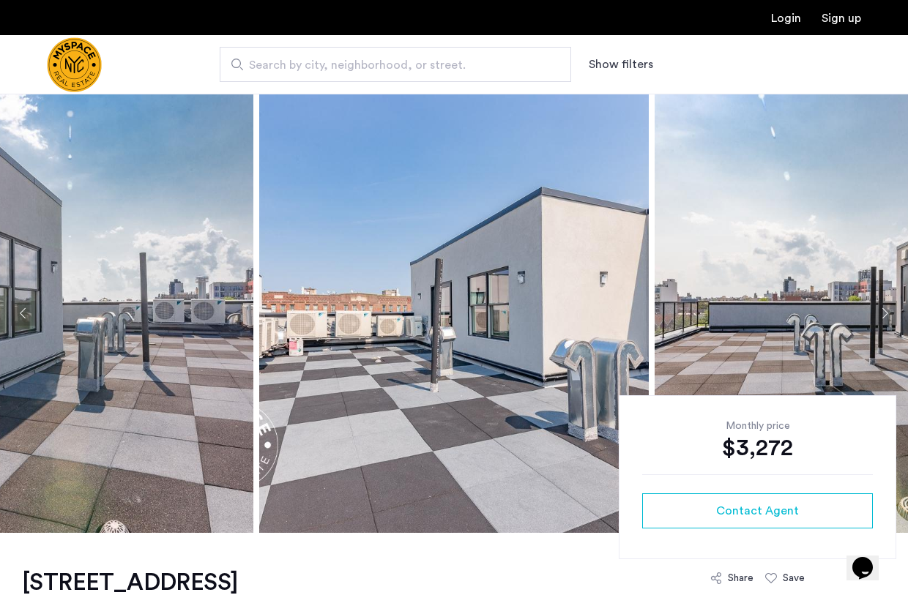
click at [23, 313] on button "Previous apartment" at bounding box center [23, 313] width 25 height 25
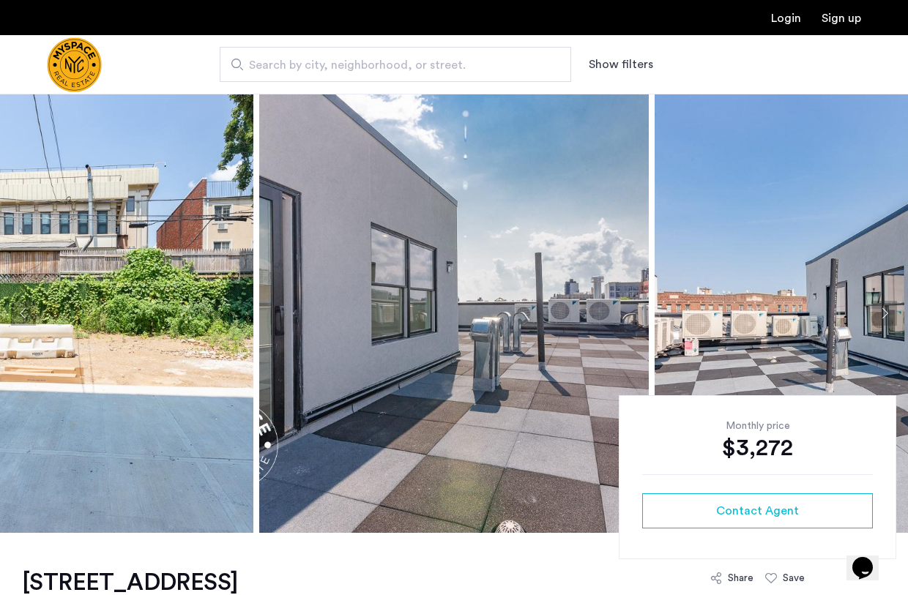
click at [23, 313] on button "Previous apartment" at bounding box center [23, 313] width 25 height 25
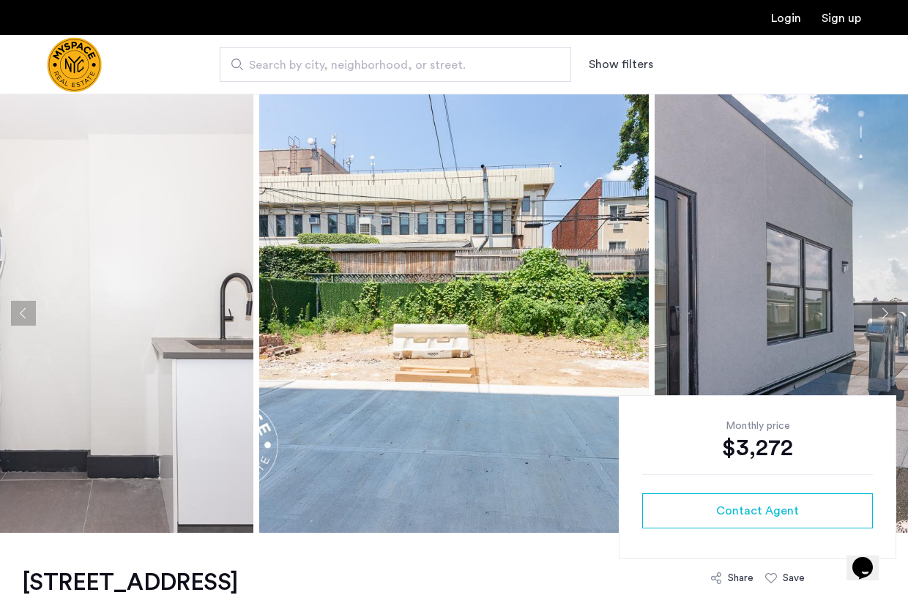
click at [23, 313] on button "Previous apartment" at bounding box center [23, 313] width 25 height 25
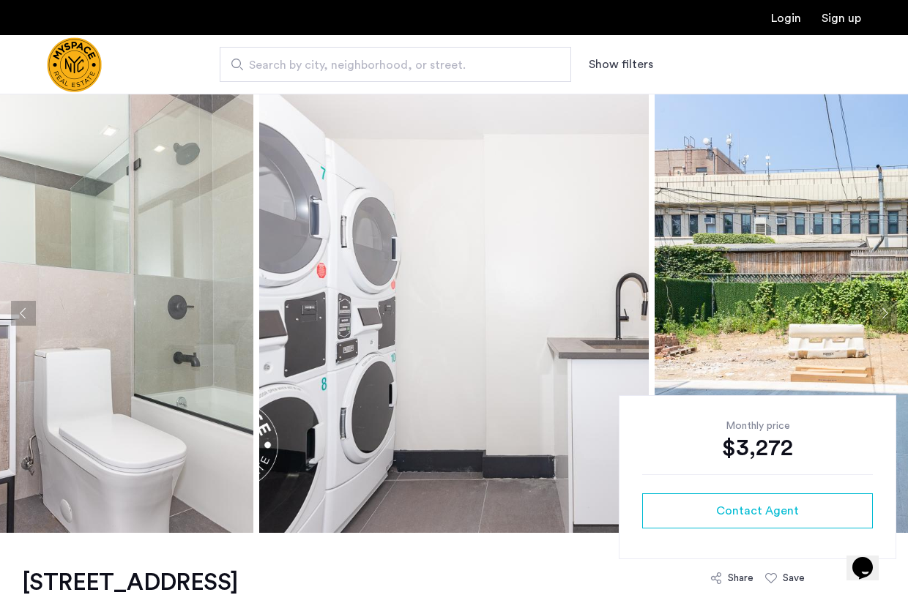
click at [23, 313] on button "Previous apartment" at bounding box center [23, 313] width 25 height 25
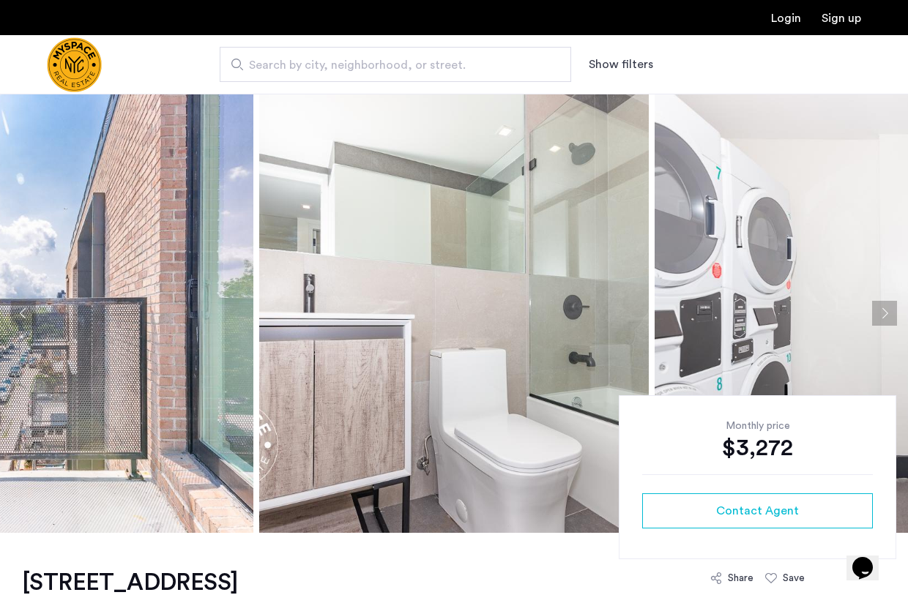
click at [23, 313] on button "Previous apartment" at bounding box center [23, 313] width 25 height 25
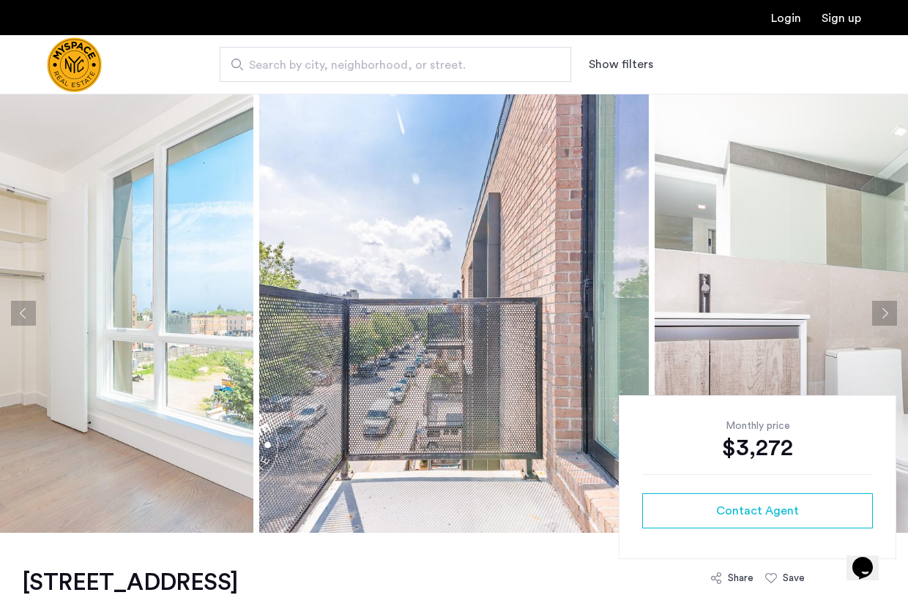
click at [23, 313] on button "Previous apartment" at bounding box center [23, 313] width 25 height 25
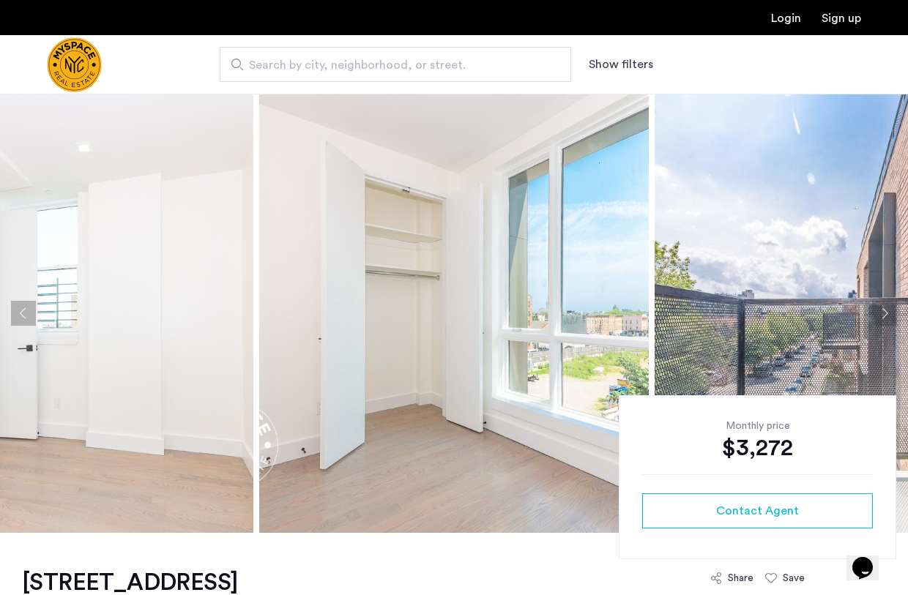
click at [23, 313] on button "Previous apartment" at bounding box center [23, 313] width 25 height 25
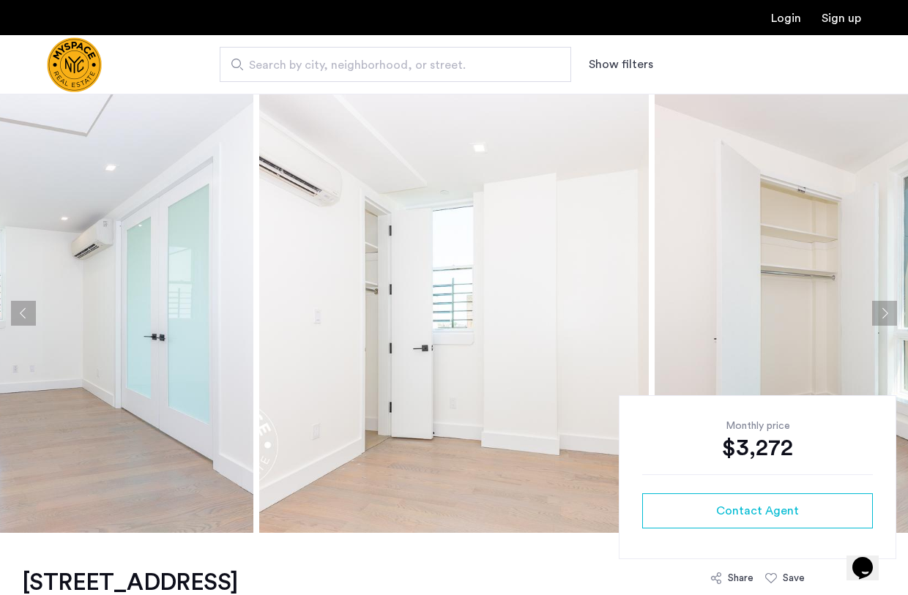
click at [23, 313] on button "Previous apartment" at bounding box center [23, 313] width 25 height 25
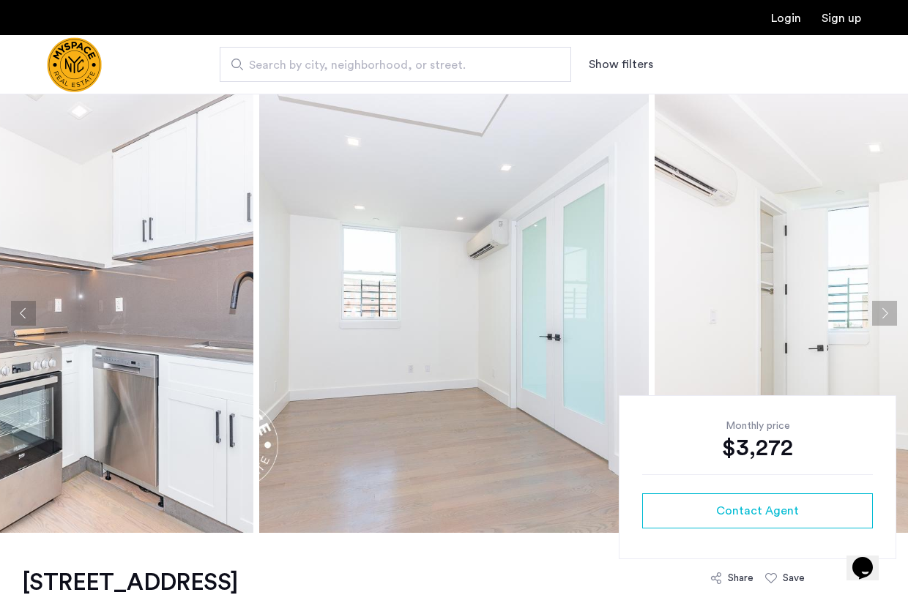
click at [23, 313] on button "Previous apartment" at bounding box center [23, 313] width 25 height 25
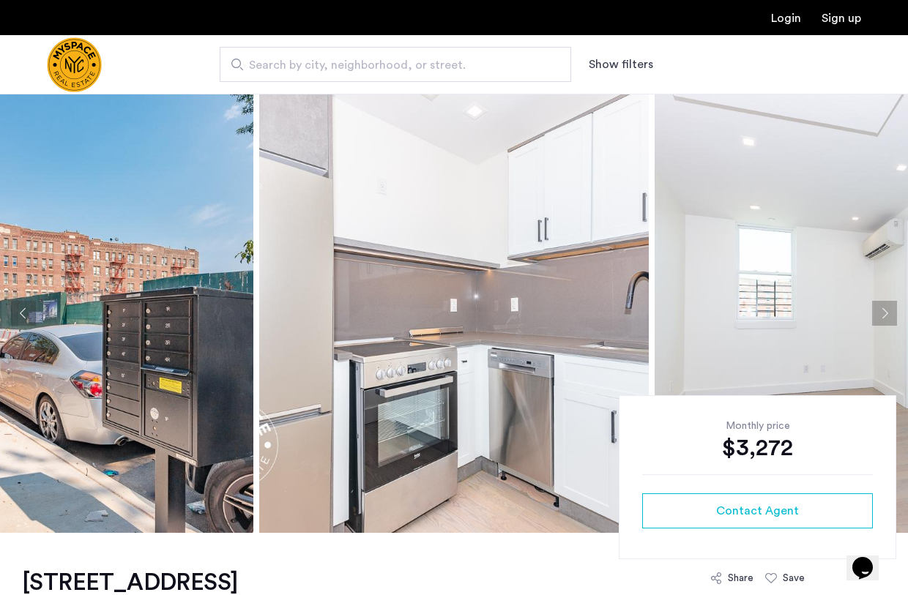
click at [23, 313] on button "Previous apartment" at bounding box center [23, 313] width 25 height 25
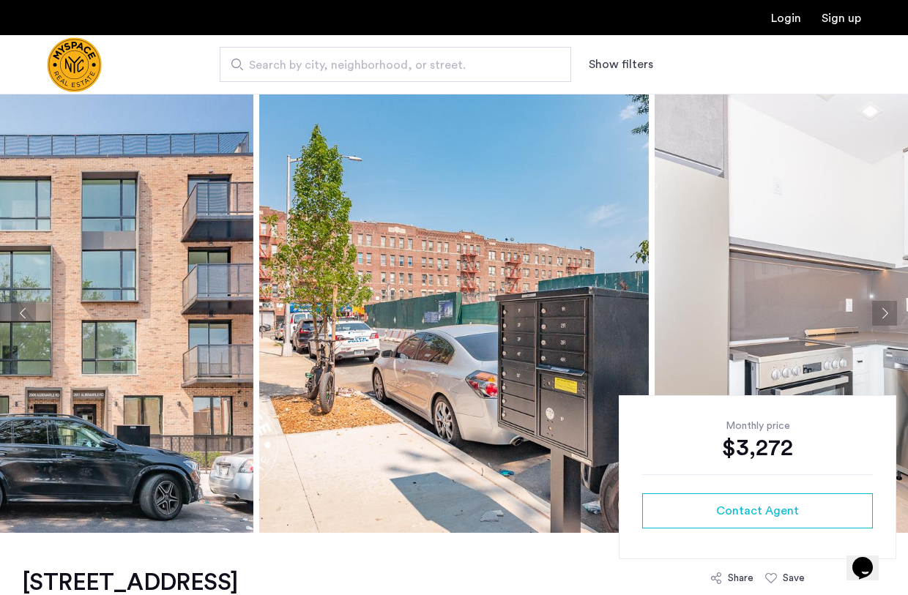
click at [23, 313] on button "Previous apartment" at bounding box center [23, 313] width 25 height 25
